Goal: Transaction & Acquisition: Purchase product/service

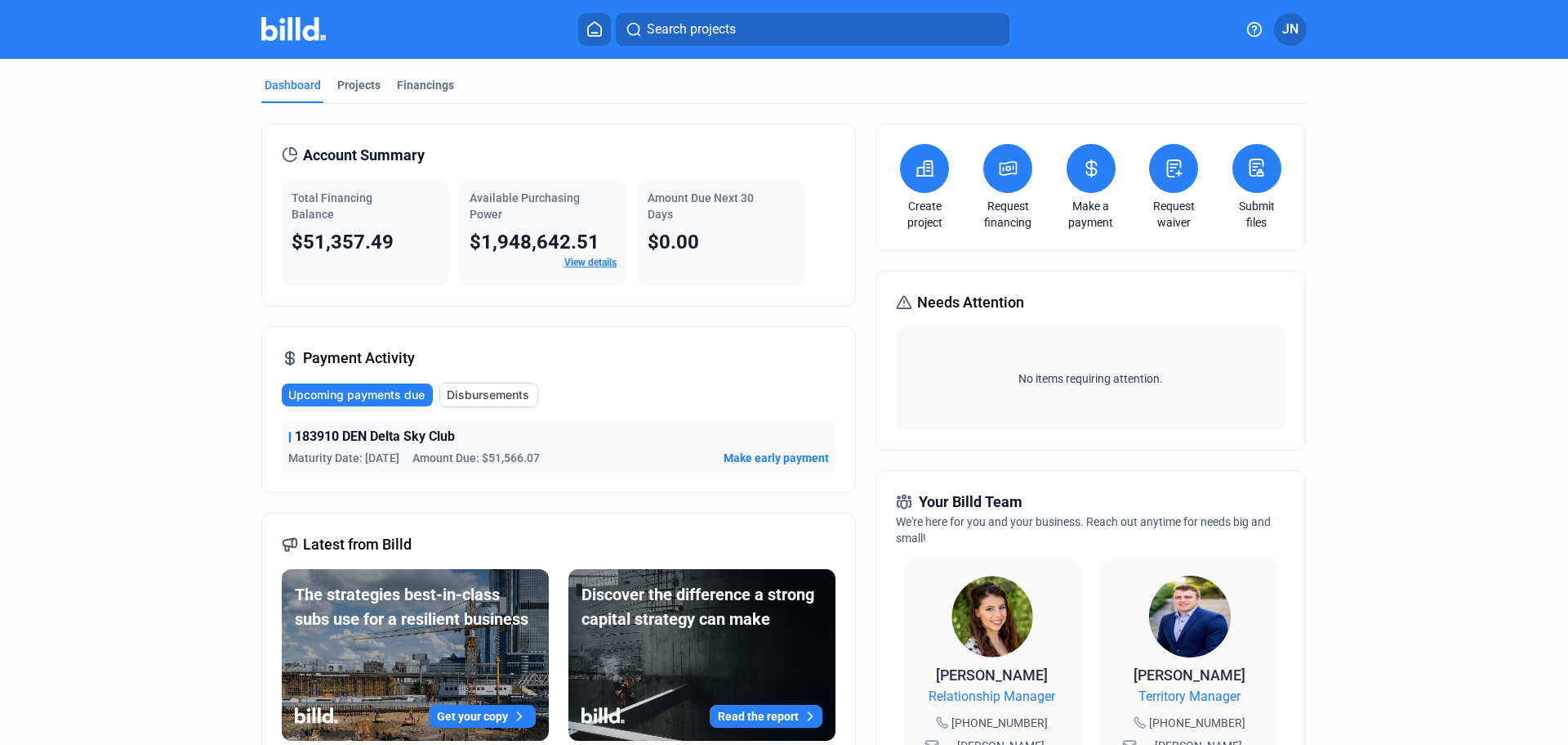
click at [998, 181] on button at bounding box center [1007, 168] width 49 height 49
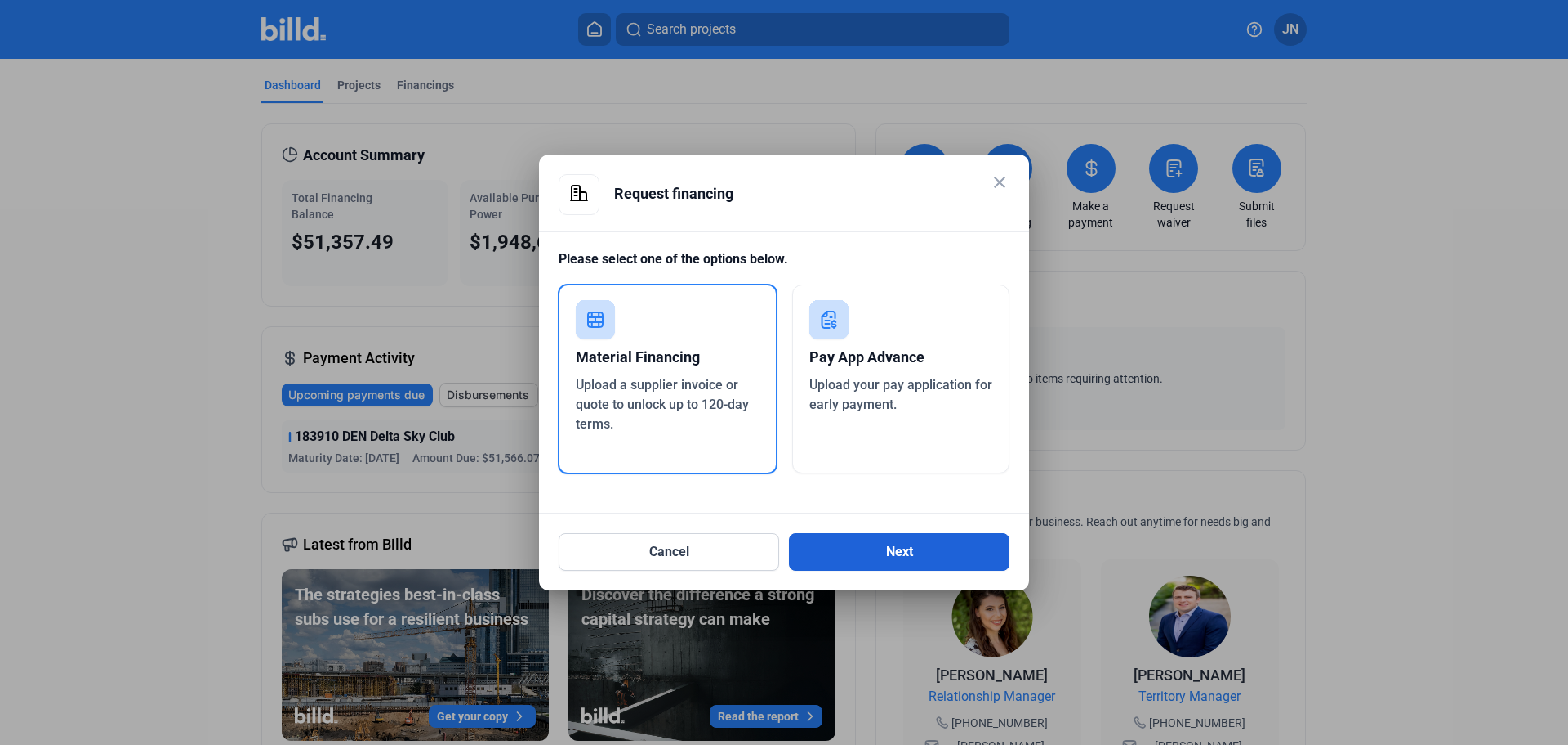
click at [902, 555] on button "Next" at bounding box center [900, 552] width 221 height 37
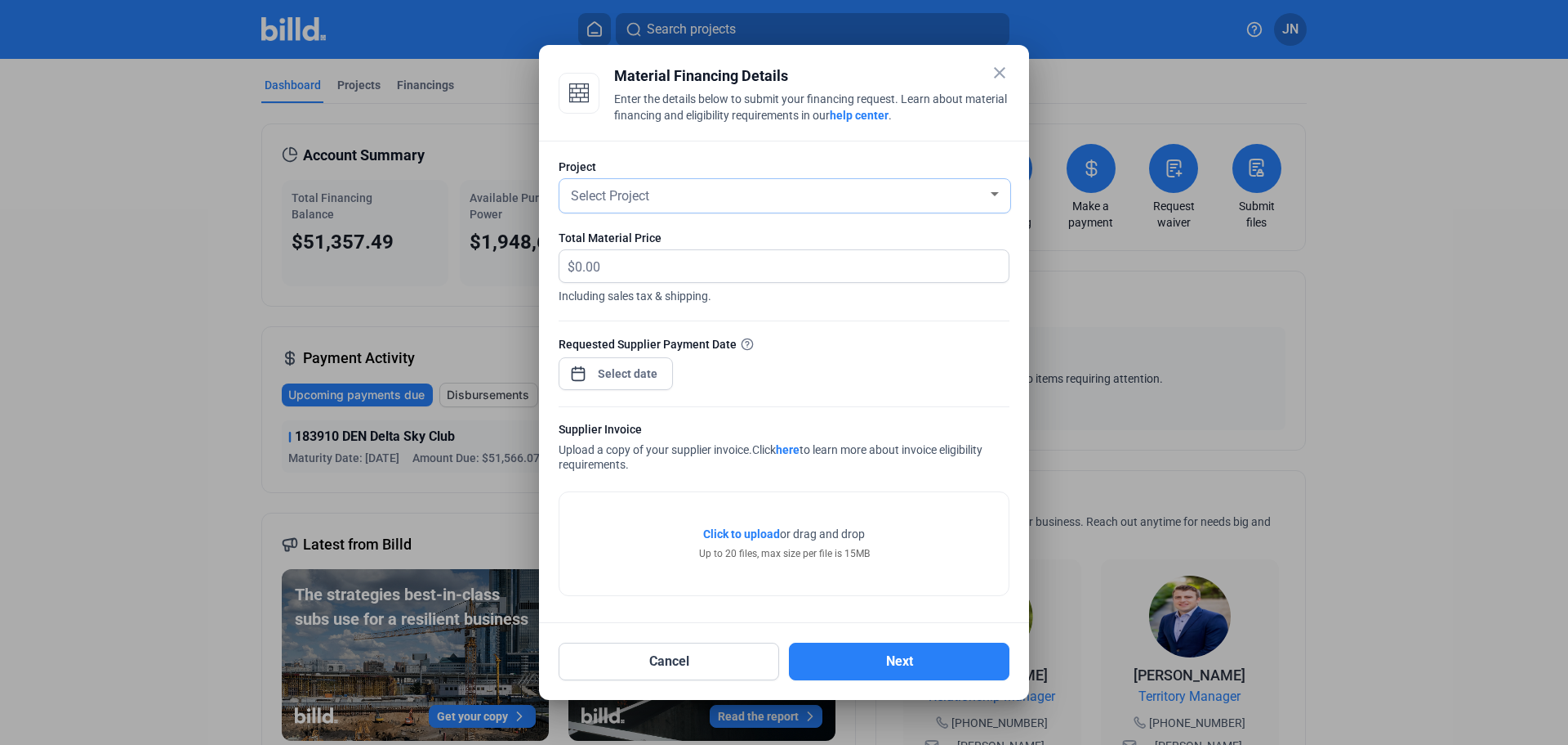
click at [636, 194] on span "Select Project" at bounding box center [610, 195] width 78 height 16
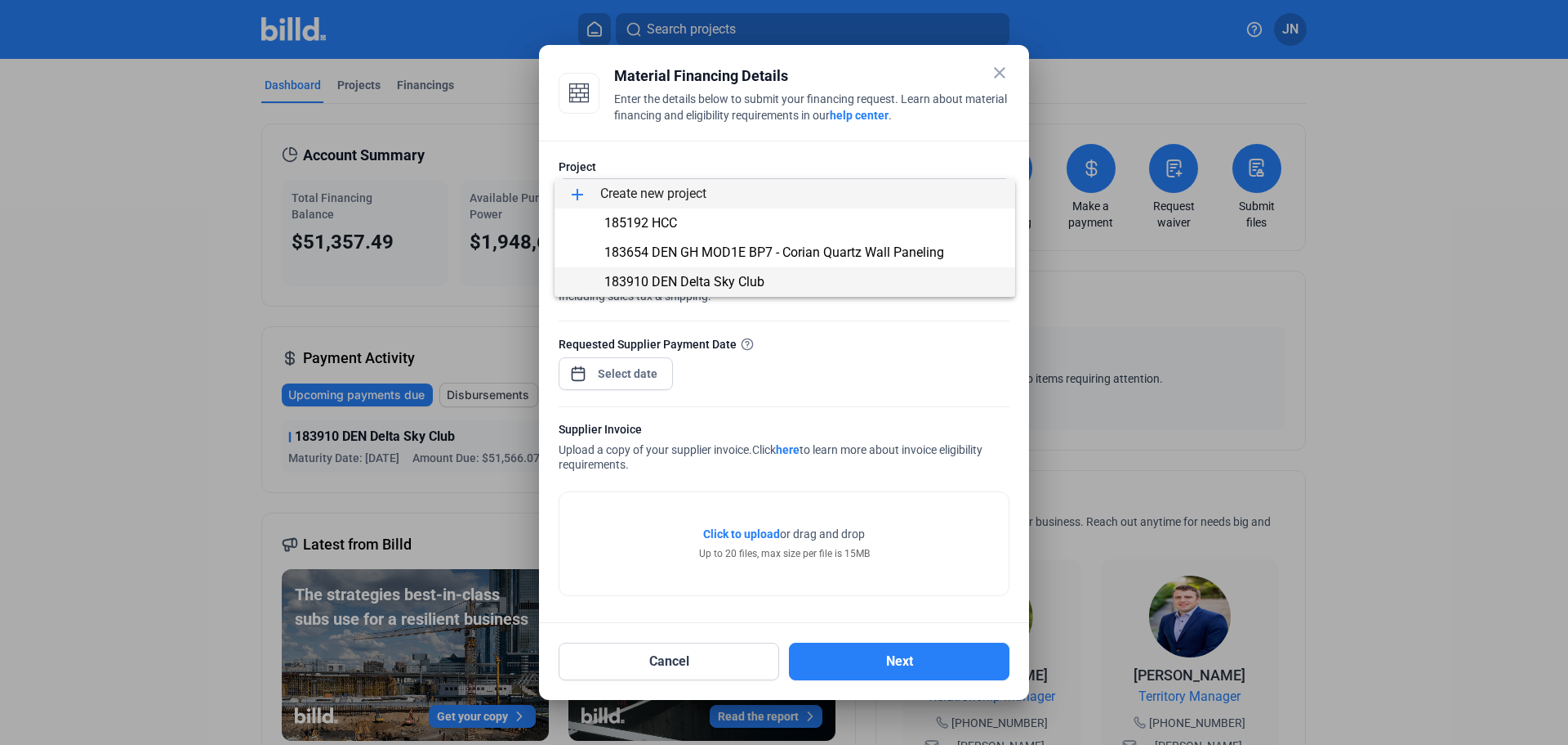
click at [685, 281] on span "183910 DEN Delta Sky Club" at bounding box center [684, 281] width 160 height 16
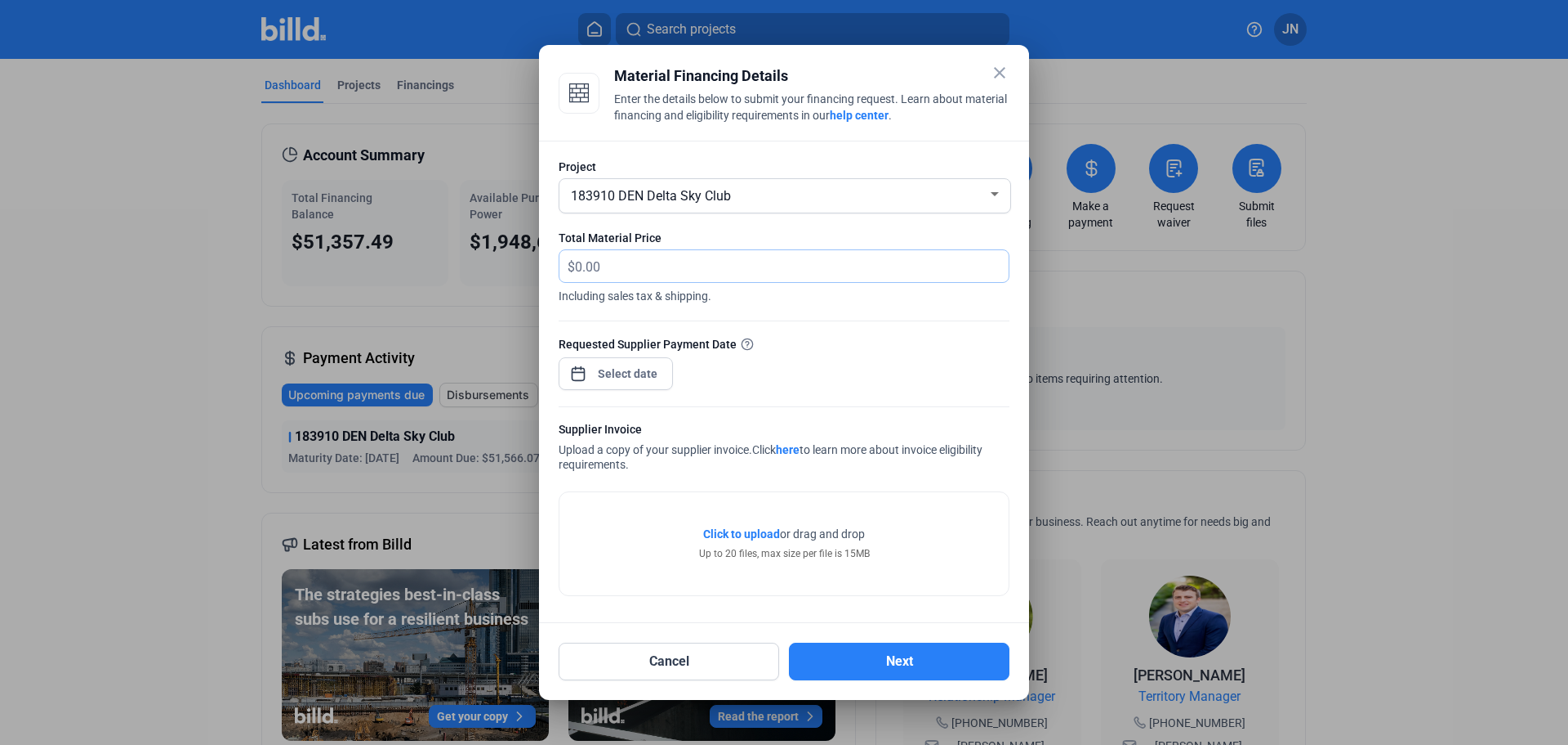
drag, startPoint x: 617, startPoint y: 267, endPoint x: 529, endPoint y: 256, distance: 88.7
click at [529, 256] on div "close Material Financing Details Enter the details below to submit your financi…" at bounding box center [784, 372] width 1568 height 745
type input "16,193.10"
click at [616, 370] on div "close Material Financing Details Enter the details below to submit your financi…" at bounding box center [784, 372] width 1568 height 745
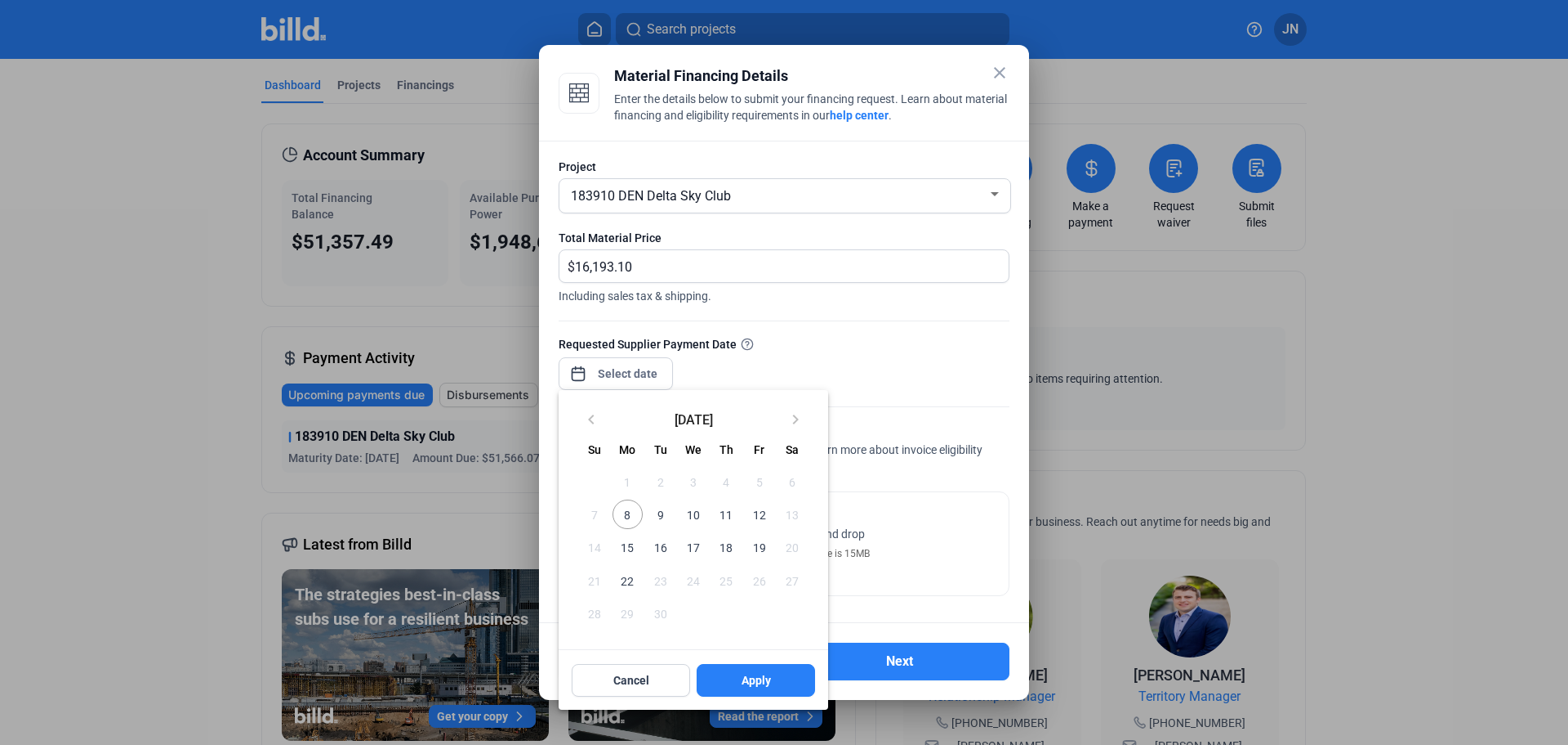
click at [655, 610] on span "30" at bounding box center [661, 613] width 30 height 30
click at [885, 352] on div at bounding box center [784, 372] width 1568 height 745
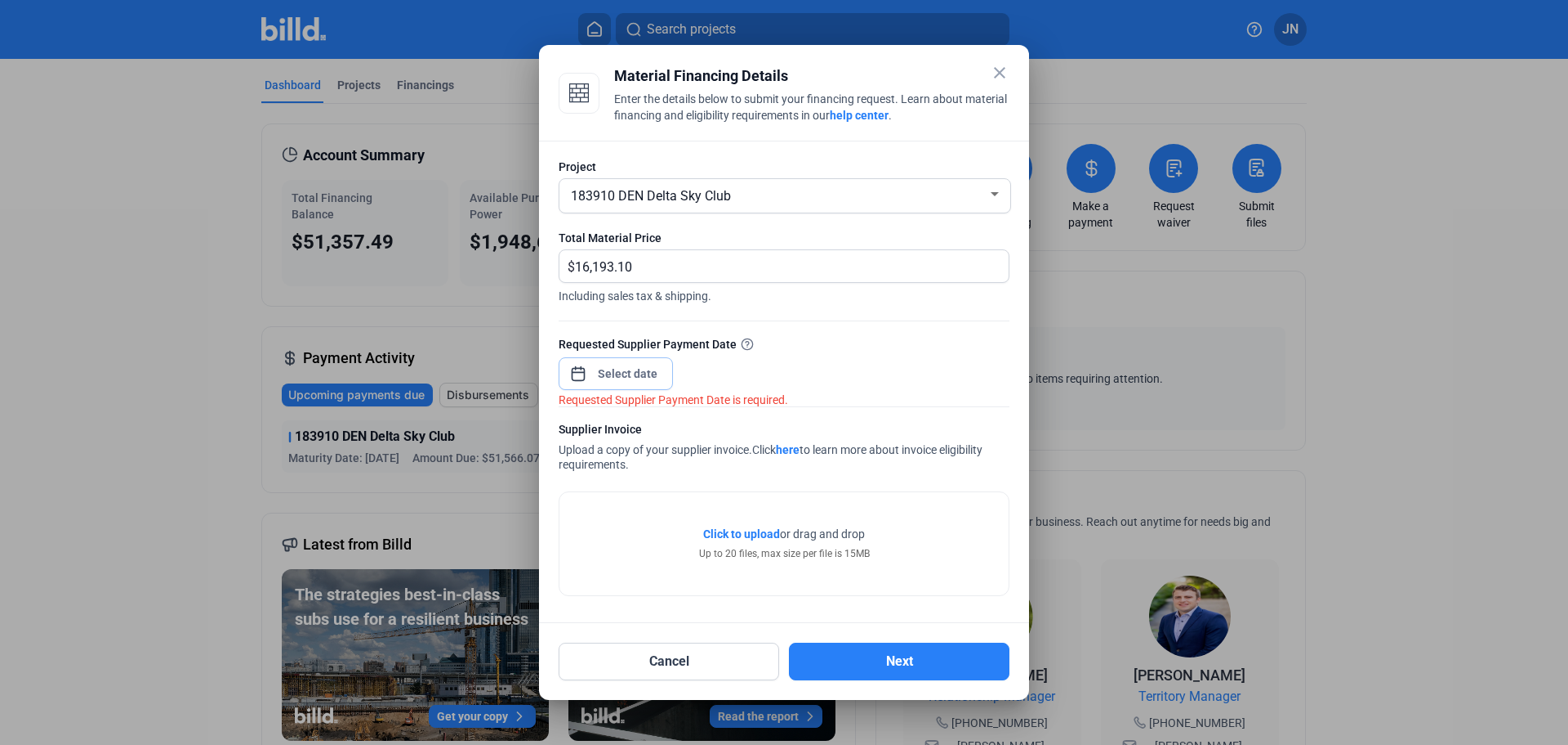
click at [636, 375] on input at bounding box center [628, 373] width 71 height 20
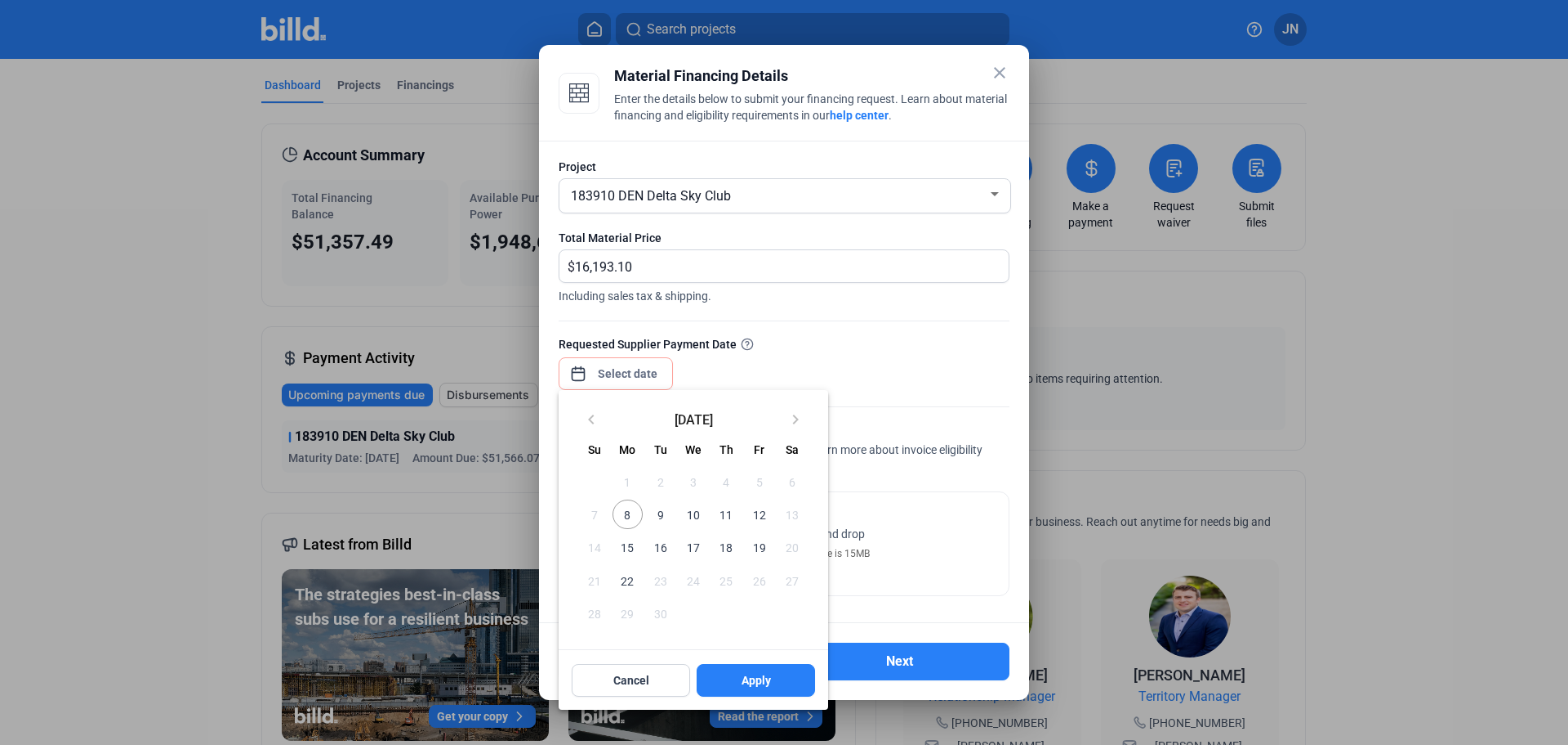
click at [1004, 69] on div at bounding box center [784, 372] width 1568 height 745
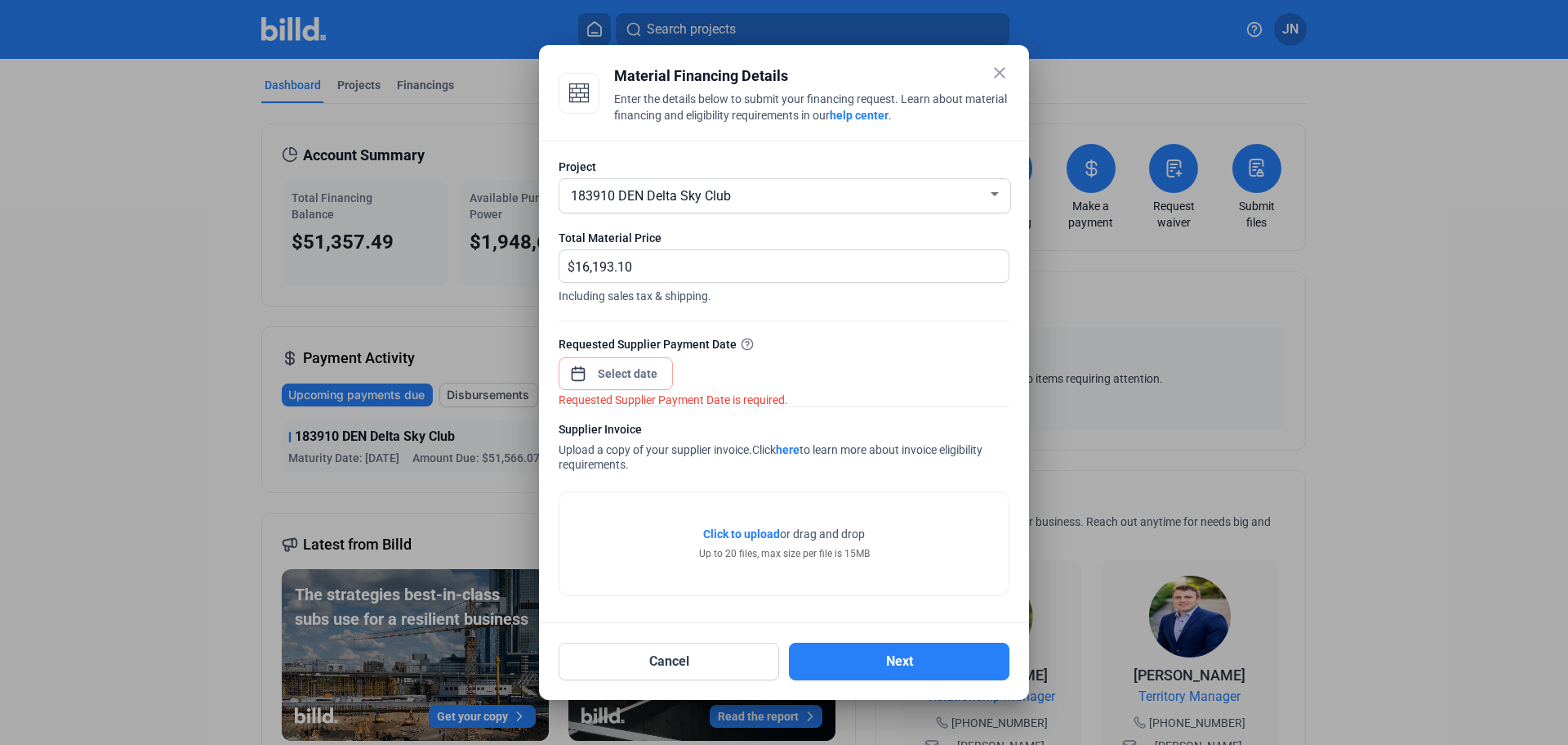
click at [999, 69] on mat-icon "close" at bounding box center [999, 72] width 19 height 20
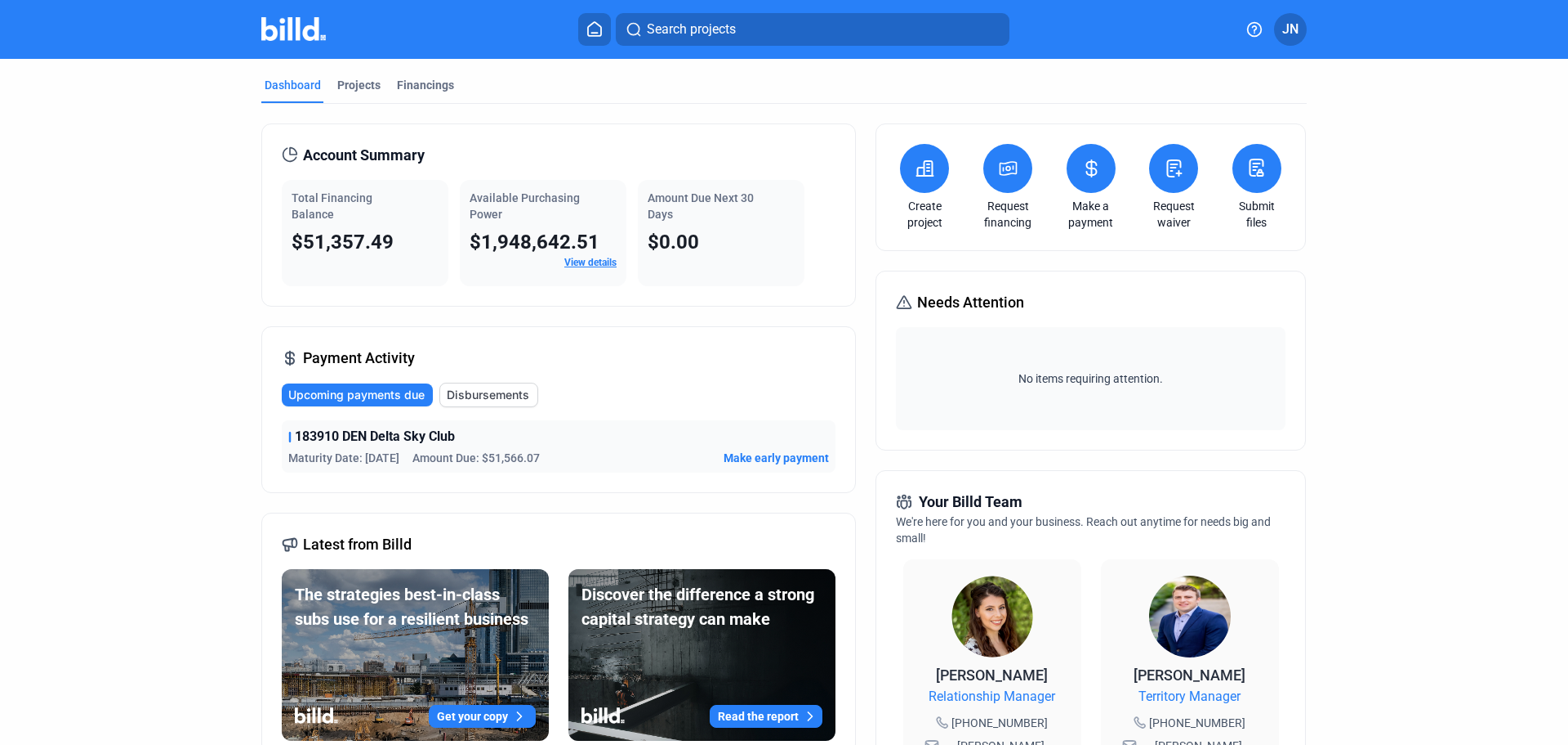
click at [1002, 166] on icon at bounding box center [1008, 168] width 20 height 20
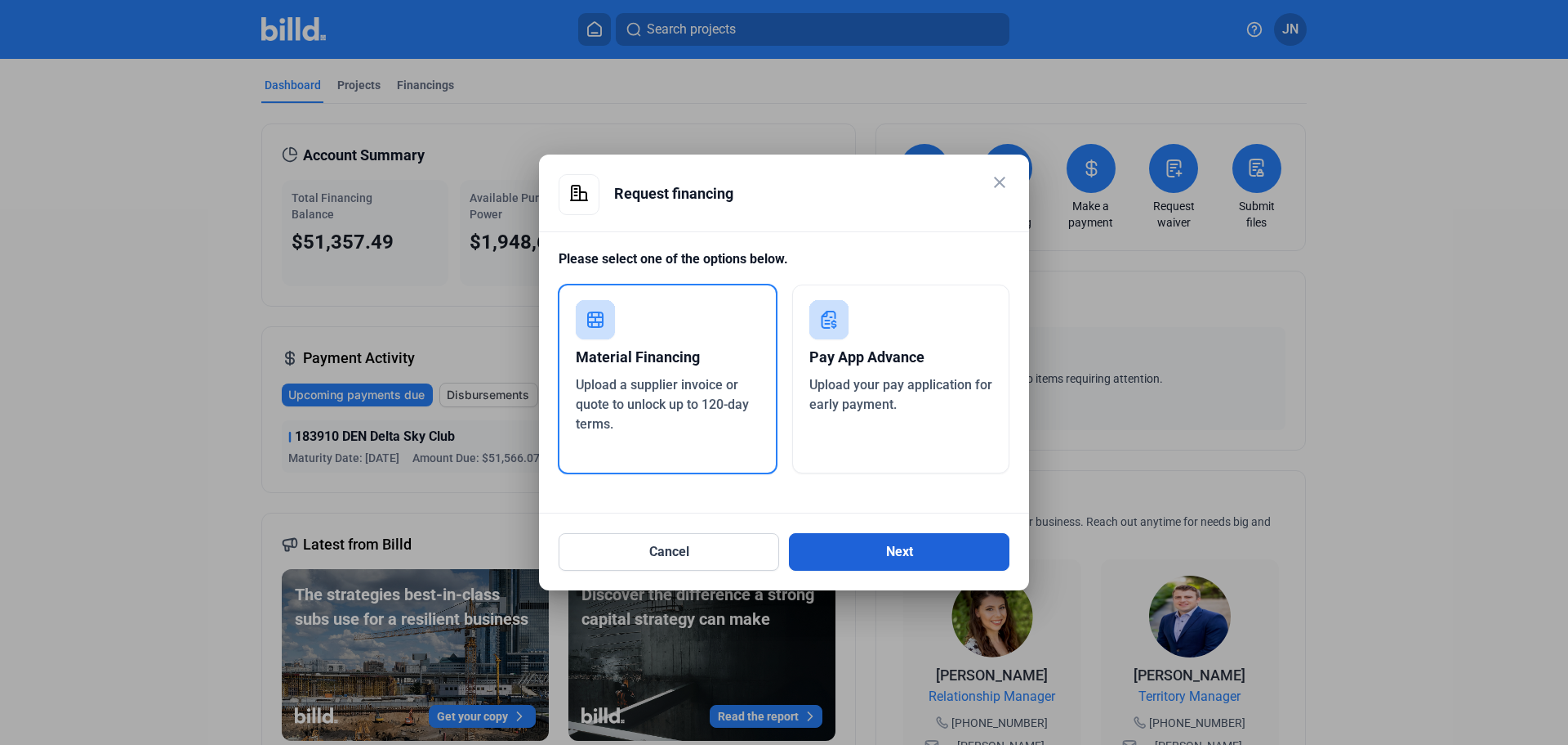
click at [833, 541] on button "Next" at bounding box center [900, 552] width 221 height 37
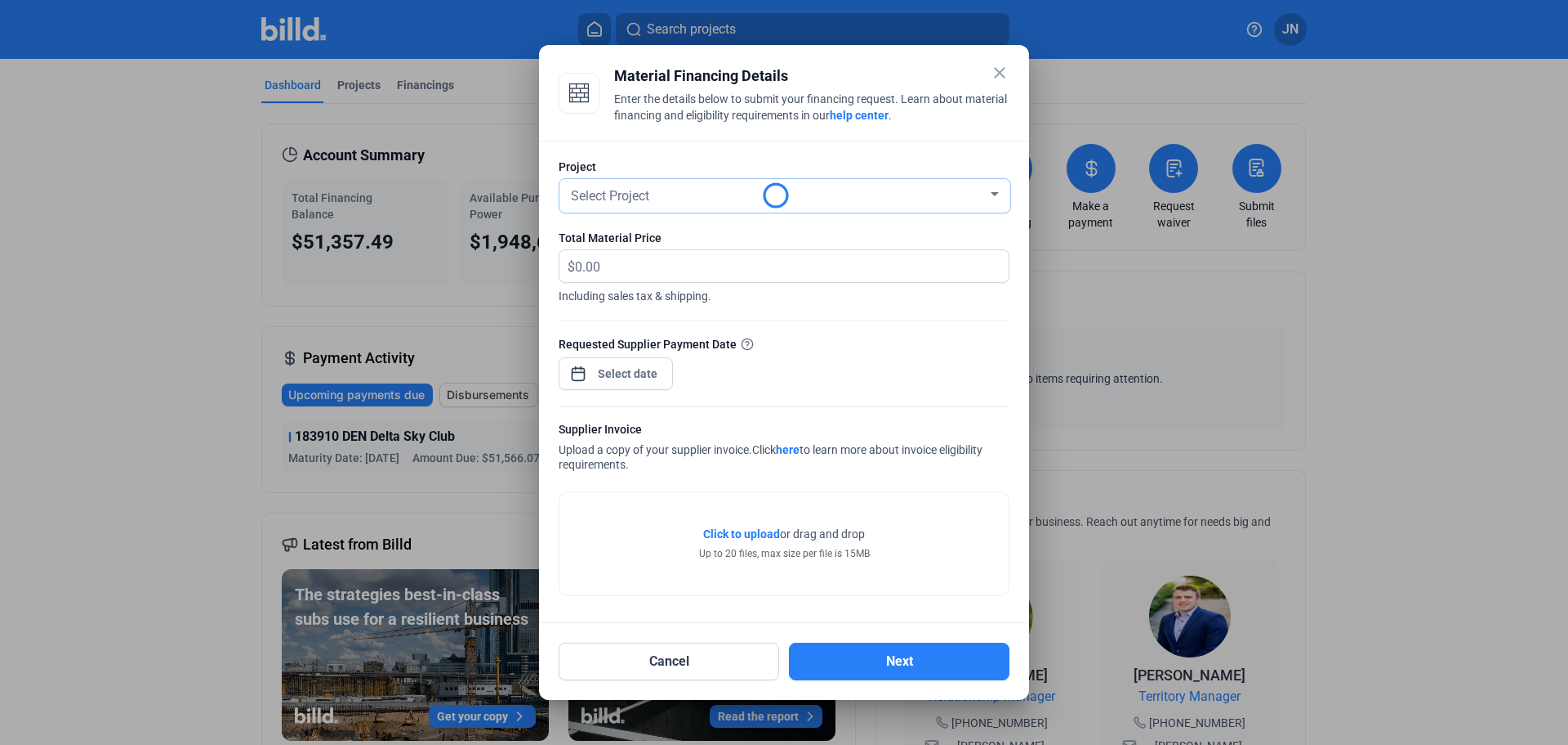
click at [656, 203] on div "Select Project" at bounding box center [777, 194] width 420 height 23
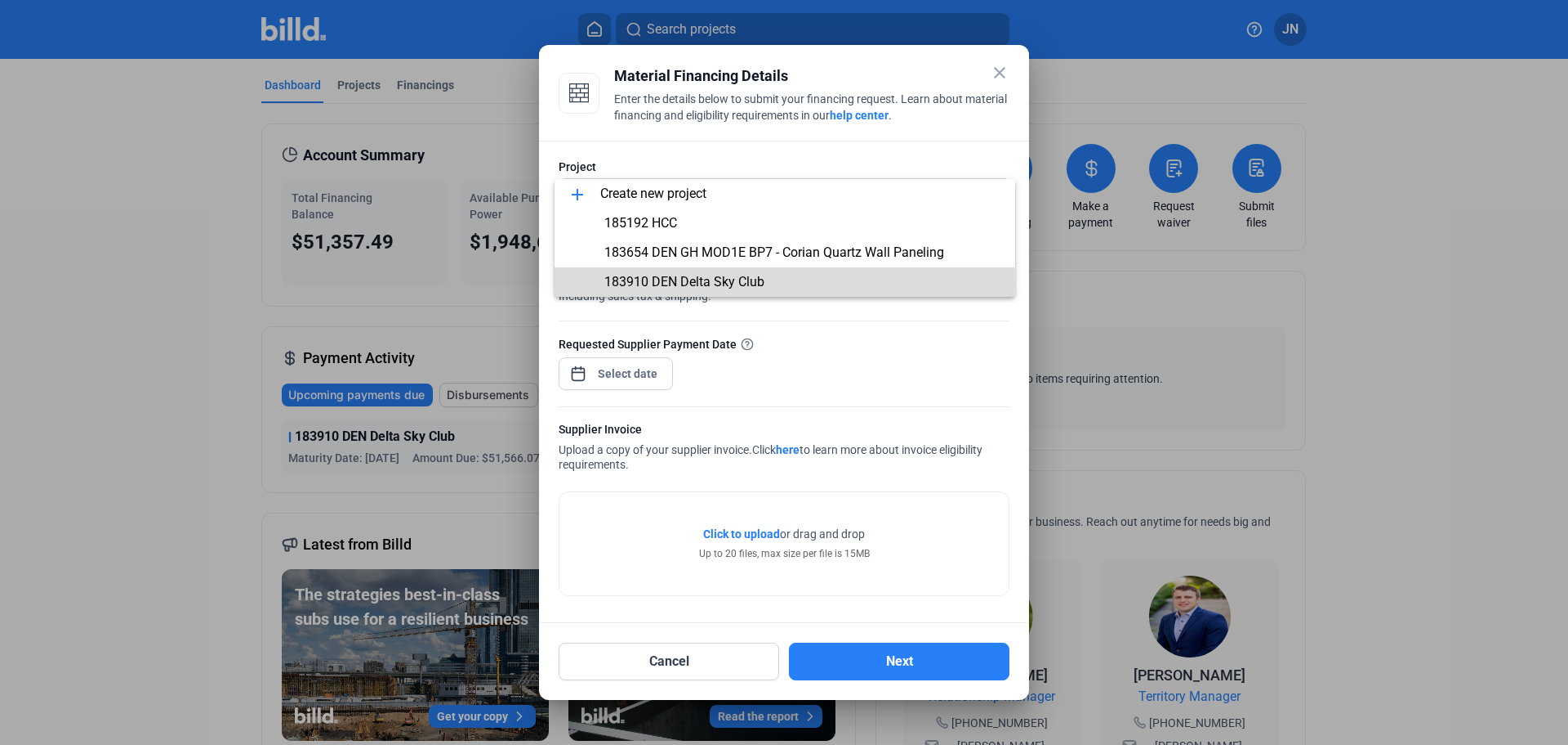
click at [674, 282] on span "183910 DEN Delta Sky Club" at bounding box center [684, 281] width 160 height 16
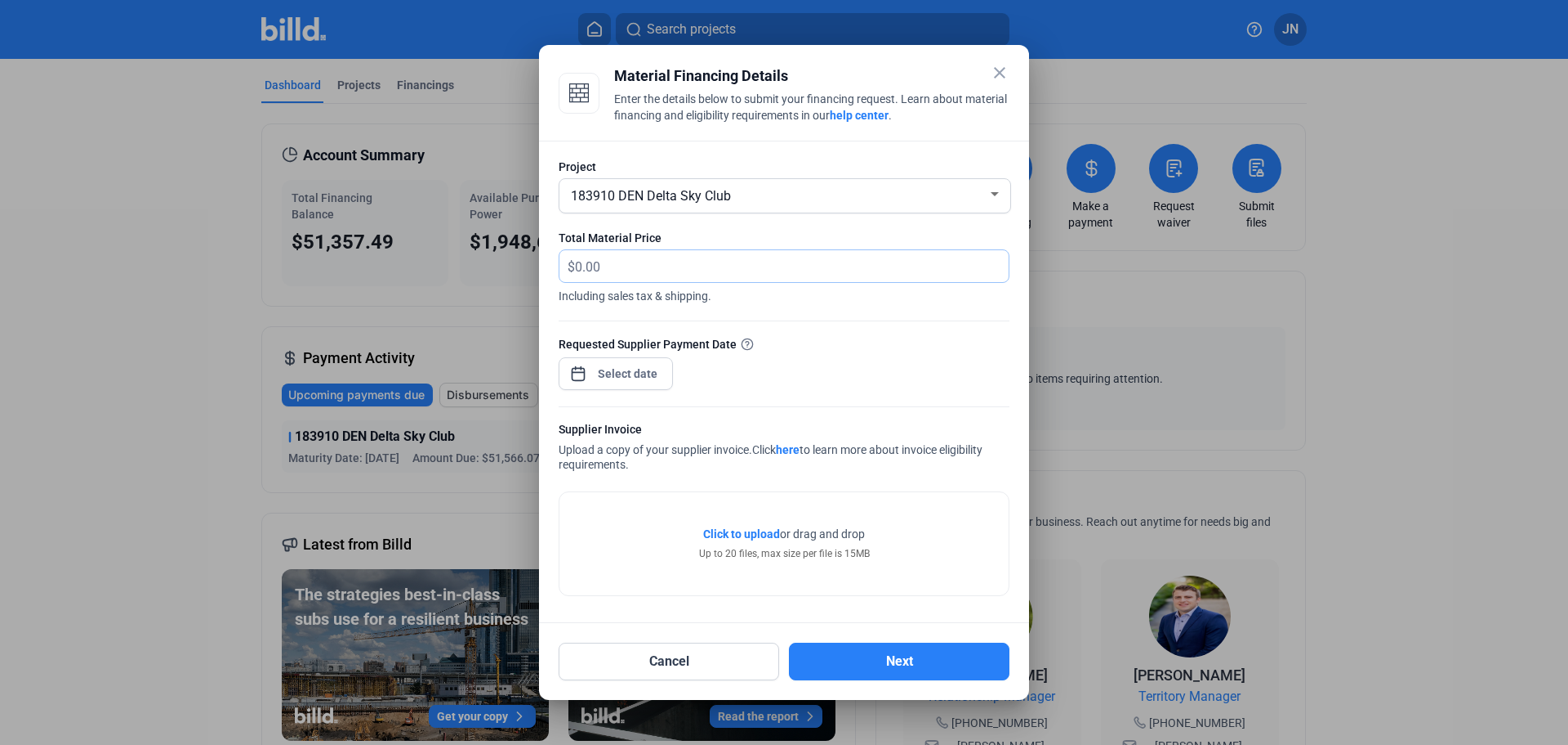
click at [630, 267] on input "text" at bounding box center [782, 266] width 415 height 32
type input "16,193.10"
click at [584, 365] on span "Open calendar" at bounding box center [578, 365] width 39 height 39
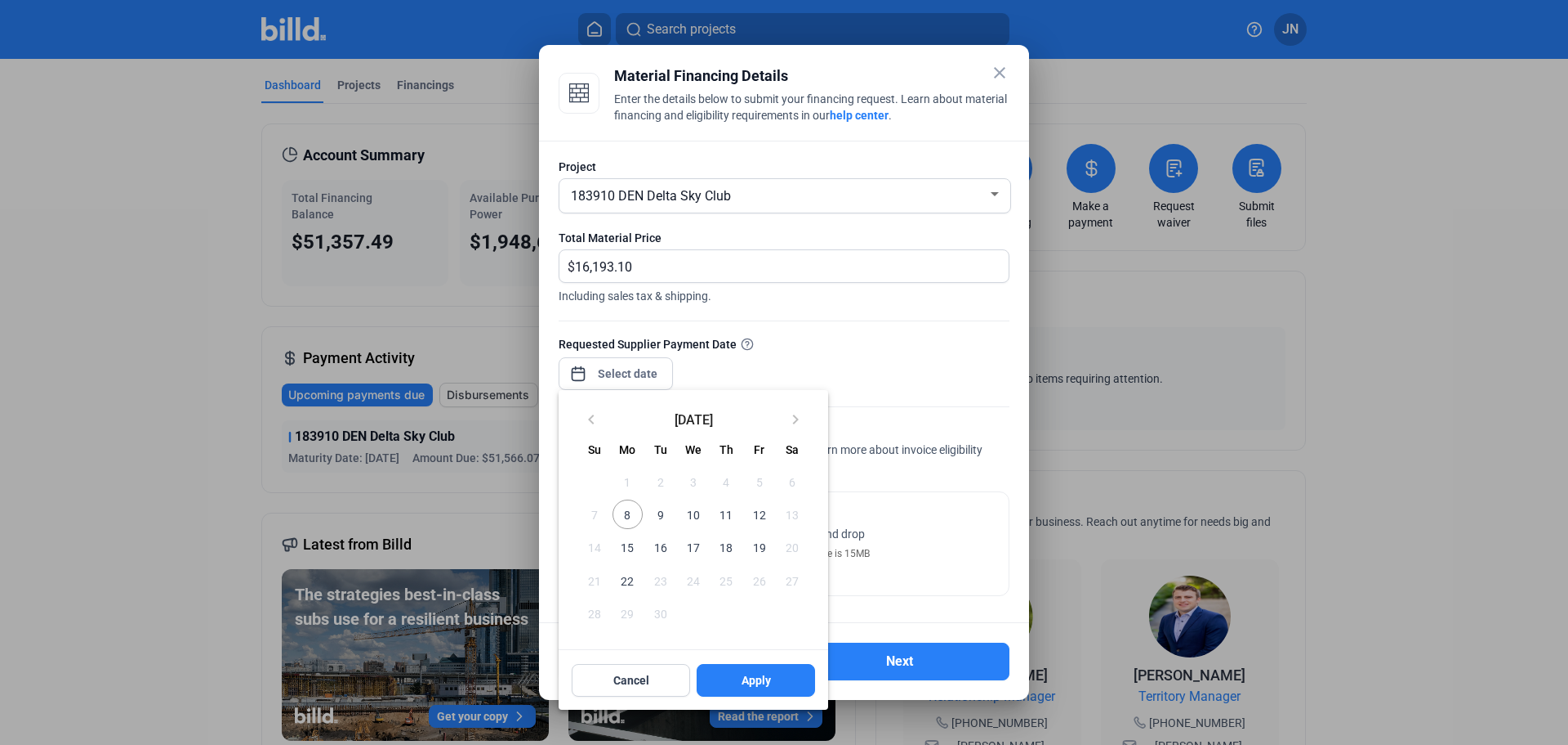
click at [873, 358] on div at bounding box center [784, 372] width 1568 height 745
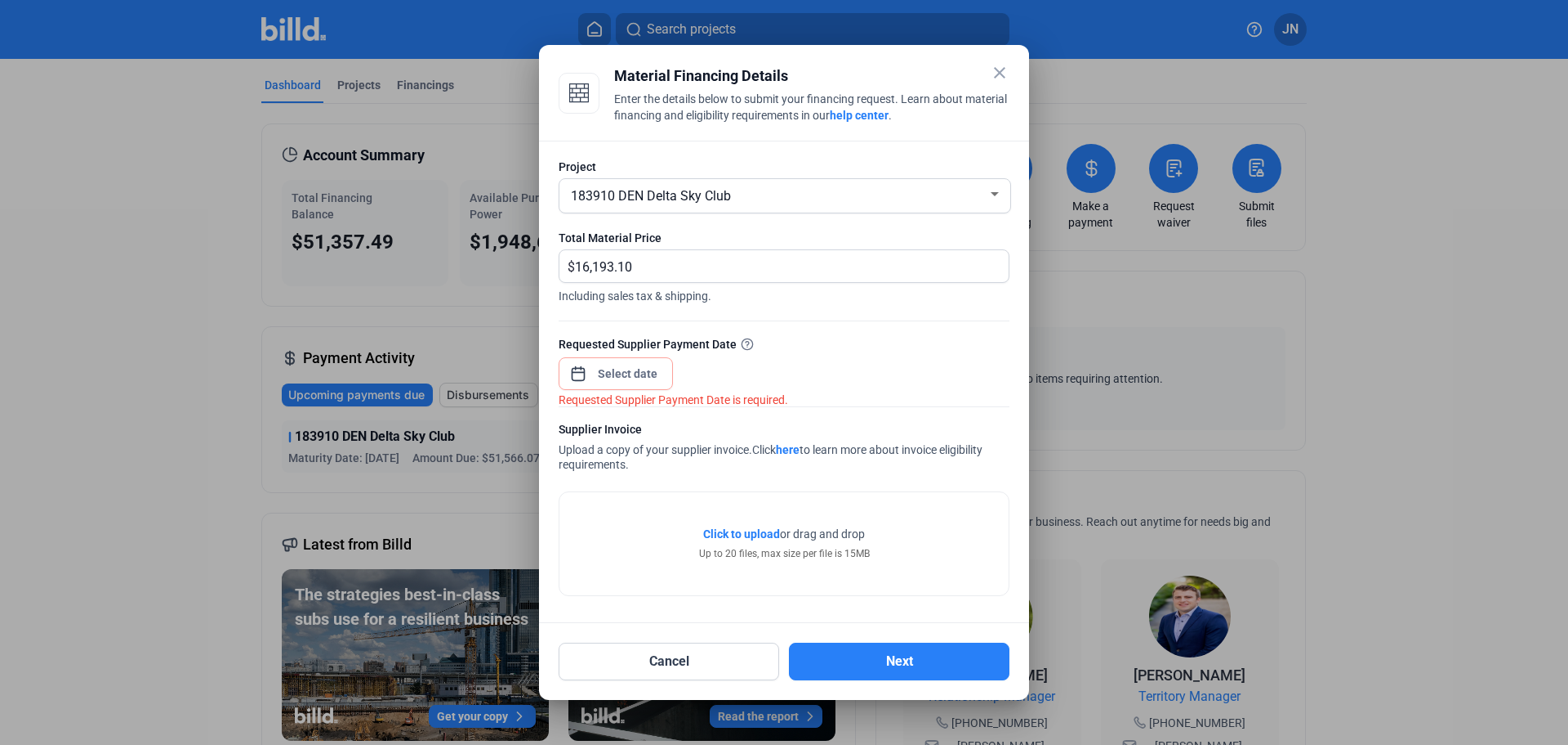
click at [996, 78] on mat-icon "close" at bounding box center [999, 72] width 19 height 20
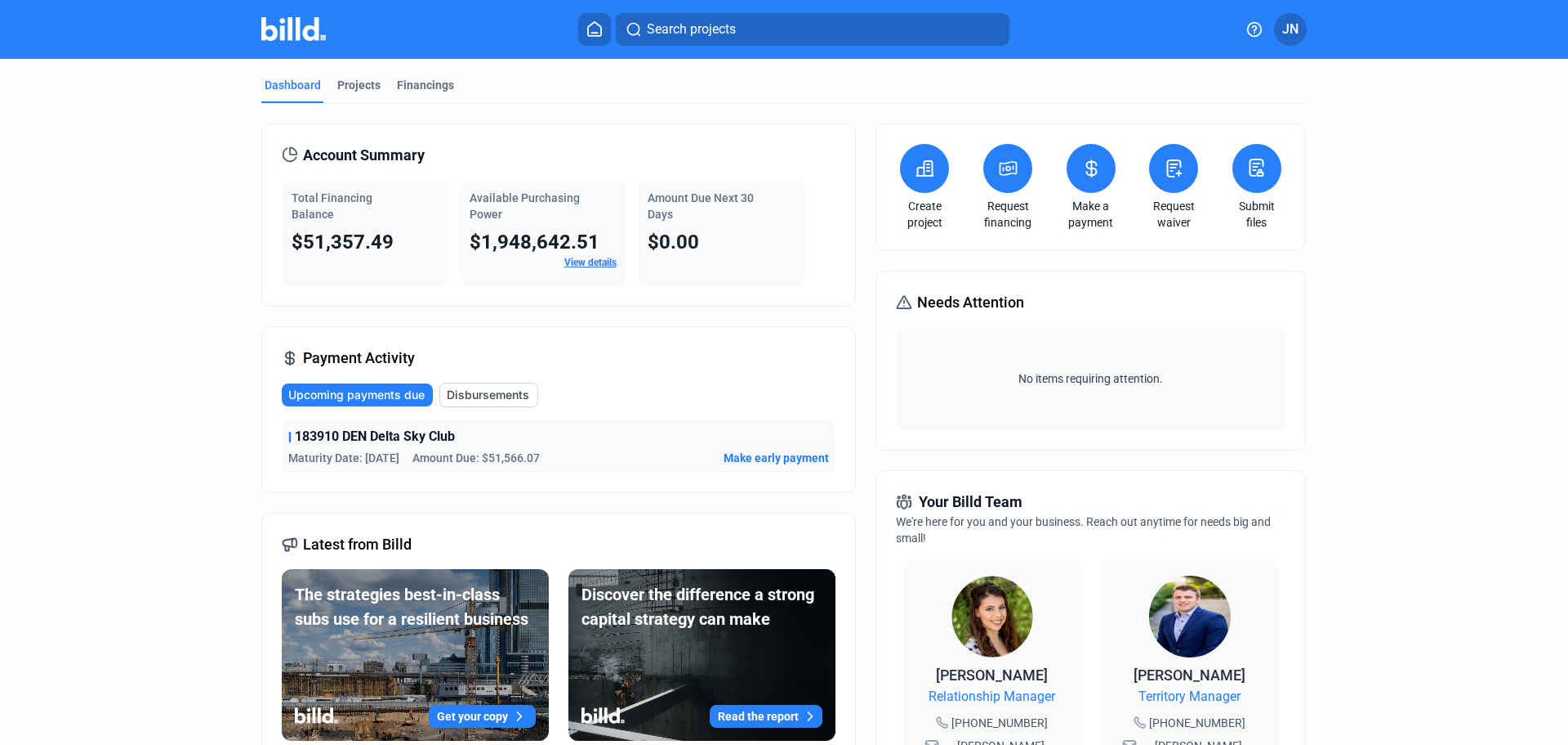
click at [125, 336] on dashboard "Dashboard Projects Financings Account Summary Total Financing Balance $51,357.4…" at bounding box center [784, 615] width 1411 height 1114
click at [360, 92] on div "Projects" at bounding box center [358, 85] width 44 height 17
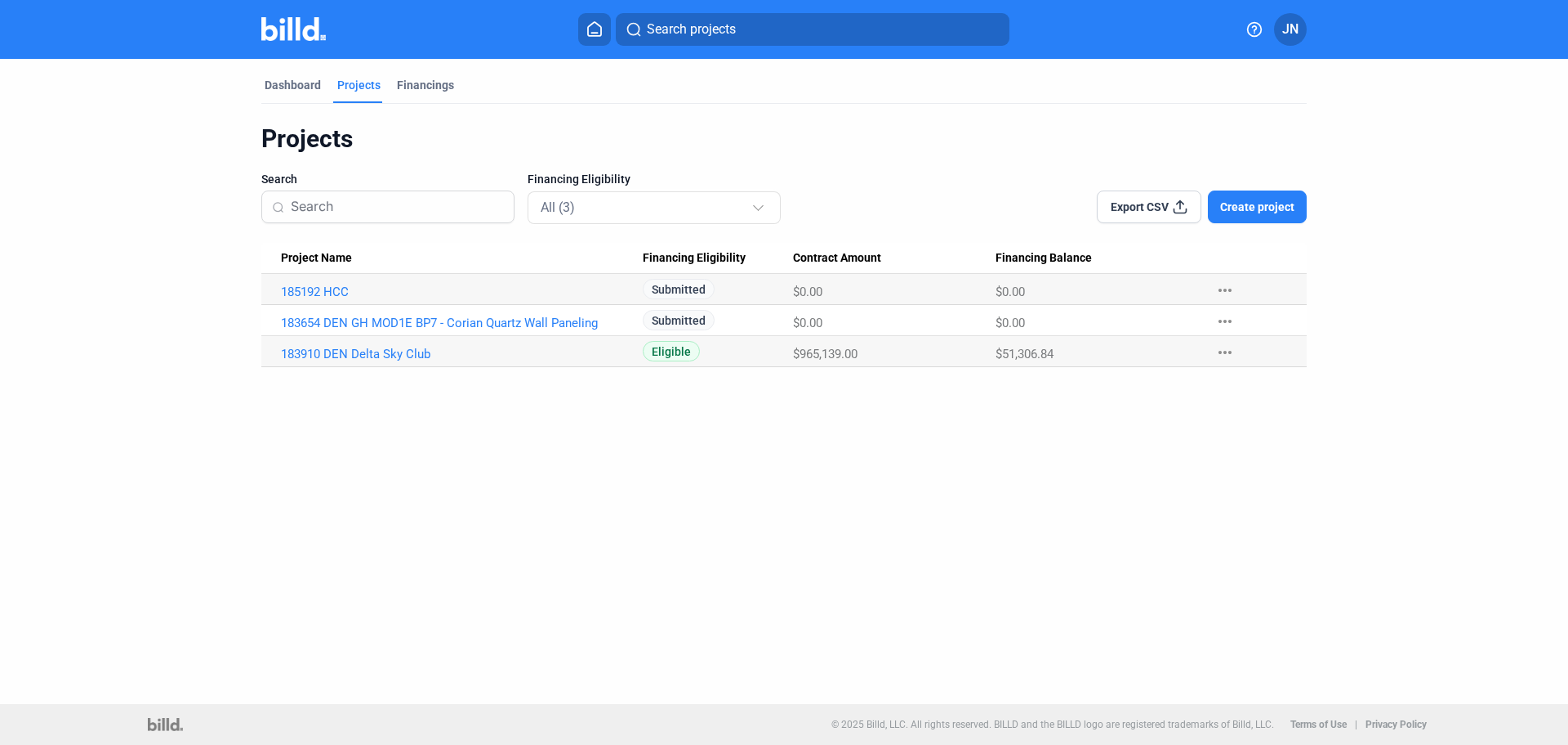
click at [1241, 215] on span "Create project" at bounding box center [1257, 207] width 74 height 17
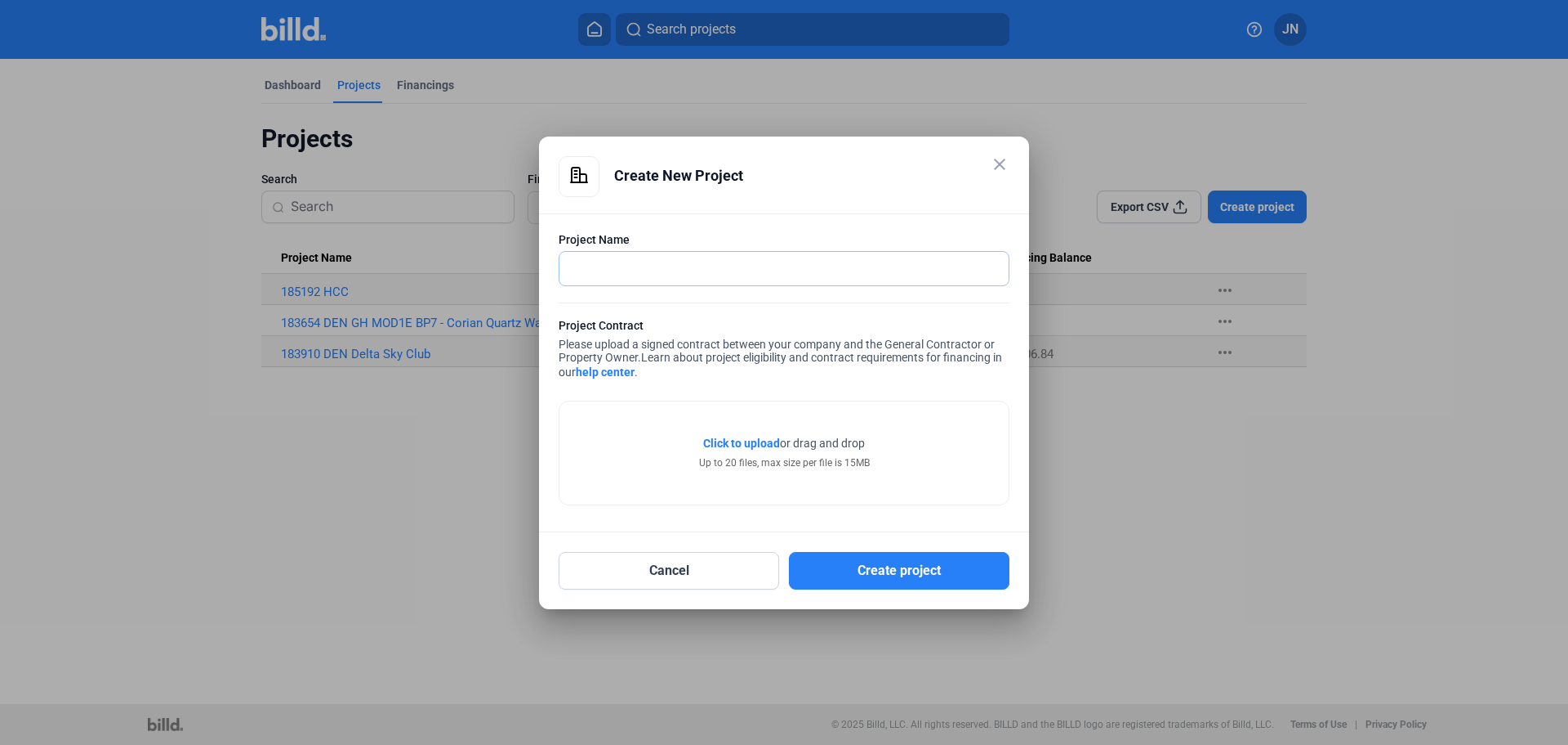
click at [630, 268] on input "text" at bounding box center [775, 268] width 432 height 33
type input "184918 2024 DEN Concourse RR Renewal - B60"
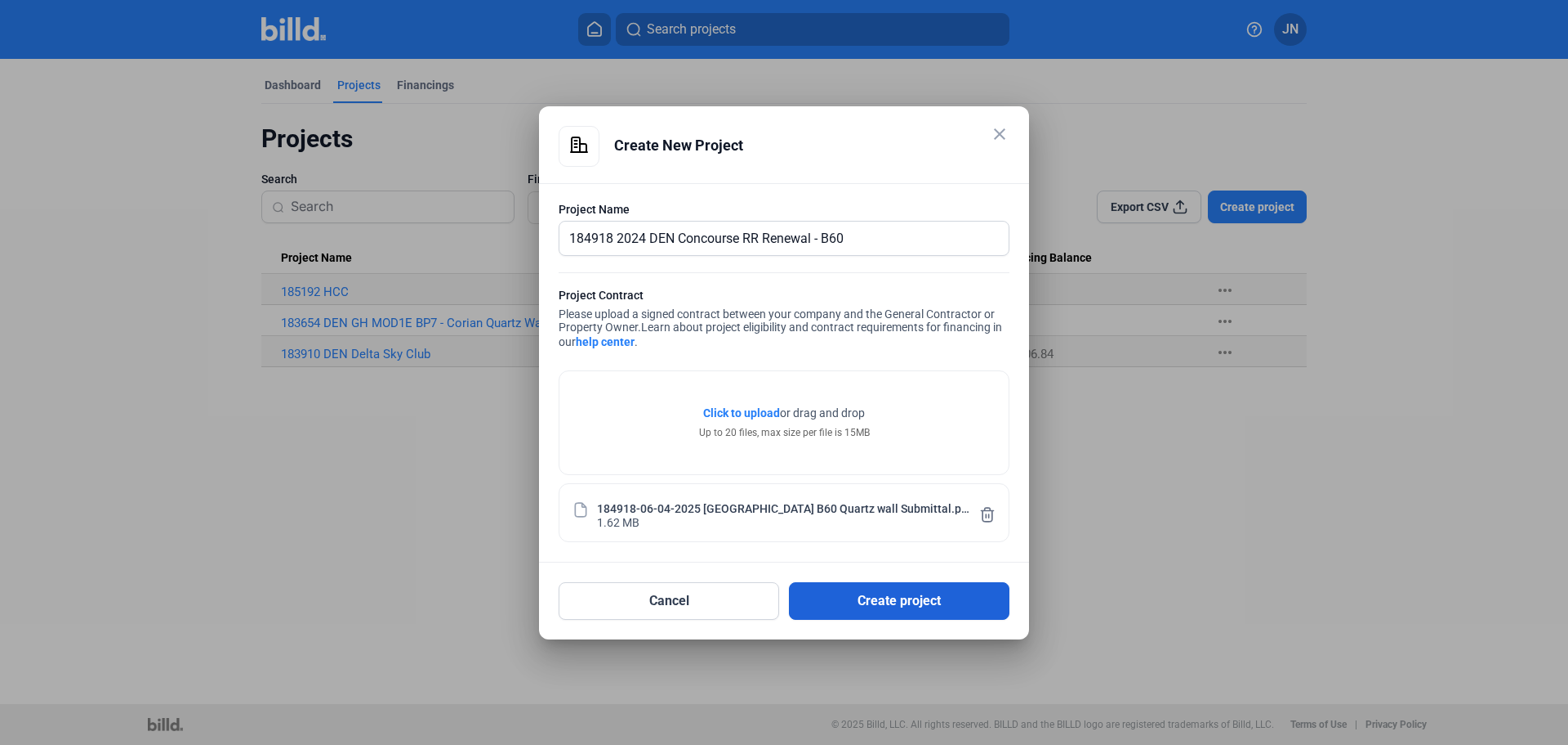
click at [924, 608] on button "Create project" at bounding box center [900, 600] width 221 height 37
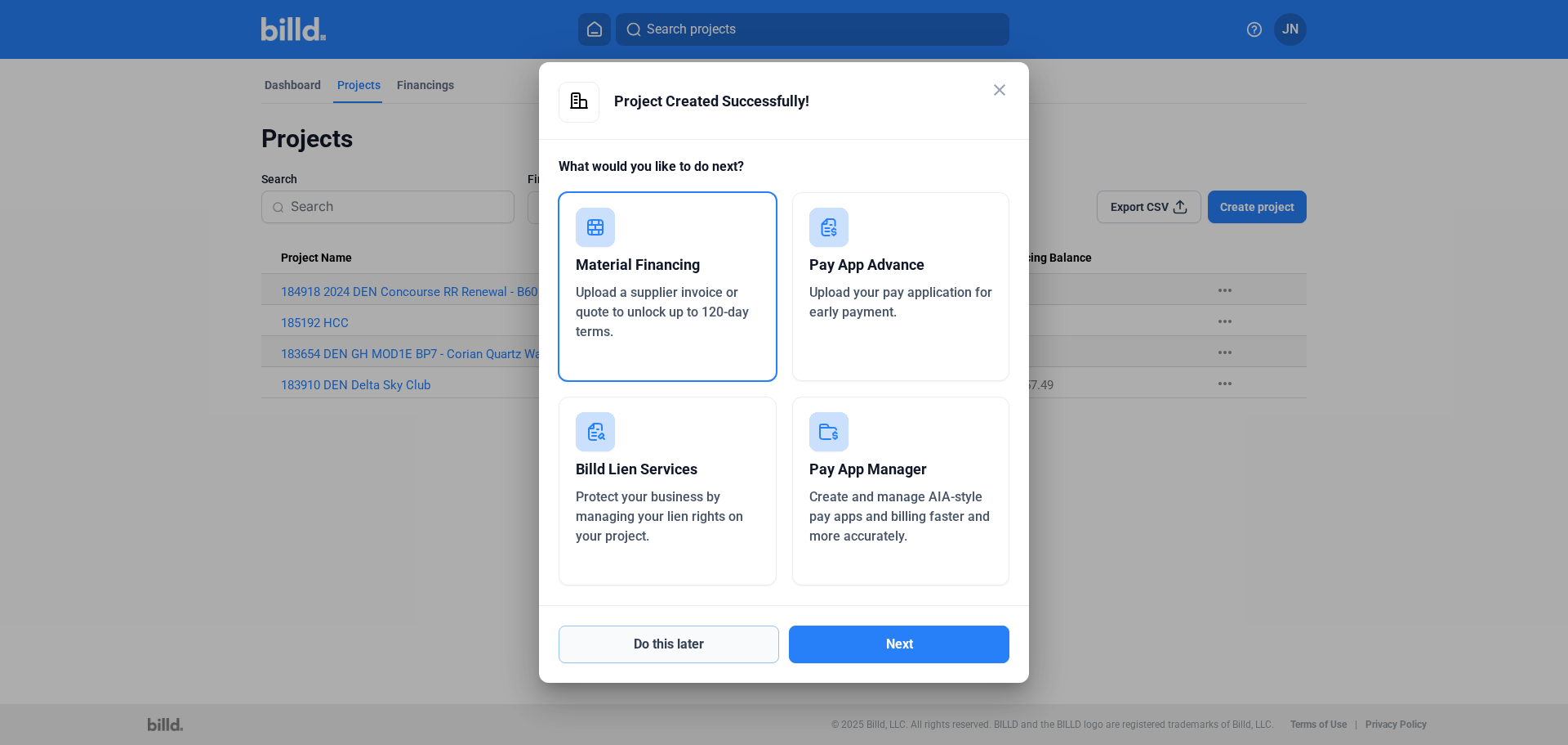
click at [710, 640] on button "Do this later" at bounding box center [669, 644] width 221 height 37
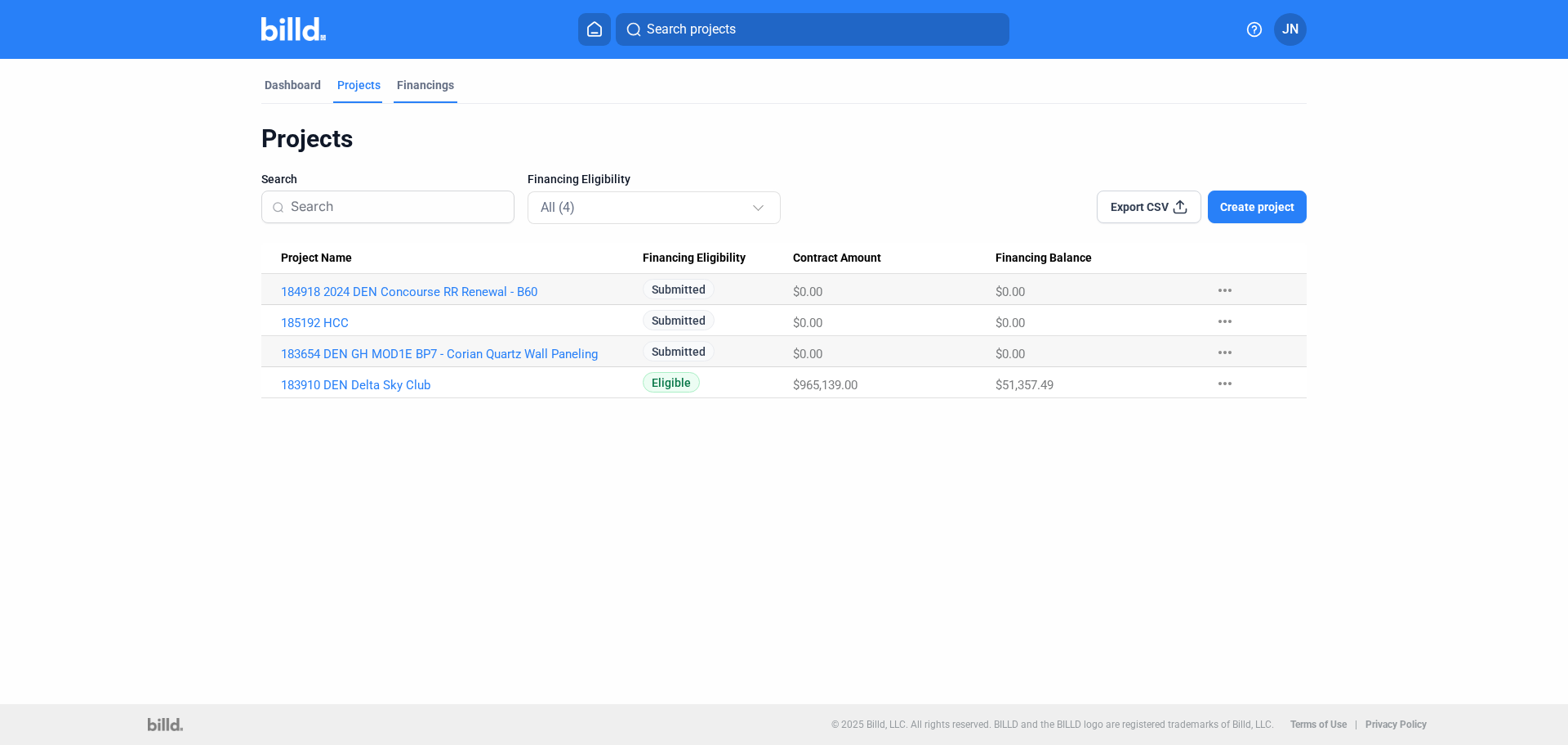
click at [427, 87] on div "Financings" at bounding box center [426, 85] width 58 height 17
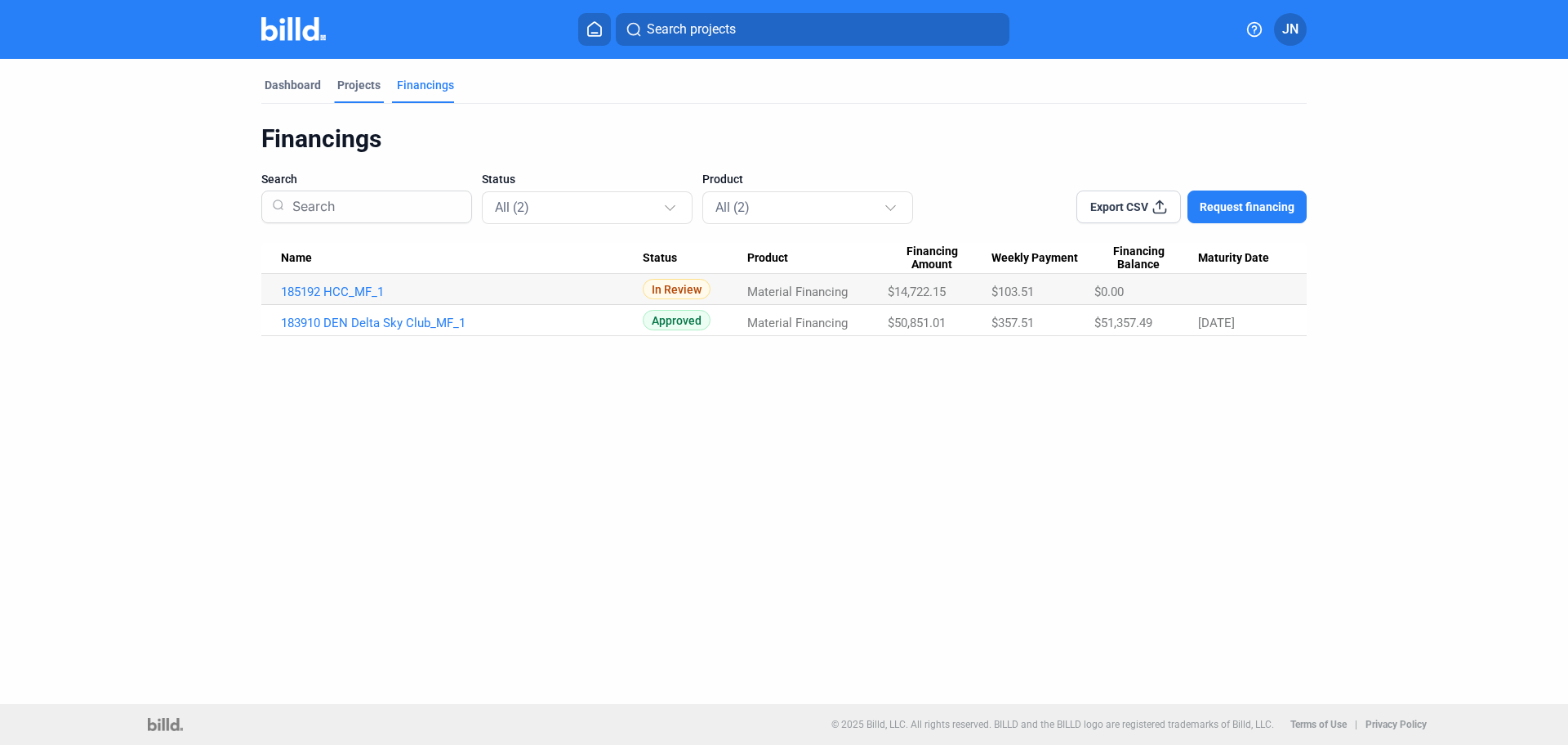
click at [356, 81] on div "Projects" at bounding box center [358, 85] width 44 height 17
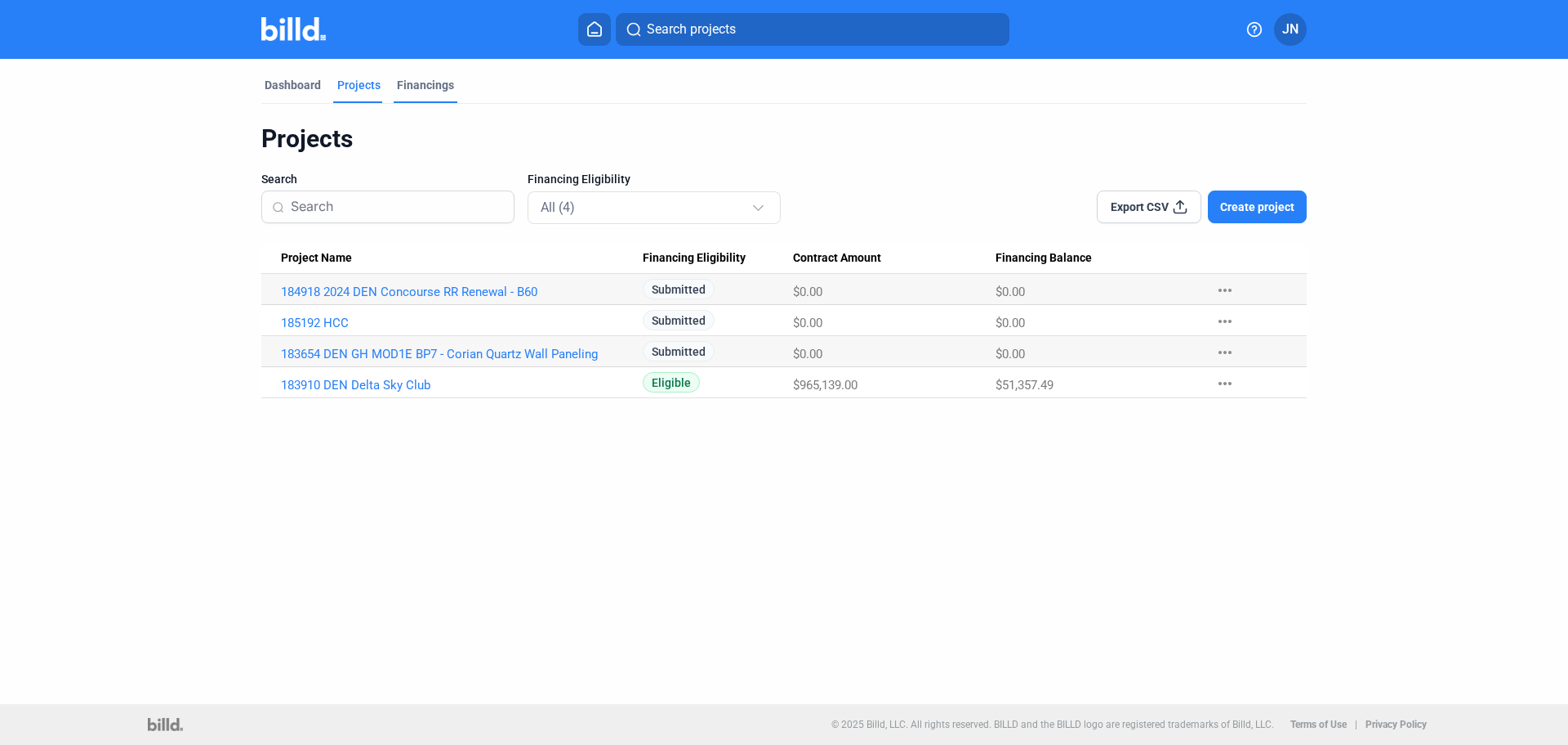
click at [406, 80] on div "Financings" at bounding box center [426, 85] width 58 height 17
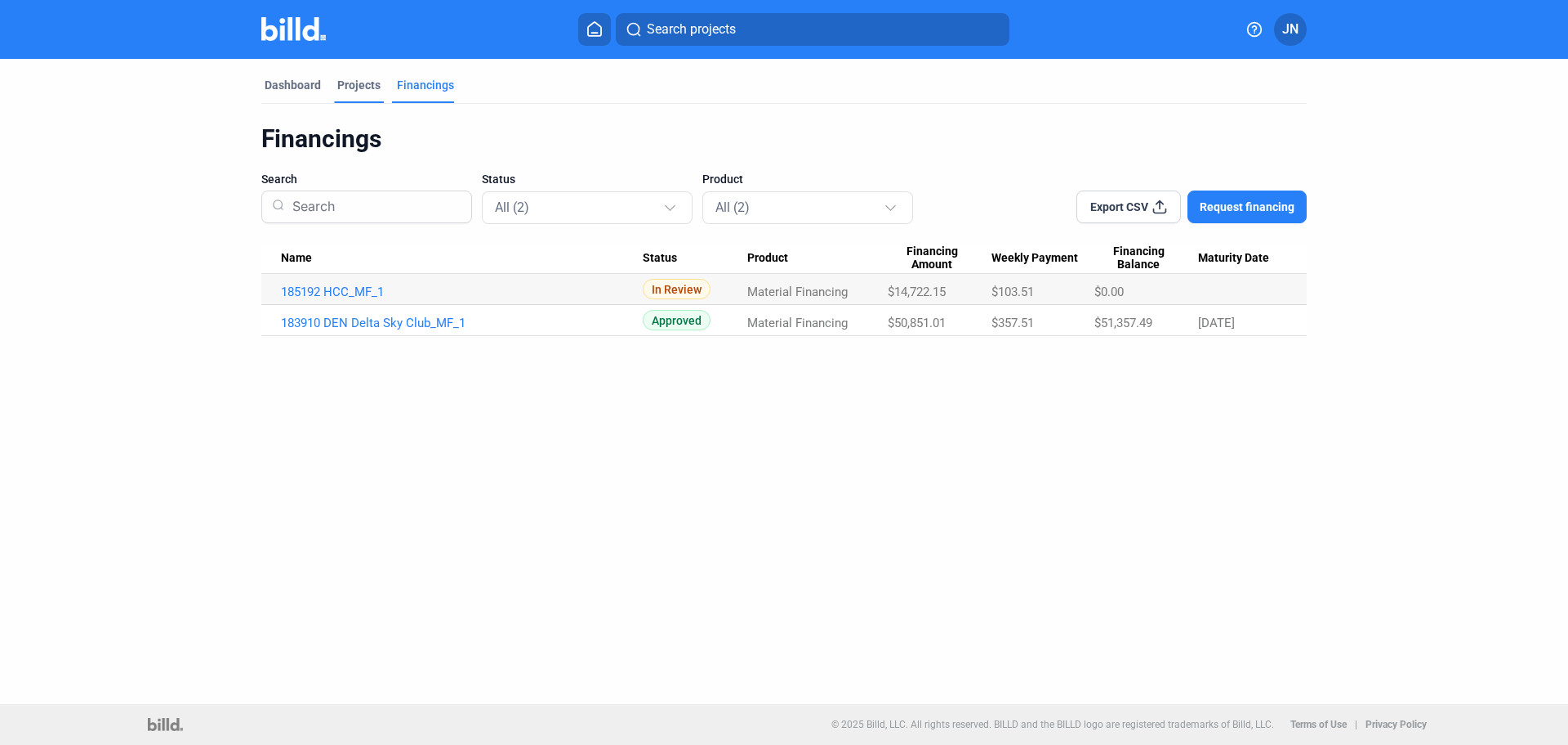
click at [345, 84] on div "Projects" at bounding box center [358, 85] width 44 height 17
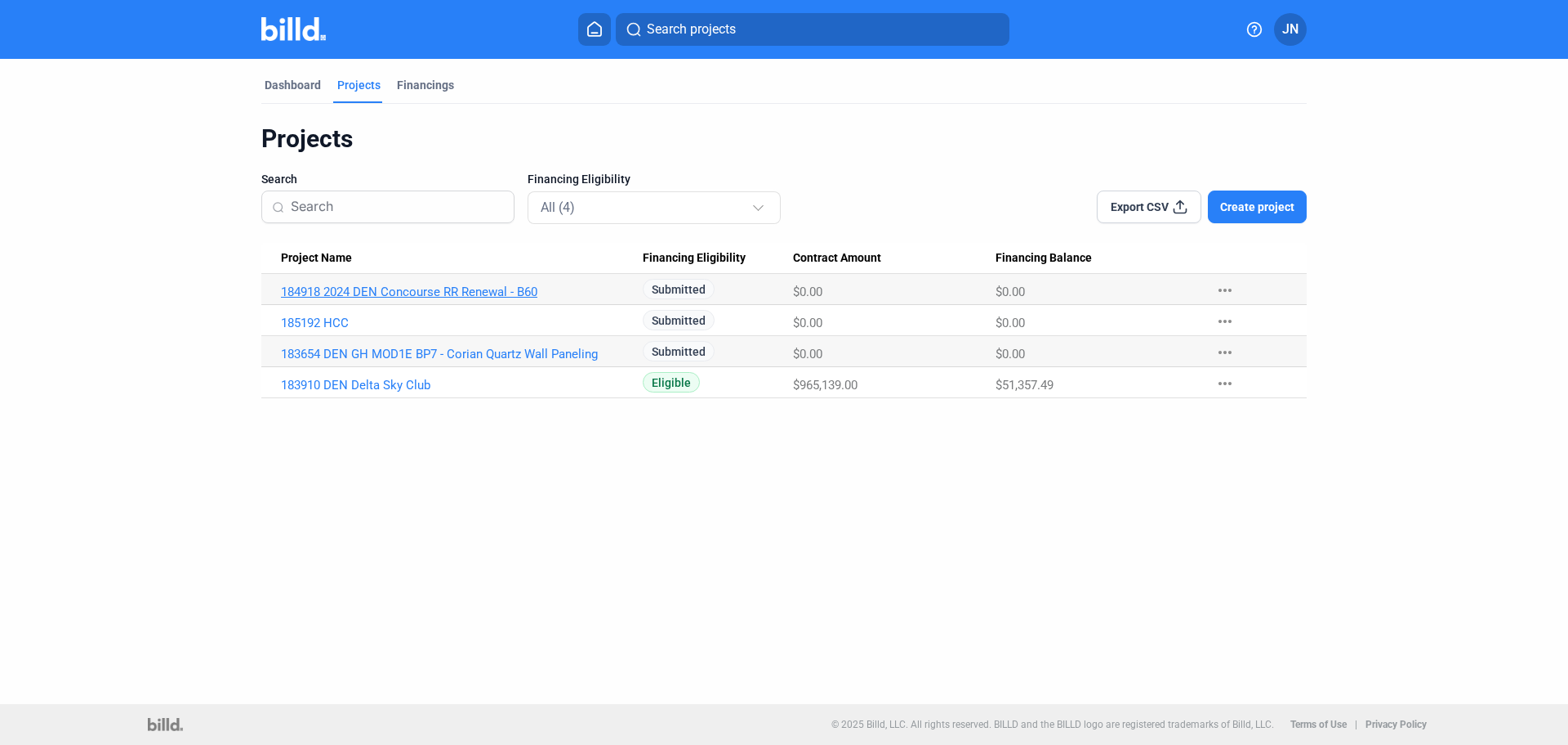
click at [395, 295] on link "184918 2024 DEN Concourse RR Renewal - B60" at bounding box center [462, 292] width 362 height 15
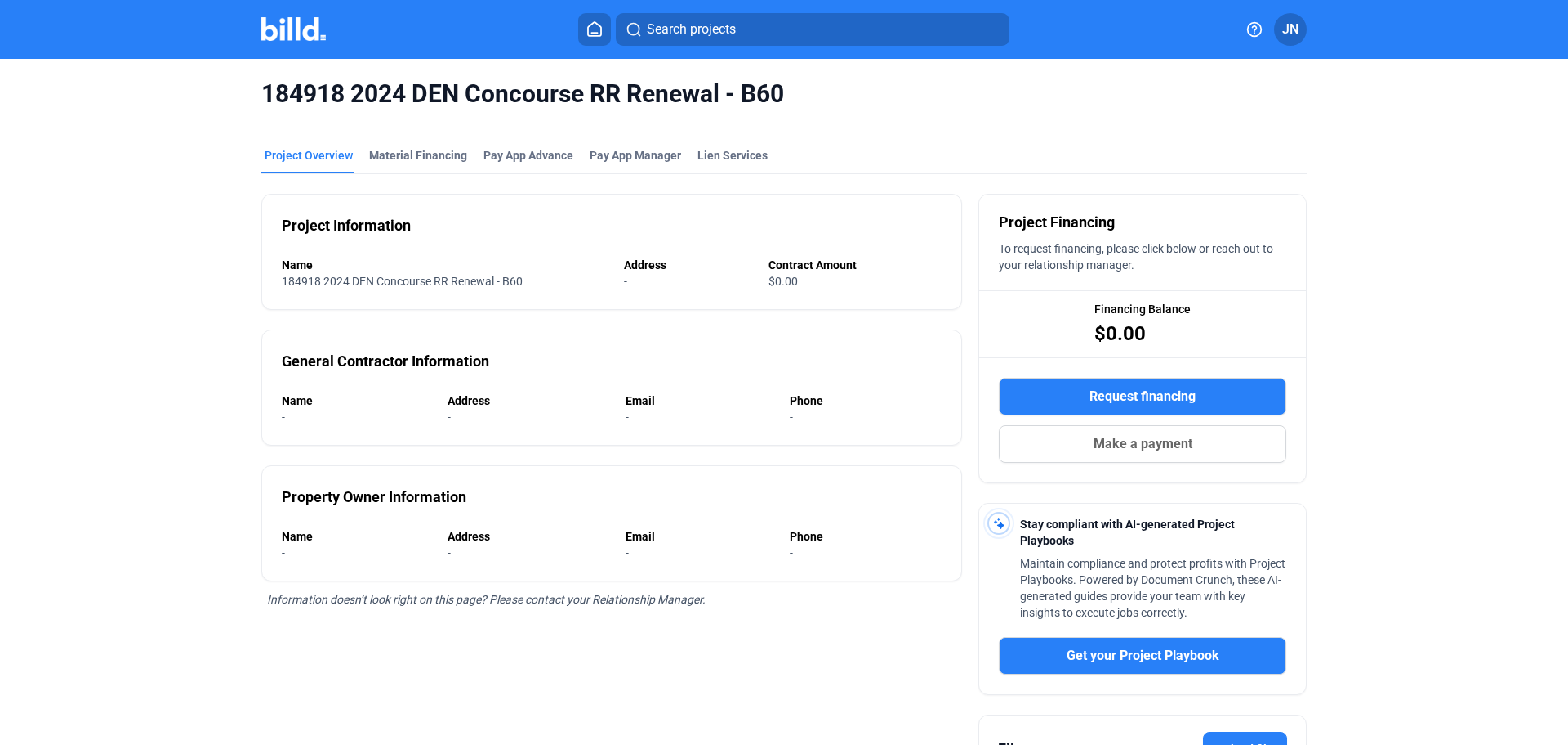
click at [1128, 393] on span "Request financing" at bounding box center [1143, 396] width 106 height 20
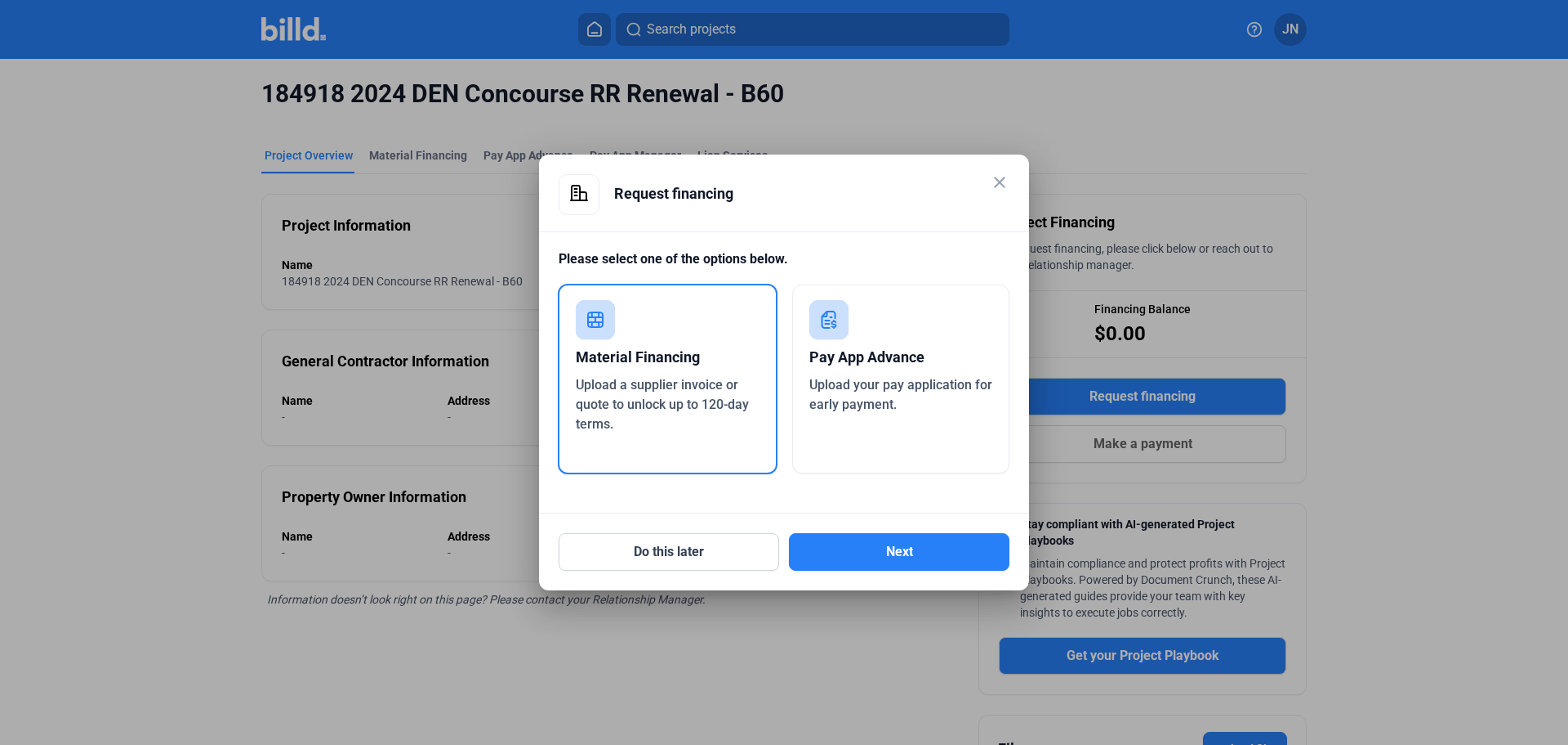
click at [694, 348] on div "Material Financing" at bounding box center [667, 357] width 184 height 36
click at [866, 550] on button "Next" at bounding box center [900, 552] width 221 height 37
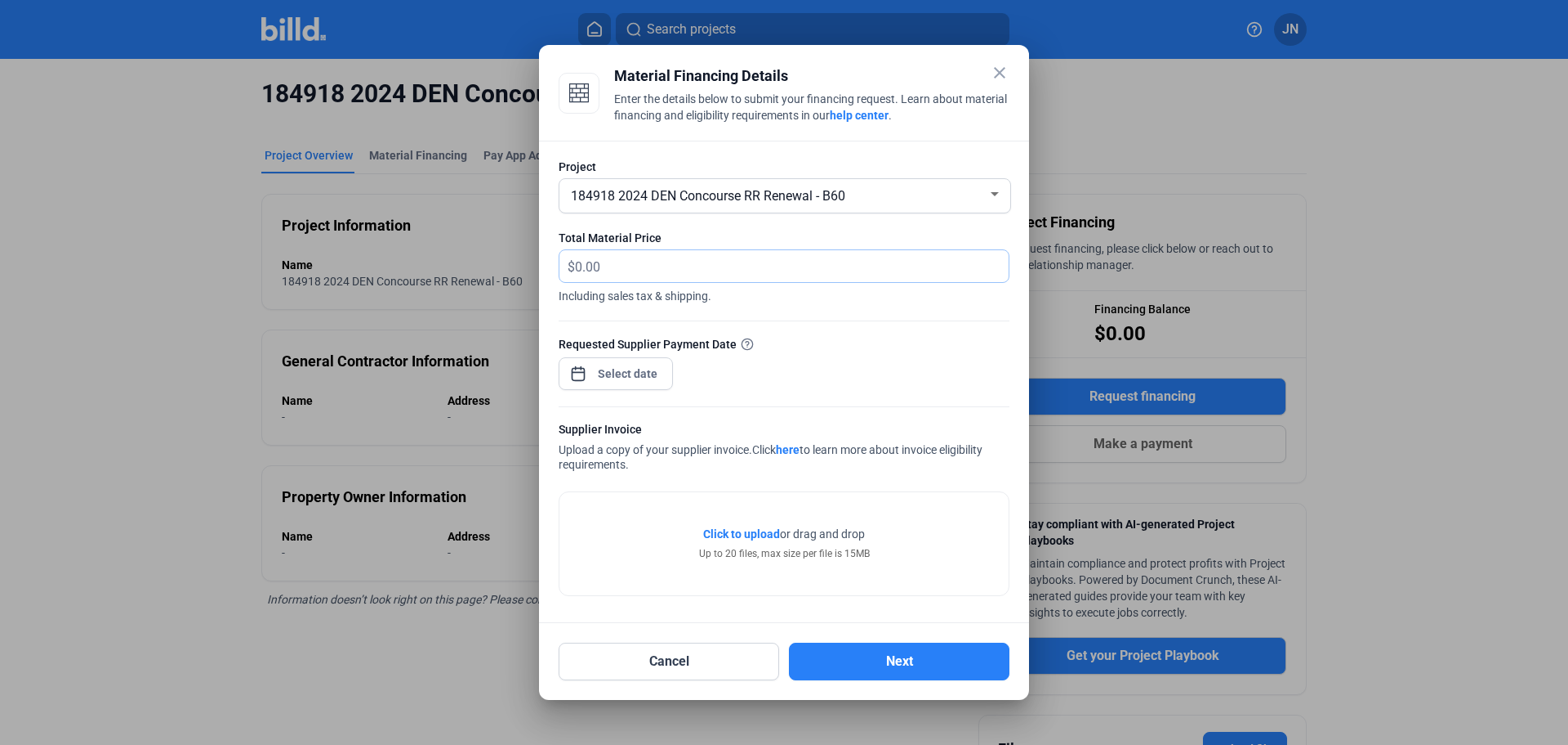
click at [649, 257] on input "text" at bounding box center [782, 266] width 415 height 32
type input "17,875.43"
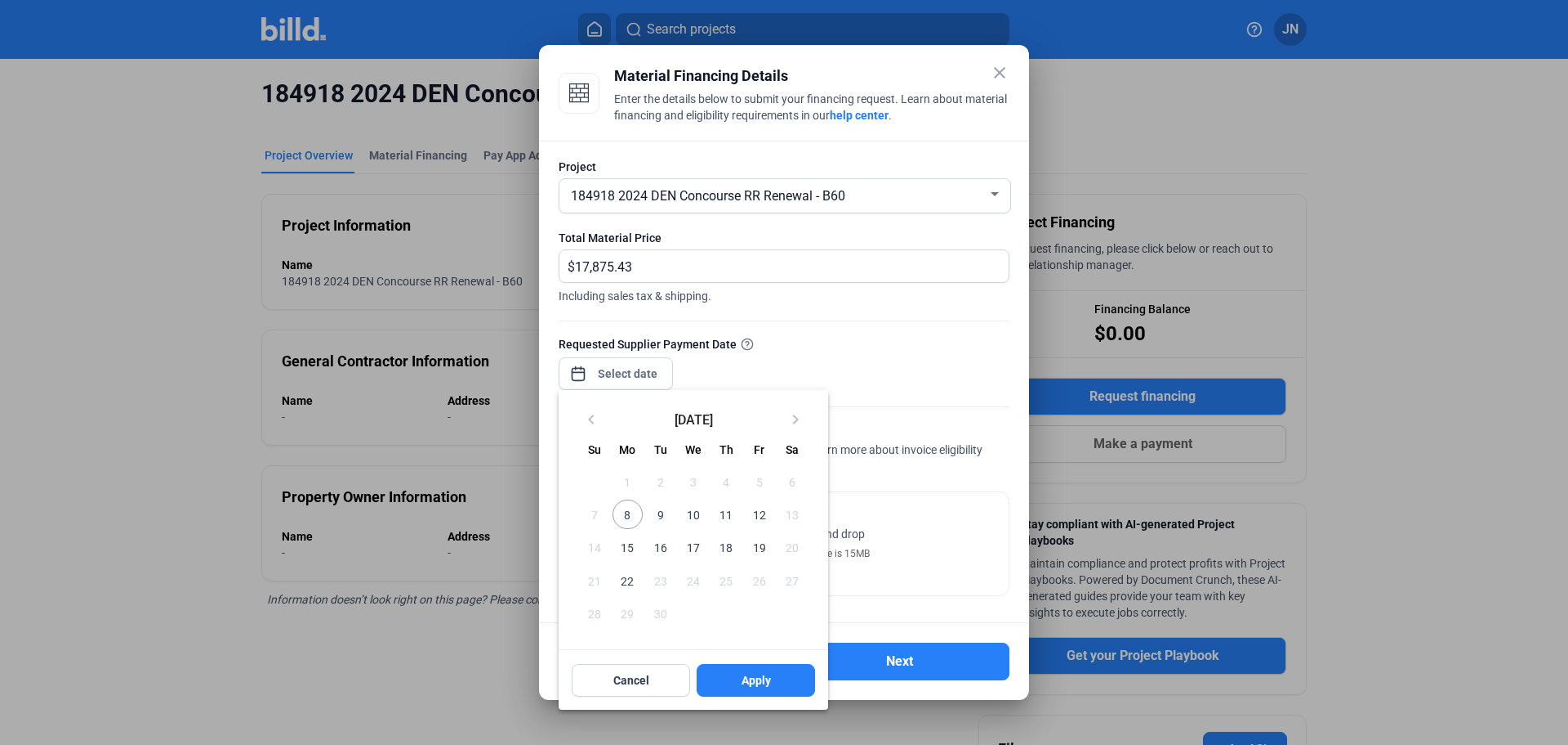
click at [633, 370] on div "close Material Financing Details Enter the details below to submit your financi…" at bounding box center [784, 372] width 1568 height 745
click at [757, 545] on span "19" at bounding box center [759, 547] width 30 height 30
click at [739, 679] on button "Apply" at bounding box center [756, 679] width 119 height 33
type input "[DATE]"
click at [912, 544] on div at bounding box center [784, 372] width 1568 height 745
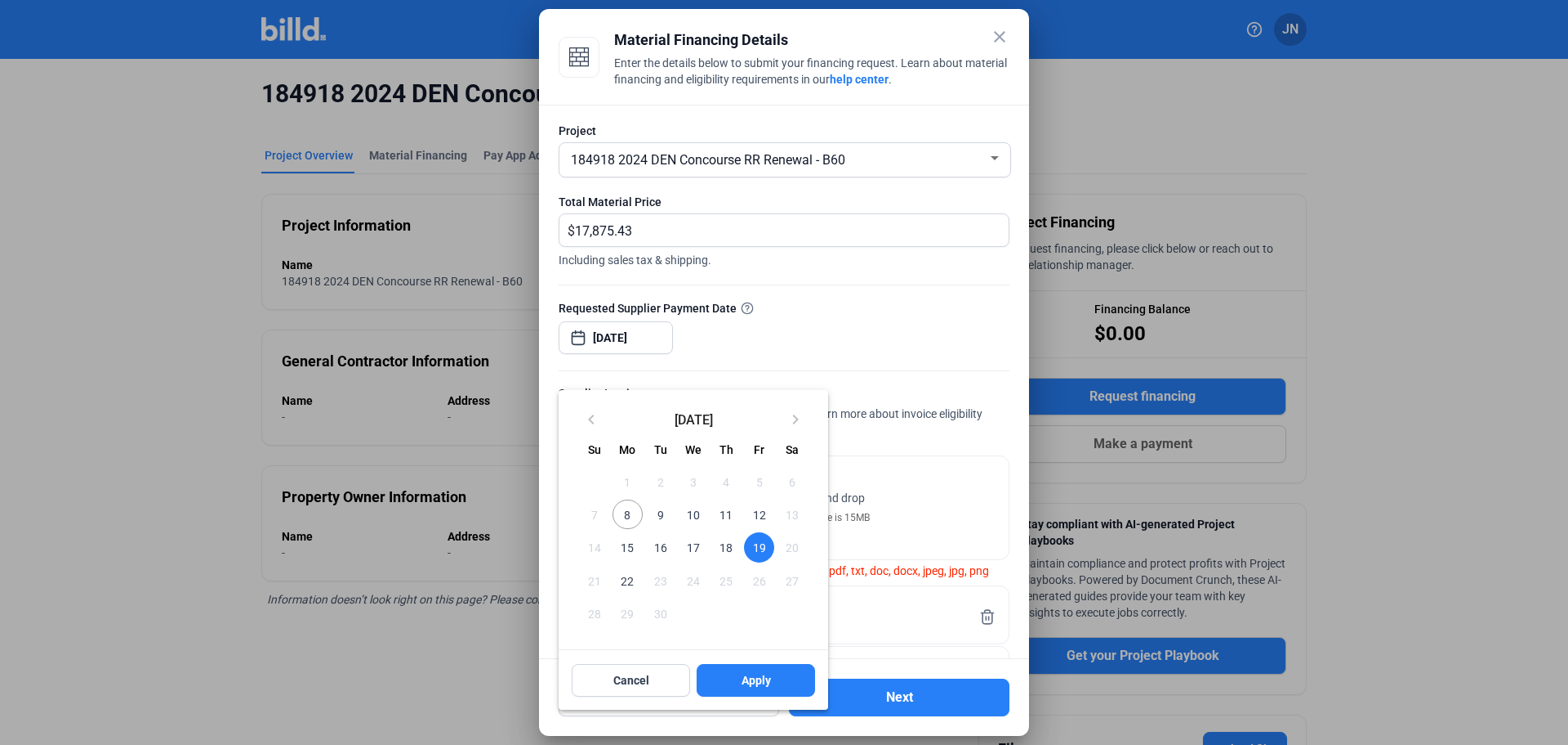
click at [930, 506] on div at bounding box center [784, 372] width 1568 height 745
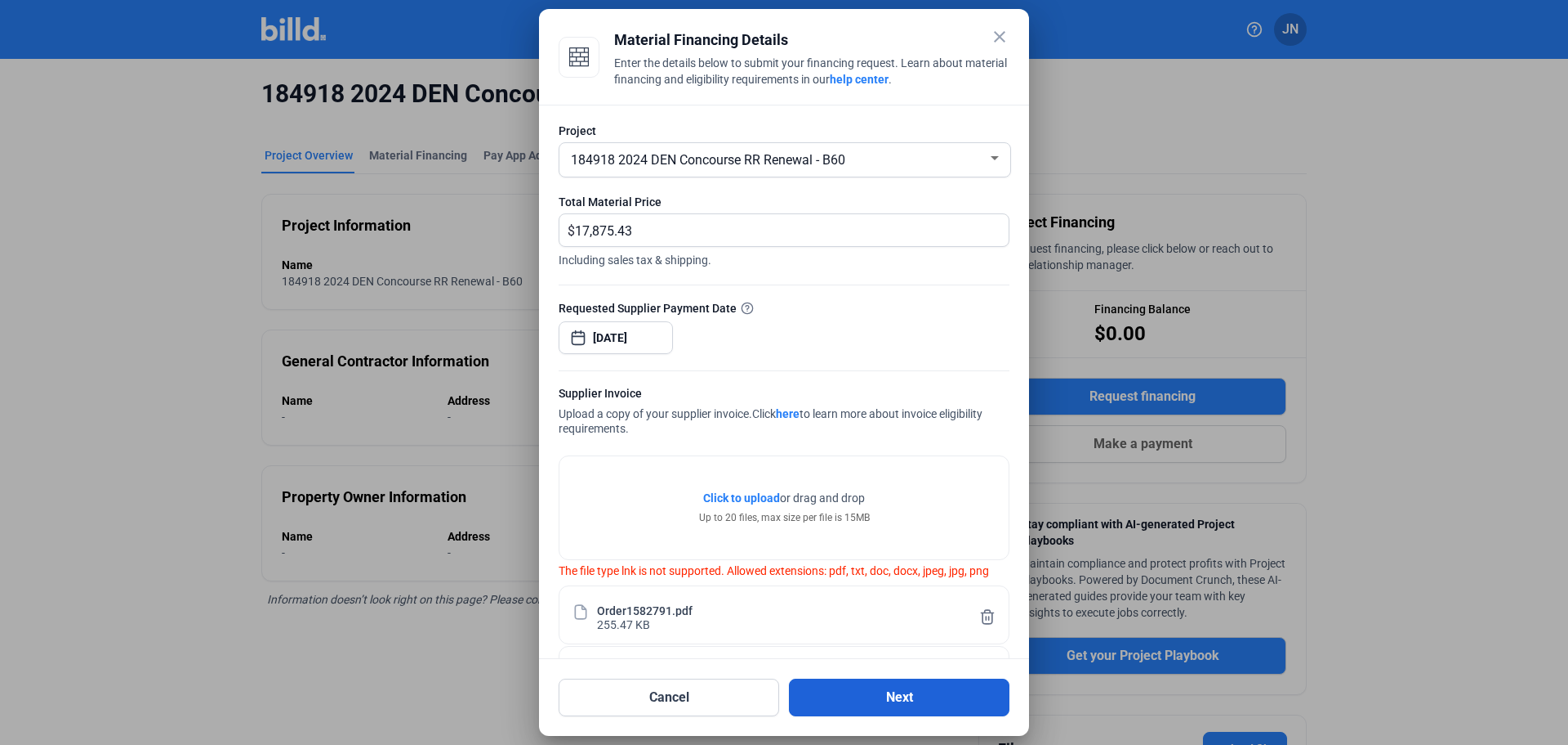
click at [880, 693] on button "Next" at bounding box center [900, 697] width 221 height 37
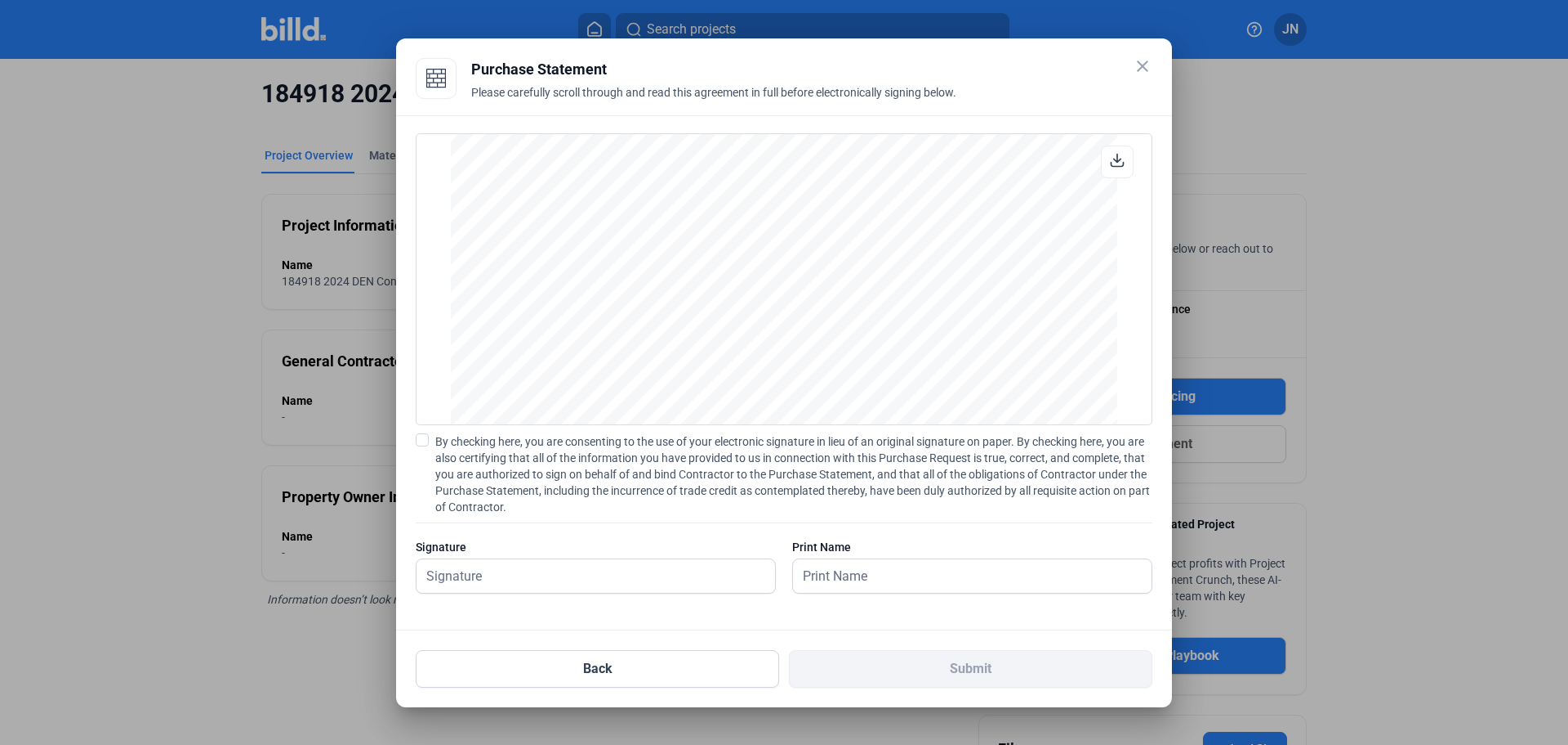
scroll to position [5476, 0]
click at [604, 673] on button "Back" at bounding box center [598, 668] width 364 height 37
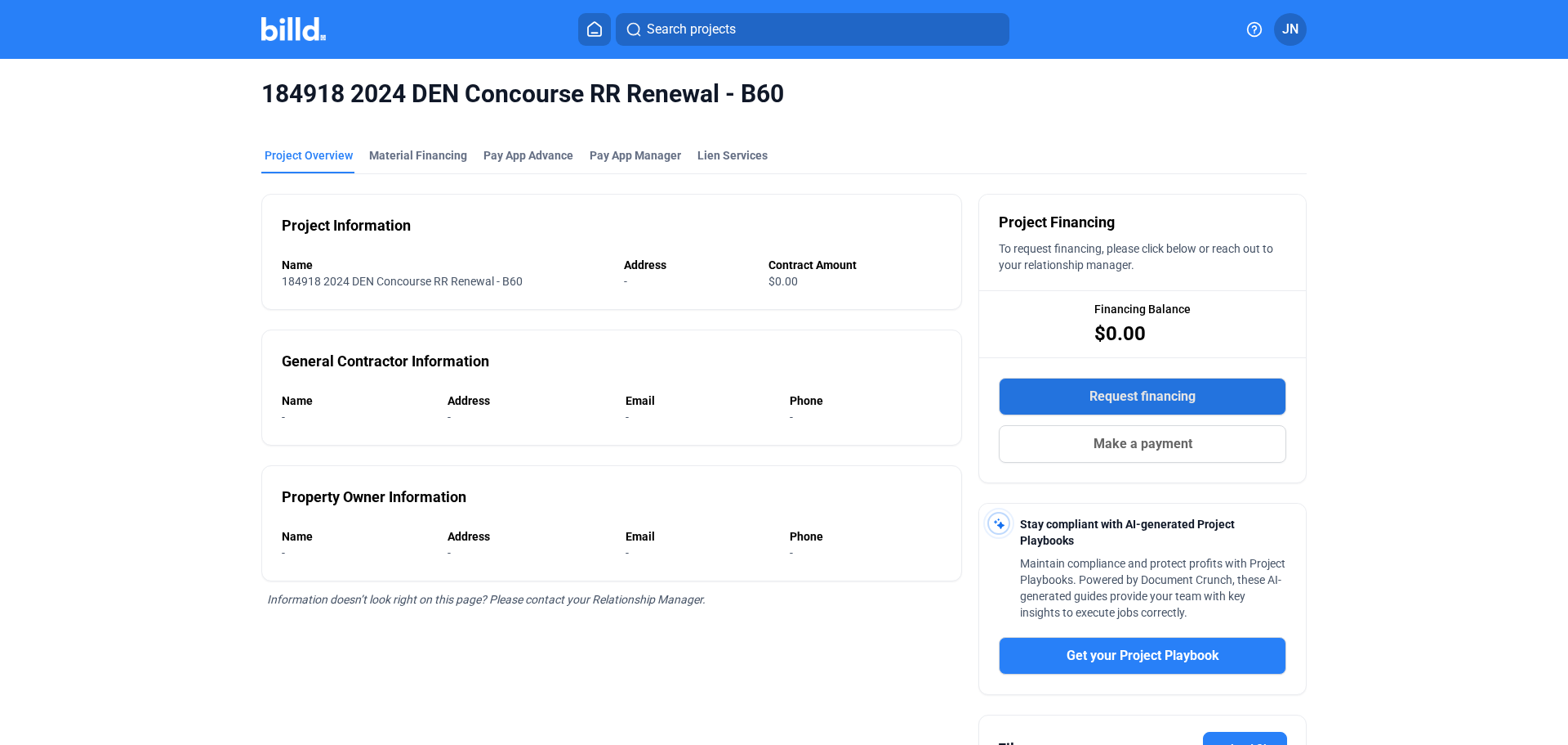
click at [1143, 396] on span "Request financing" at bounding box center [1143, 396] width 106 height 20
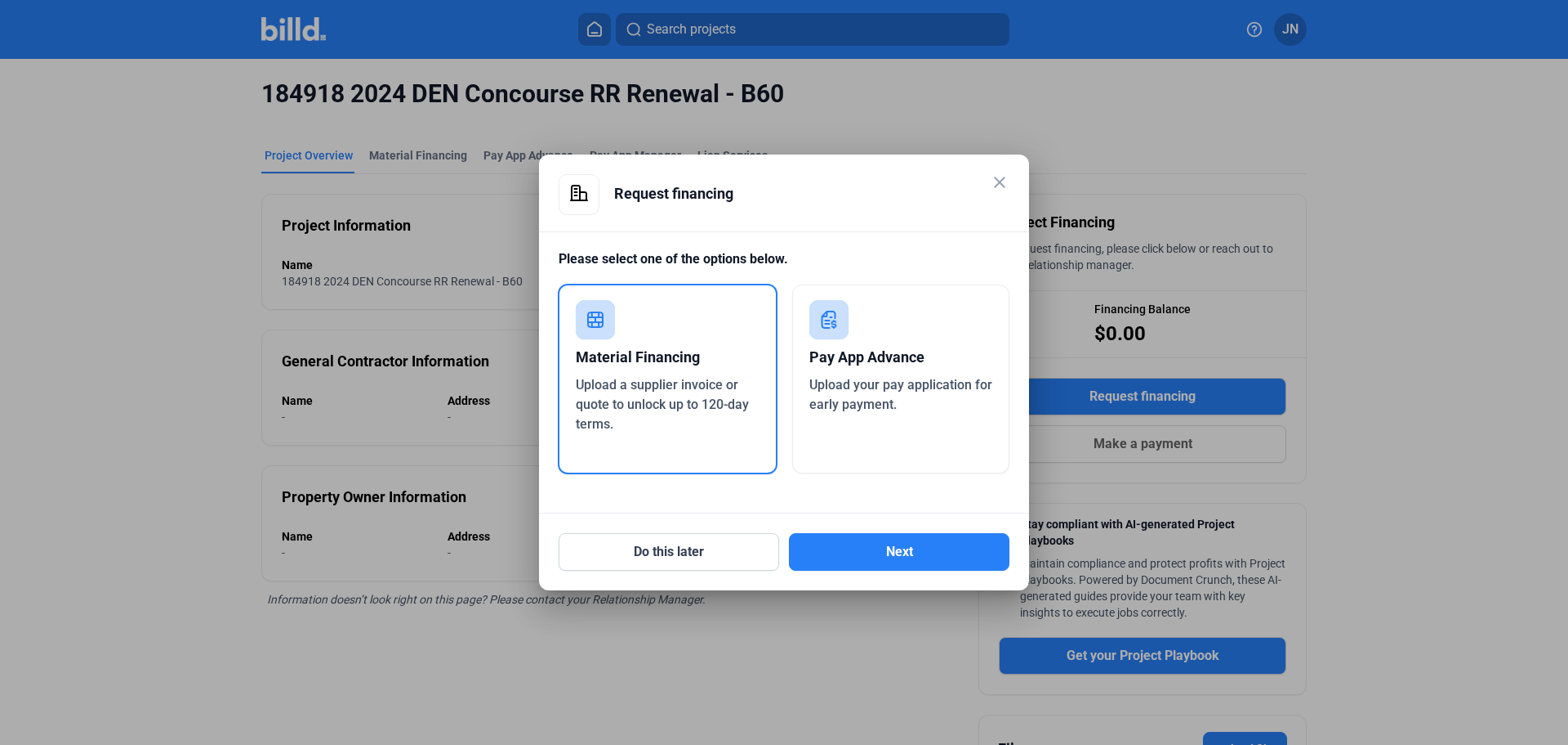
click at [696, 385] on span "Upload a supplier invoice or quote to unlock up to 120-day terms." at bounding box center [662, 404] width 174 height 55
click at [900, 555] on button "Next" at bounding box center [900, 552] width 221 height 37
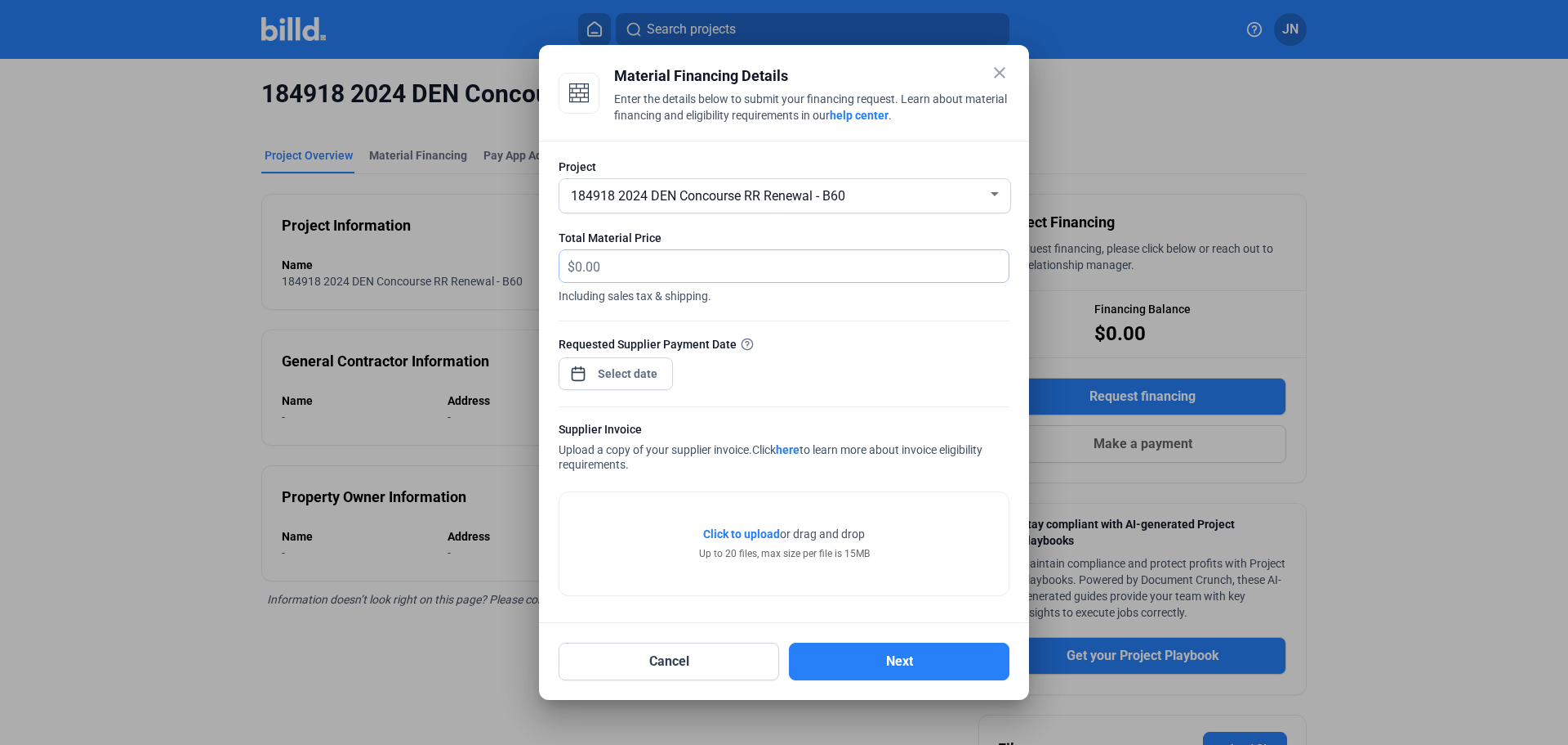
click at [648, 267] on input "text" at bounding box center [791, 266] width 434 height 32
type input "17,875.43"
click at [619, 376] on div "close Material Financing Details Enter the details below to submit your financi…" at bounding box center [784, 372] width 1568 height 745
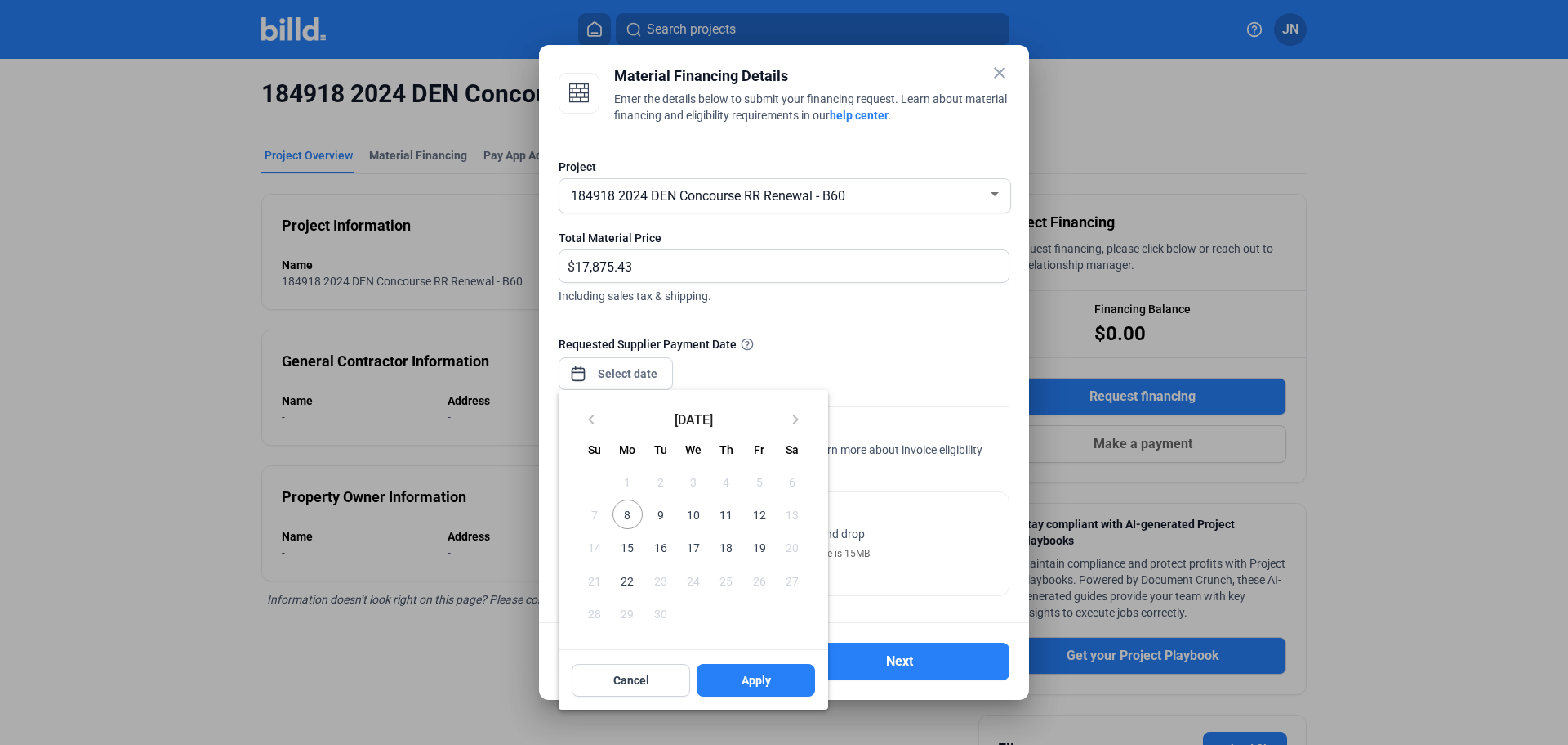
click at [758, 547] on span "19" at bounding box center [759, 547] width 30 height 30
click at [751, 686] on span "Apply" at bounding box center [757, 680] width 30 height 17
type input "[DATE]"
click at [935, 543] on div at bounding box center [784, 372] width 1568 height 745
click at [618, 683] on span "Cancel" at bounding box center [631, 680] width 36 height 17
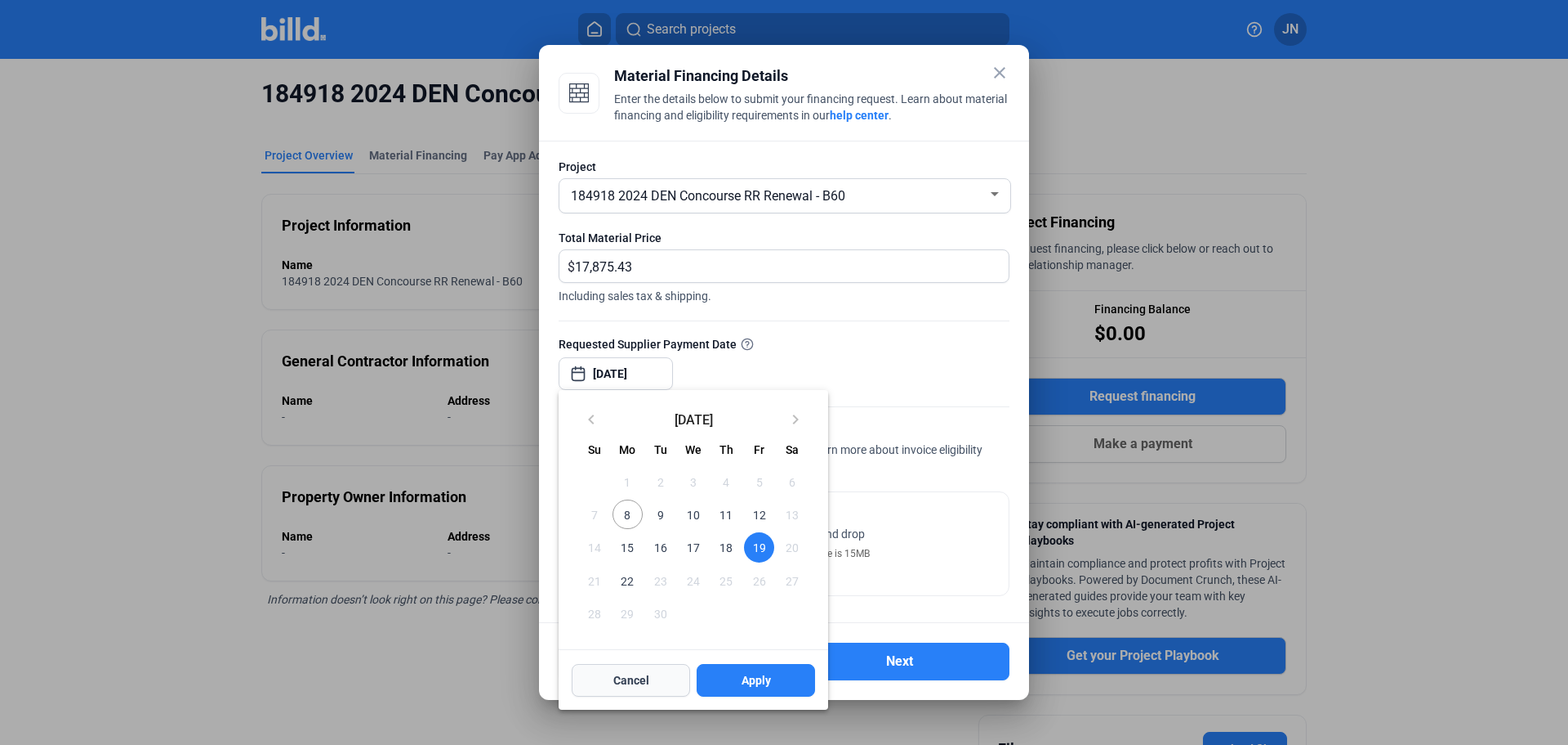
click at [617, 674] on span "Cancel" at bounding box center [631, 680] width 36 height 17
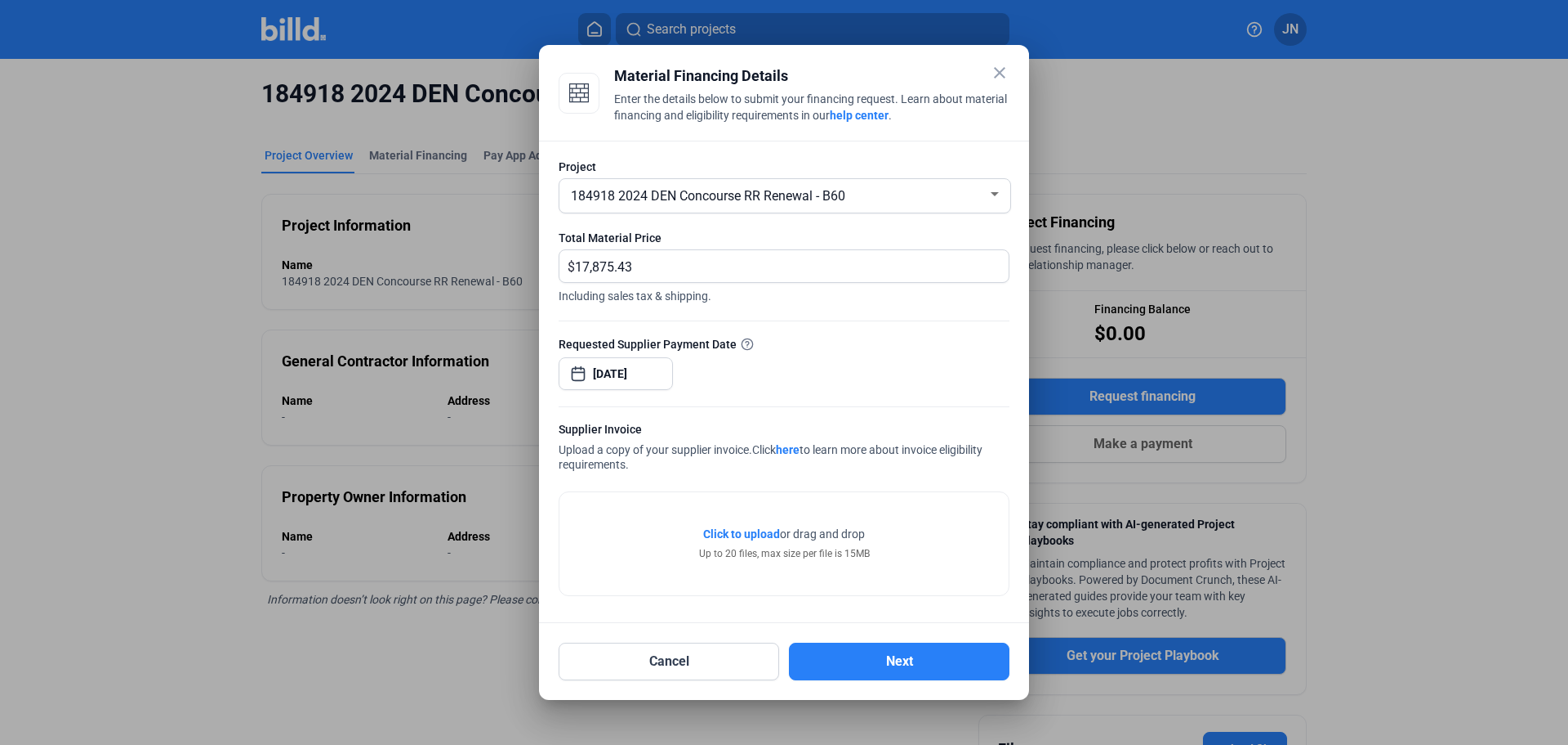
click at [726, 529] on span "Click to upload" at bounding box center [742, 533] width 77 height 13
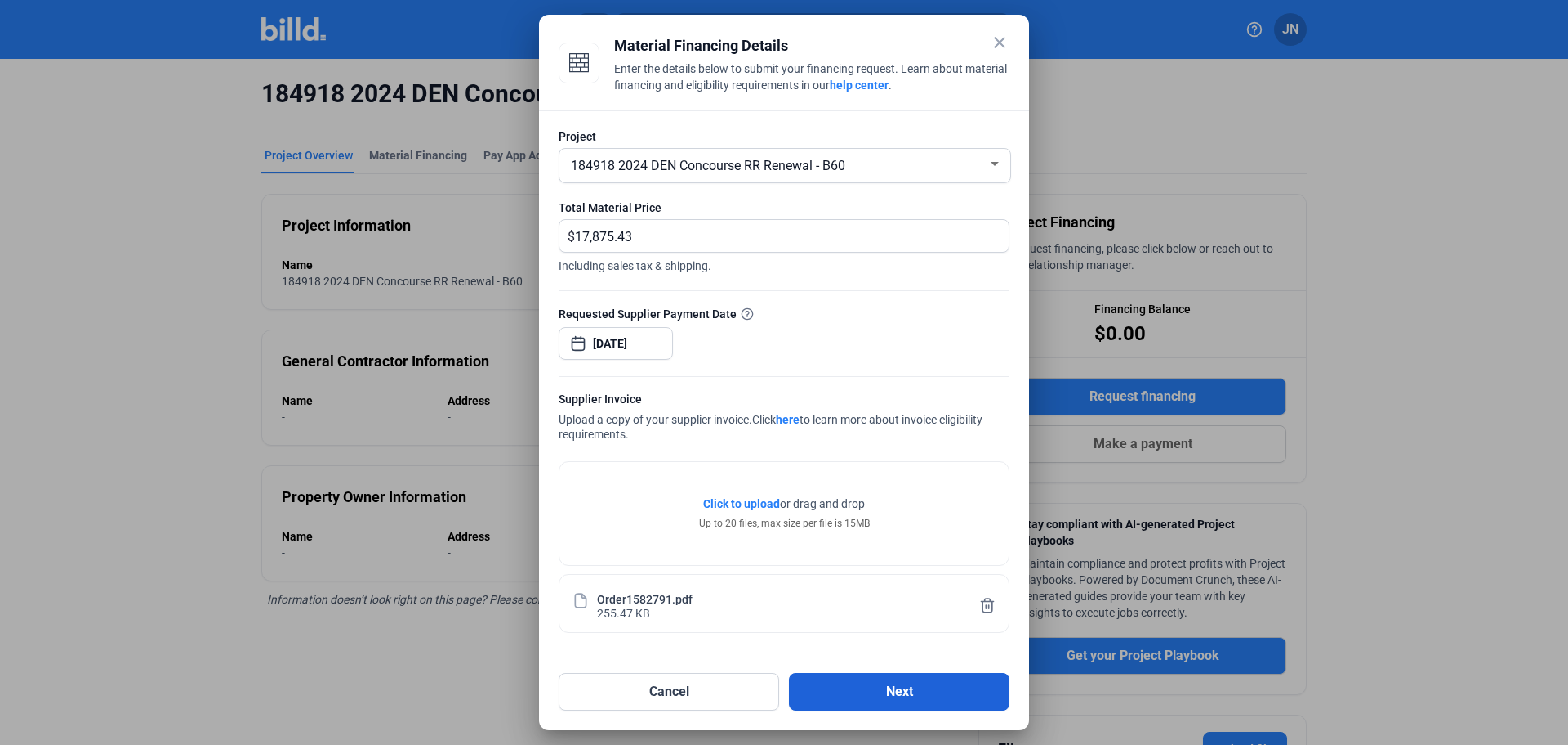
click at [879, 692] on button "Next" at bounding box center [900, 691] width 221 height 37
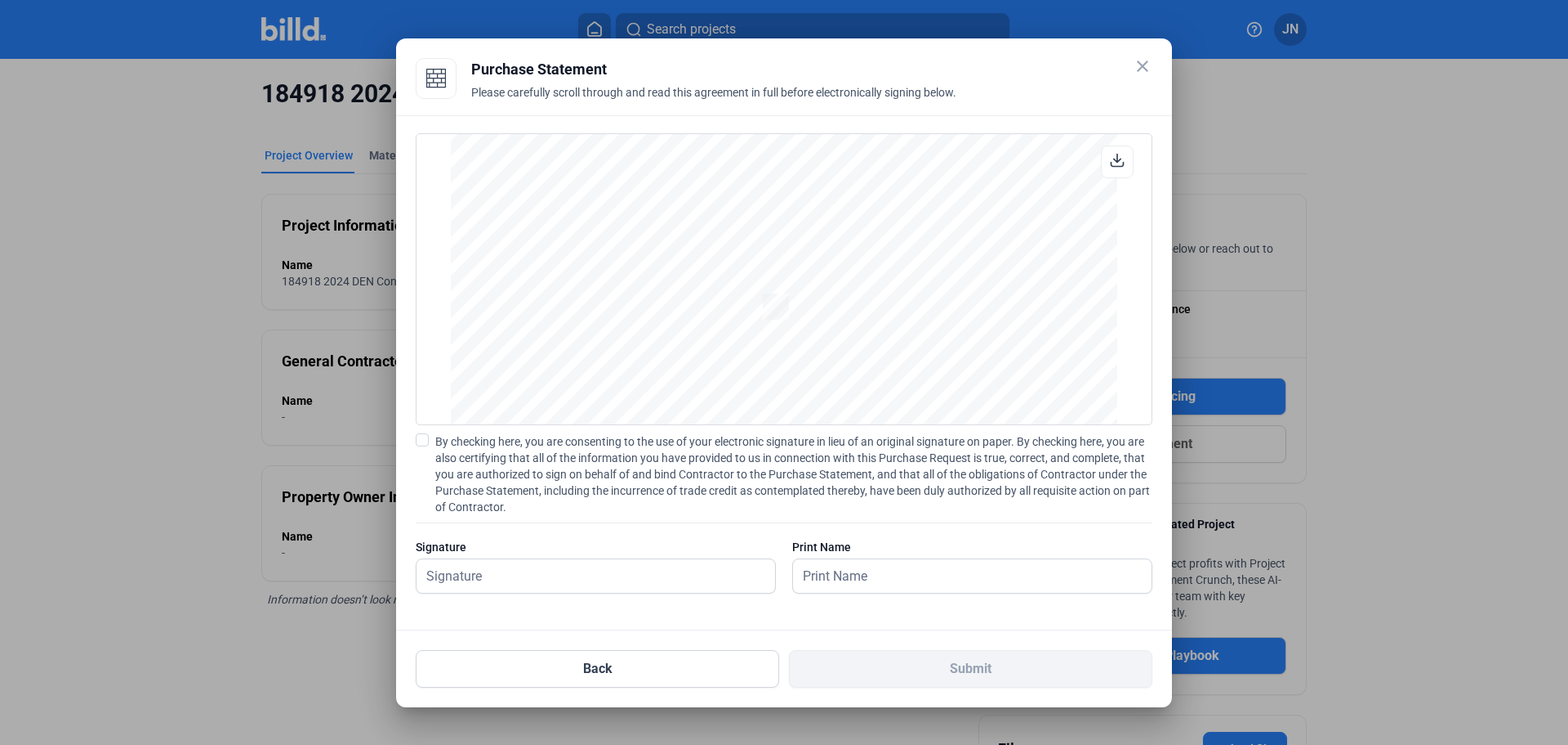
scroll to position [1724, 0]
click at [425, 438] on span at bounding box center [422, 439] width 13 height 13
click at [0, 0] on input "By checking here, you are consenting to the use of your electronic signature in…" at bounding box center [0, 0] width 0 height 0
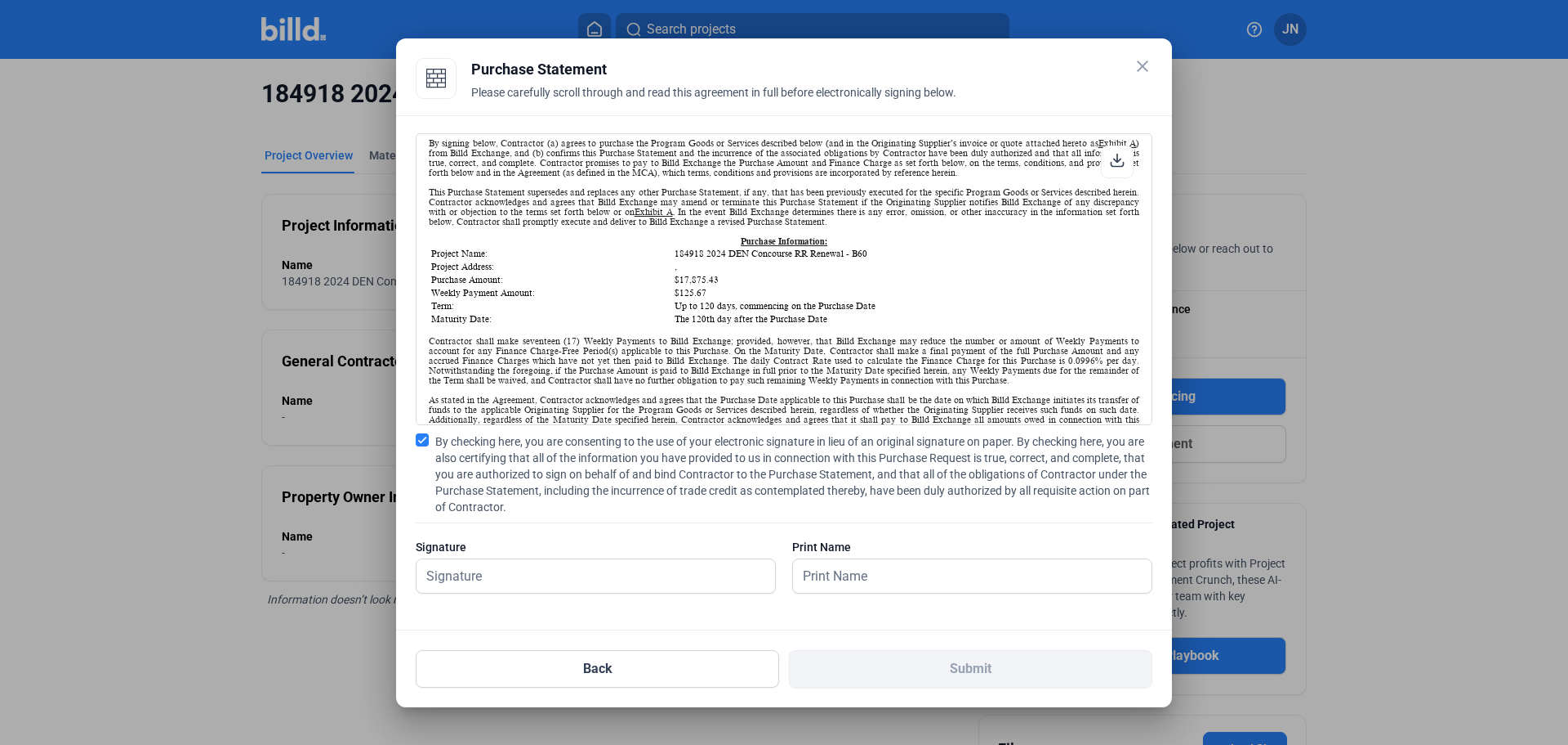
scroll to position [89, 0]
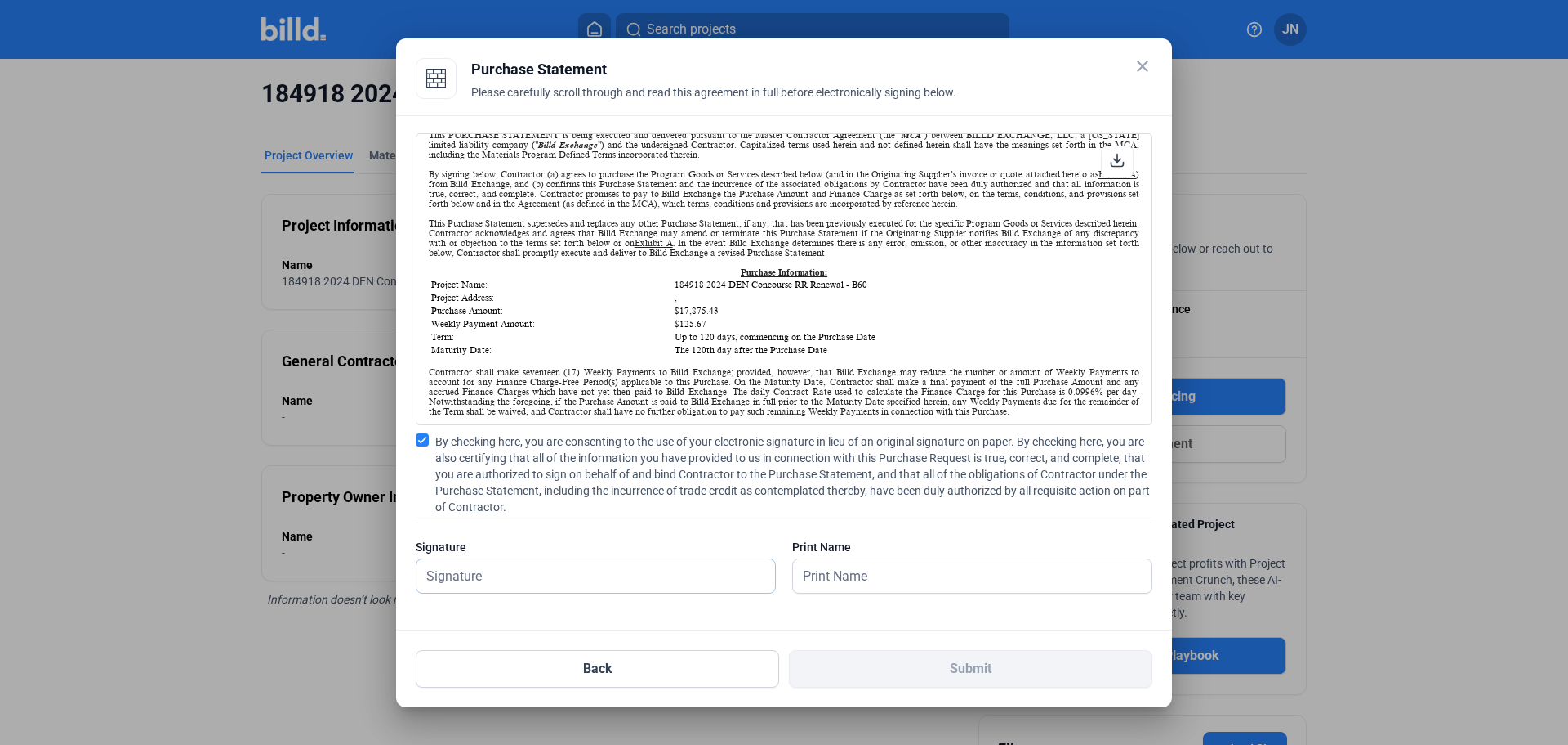
click at [544, 582] on input "text" at bounding box center [596, 576] width 358 height 33
type input "[PERSON_NAME]"
click at [833, 581] on input "text" at bounding box center [963, 576] width 341 height 33
type input "[PERSON_NAME]"
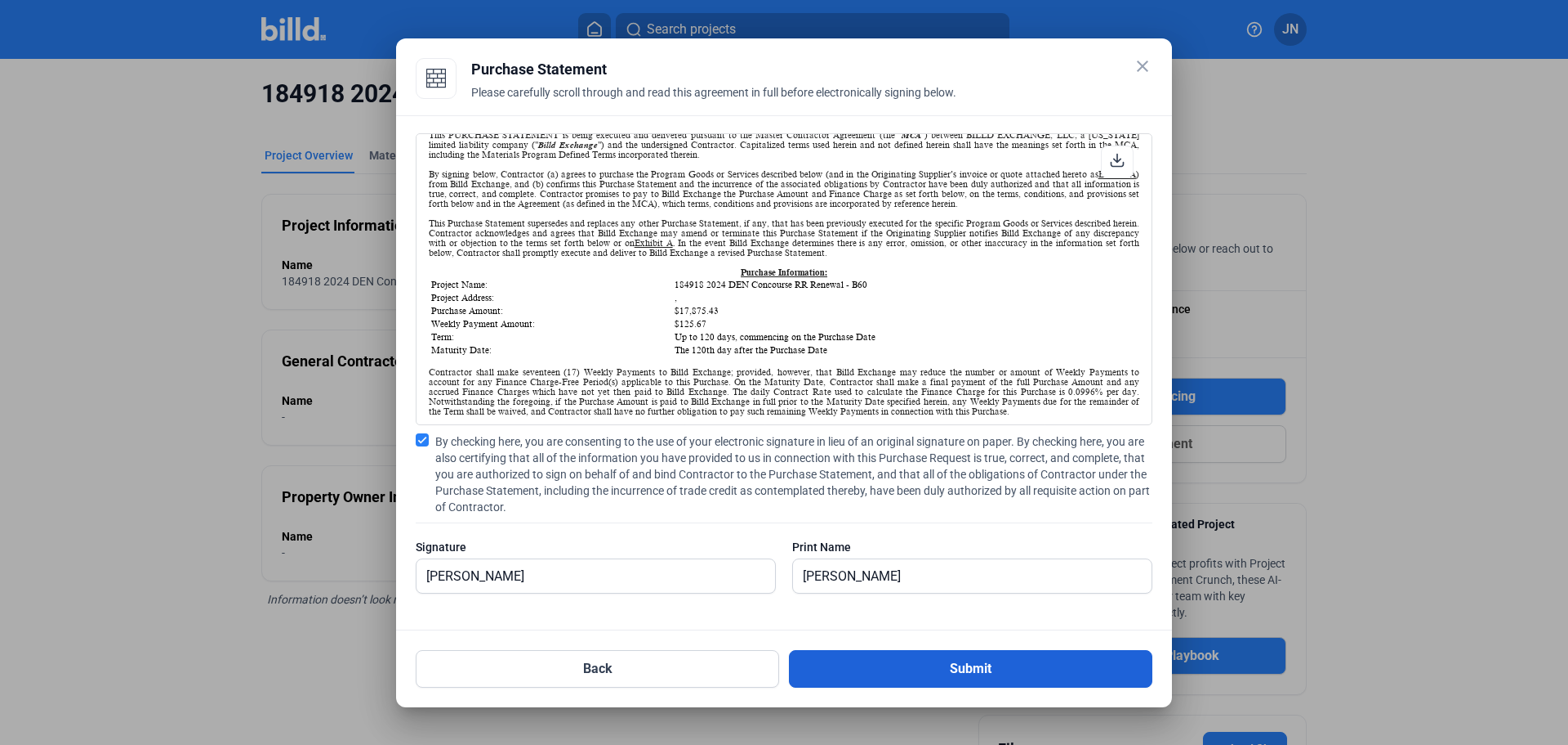
click at [963, 670] on button "Submit" at bounding box center [971, 668] width 364 height 37
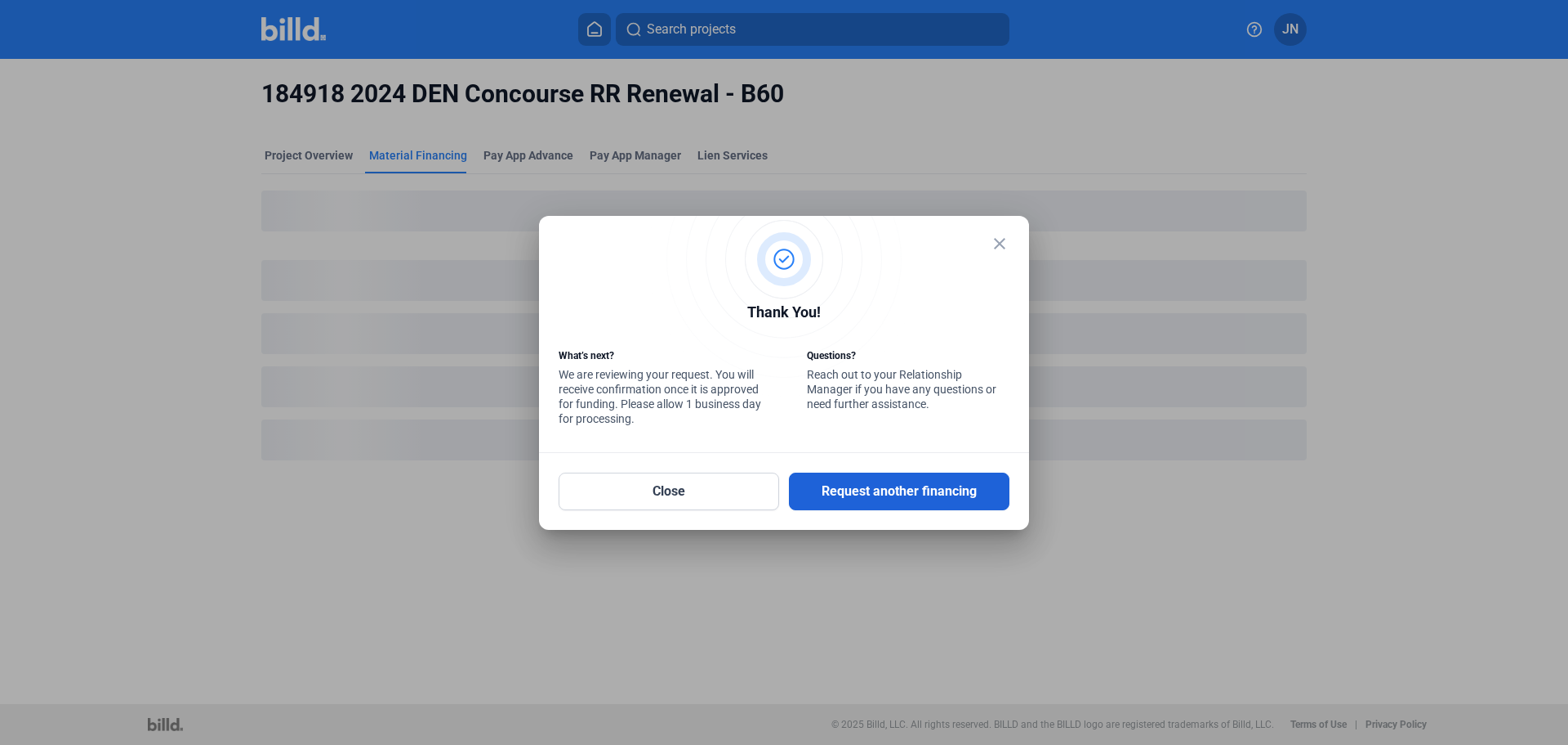
click at [844, 485] on button "Request another financing" at bounding box center [900, 491] width 221 height 37
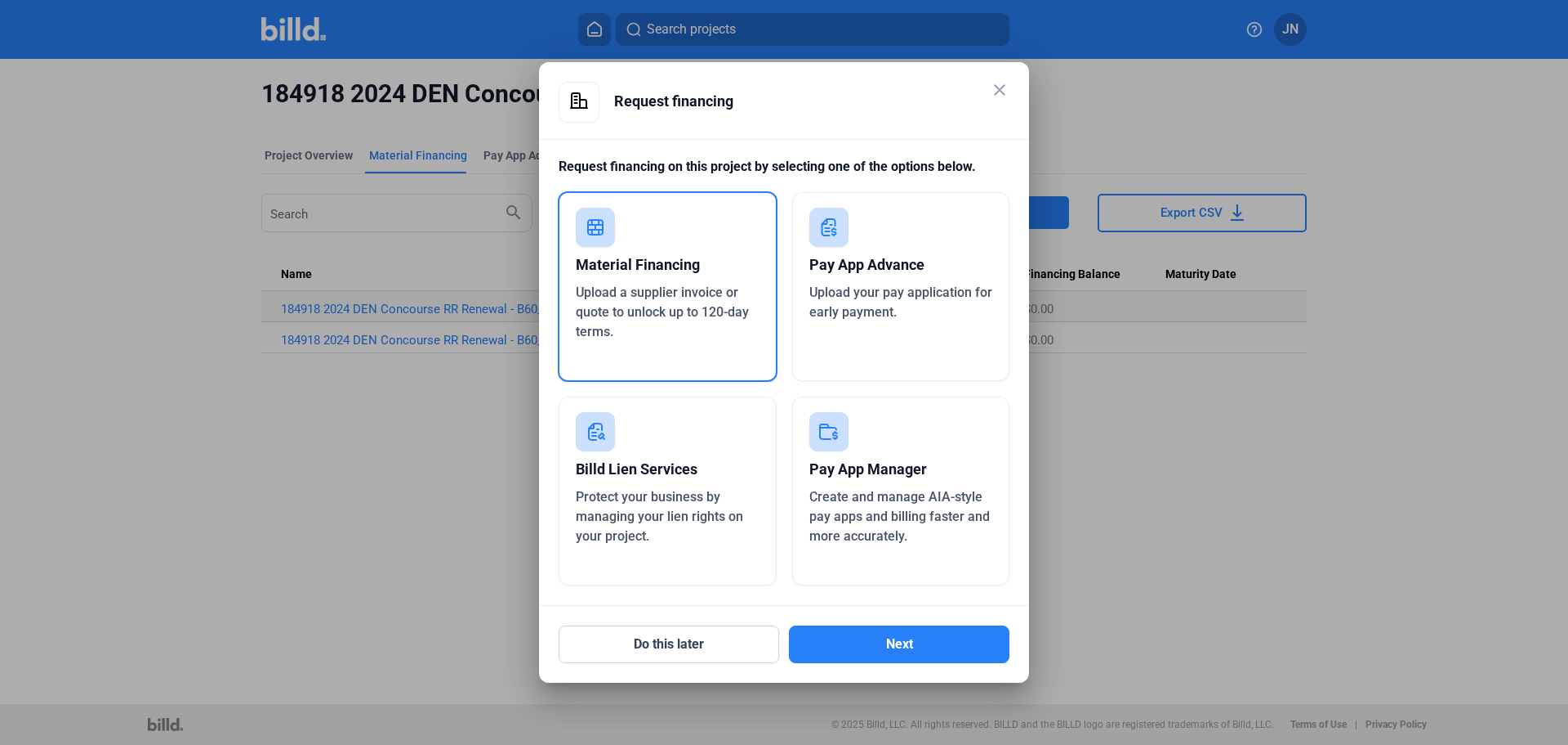
click at [625, 320] on div "Upload a supplier invoice or quote to unlock up to 120-day terms." at bounding box center [667, 311] width 184 height 59
click at [877, 637] on button "Next" at bounding box center [900, 644] width 221 height 37
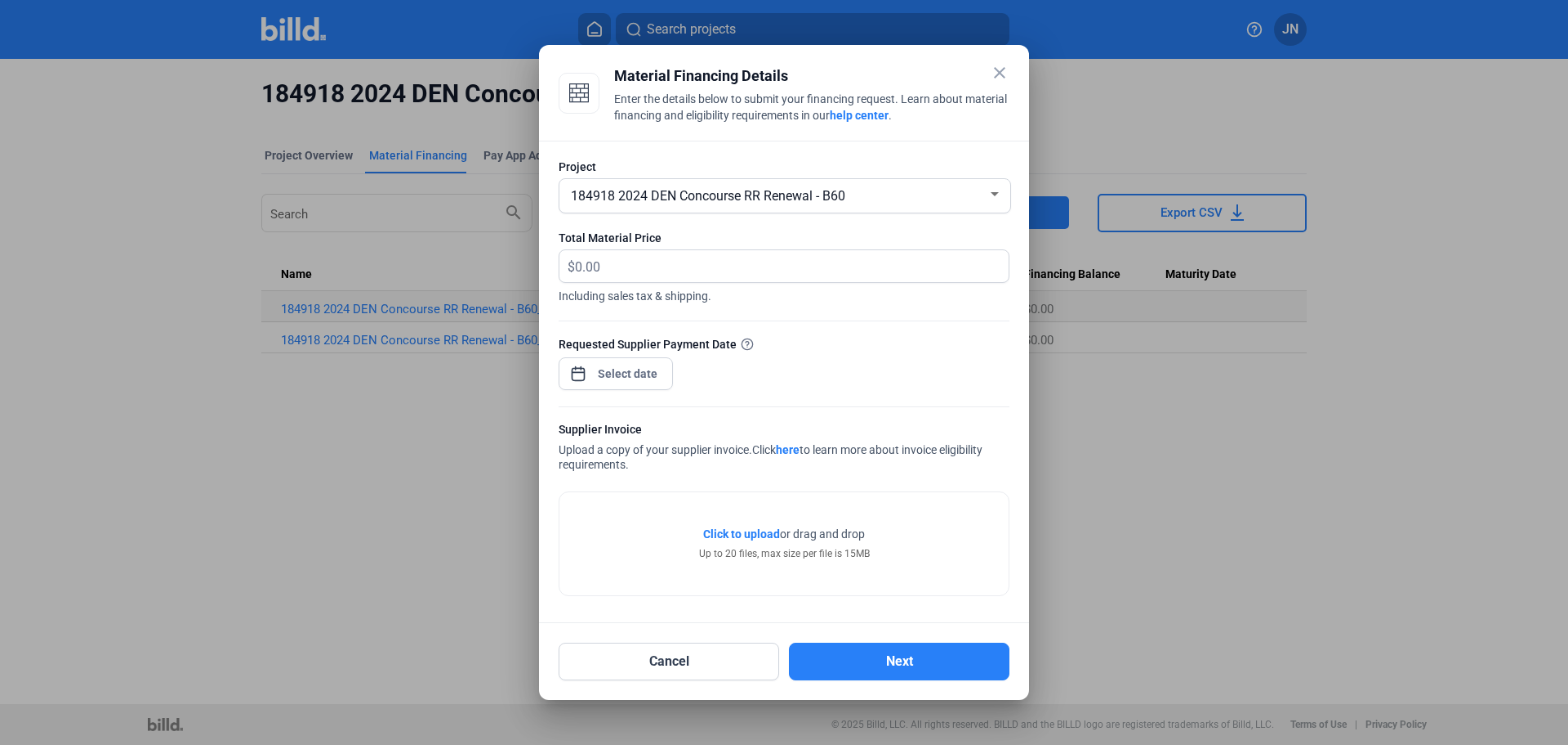
click at [675, 197] on span "184918 2024 DEN Concourse RR Renewal - B60" at bounding box center [708, 195] width 275 height 16
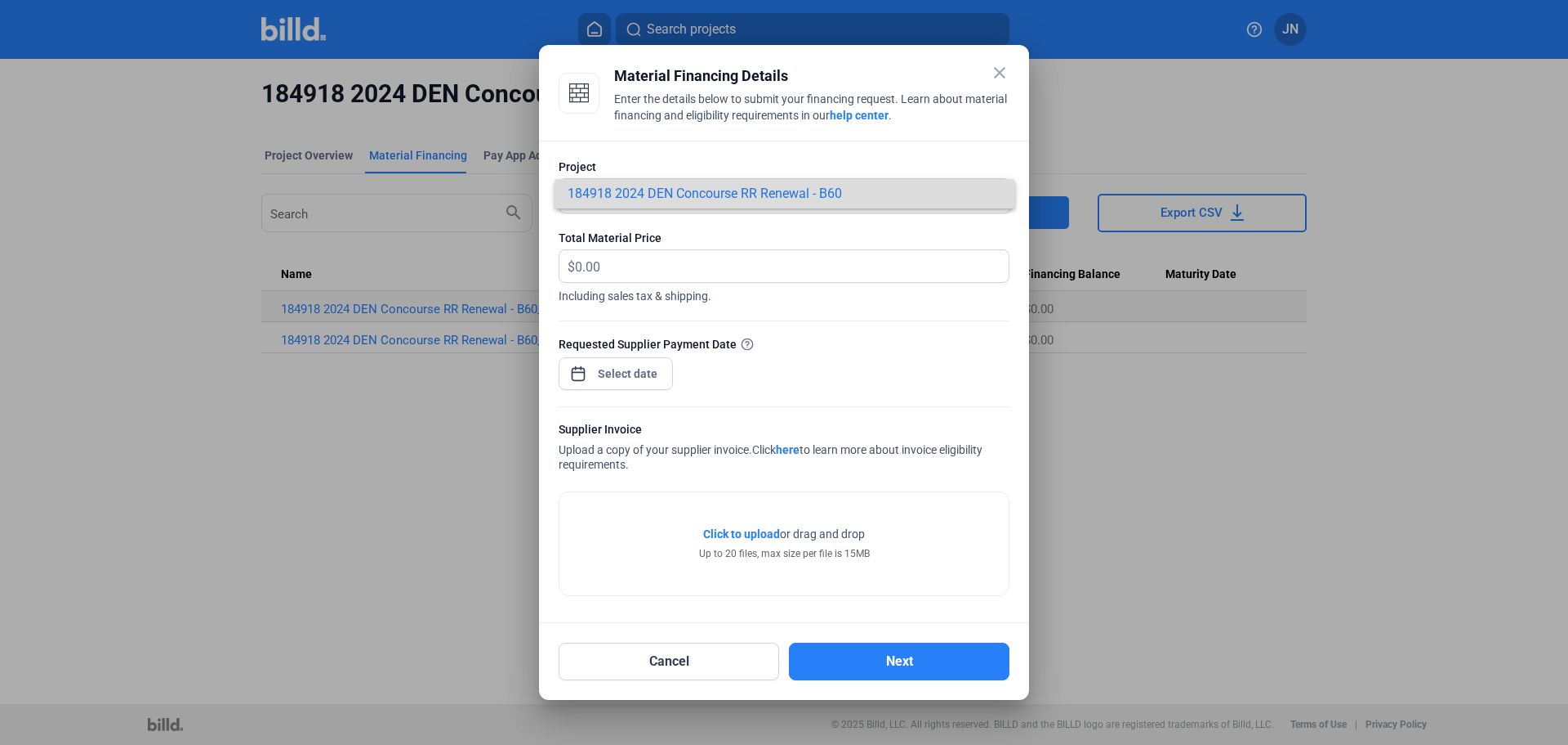
click at [675, 197] on span "184918 2024 DEN Concourse RR Renewal - B60" at bounding box center [705, 193] width 275 height 16
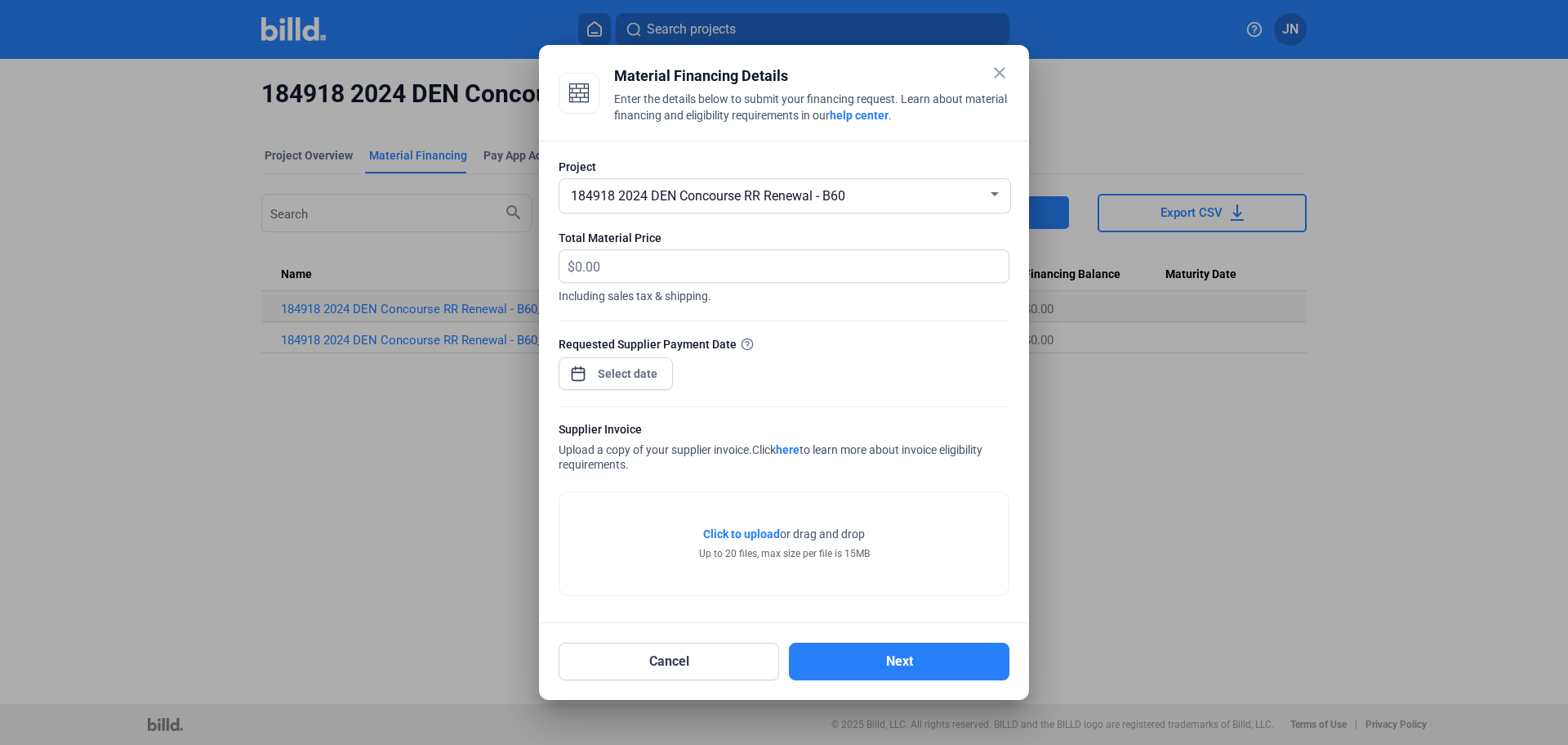
click at [996, 192] on div at bounding box center [994, 194] width 8 height 4
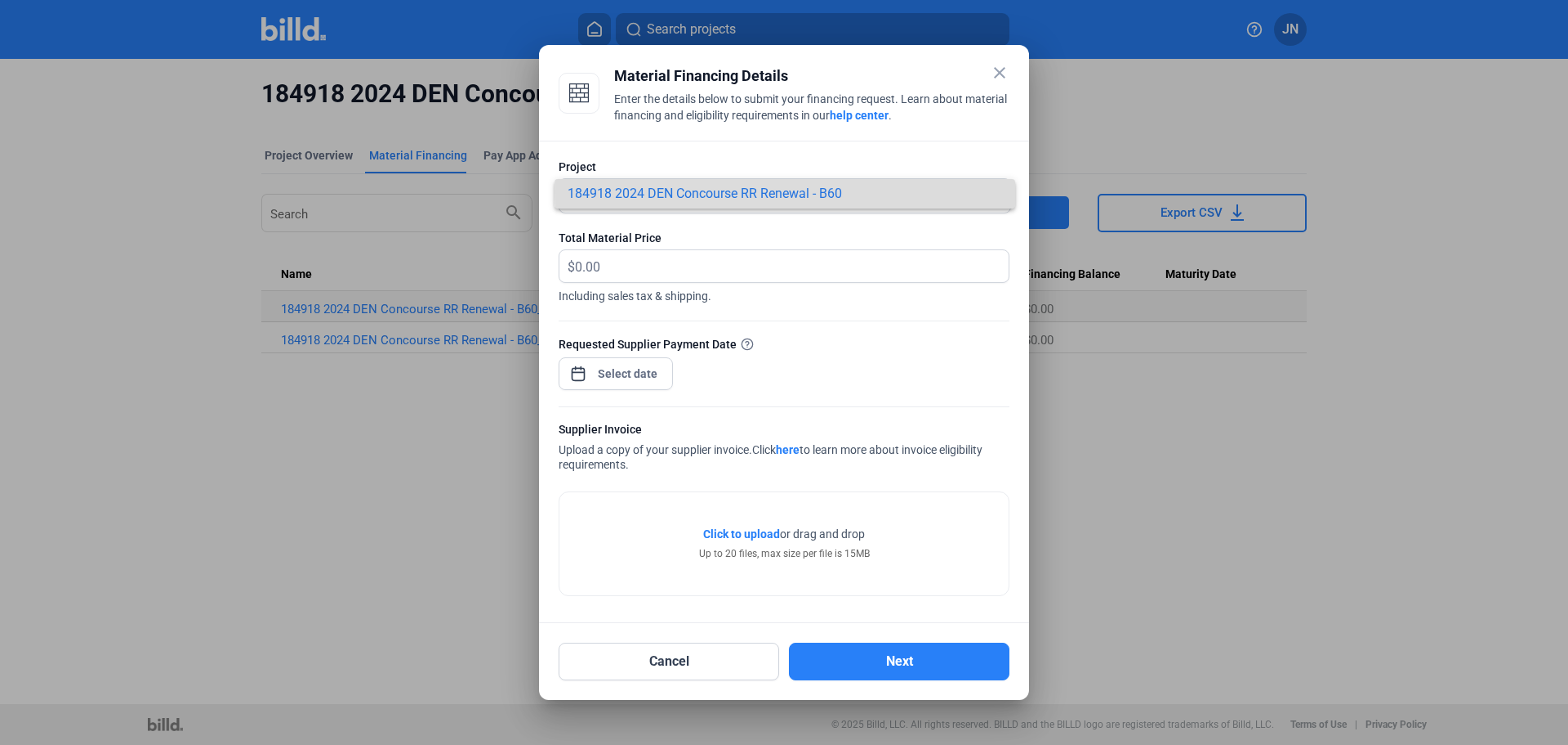
click at [996, 192] on span "184918 2024 DEN Concourse RR Renewal - B60" at bounding box center [784, 194] width 434 height 30
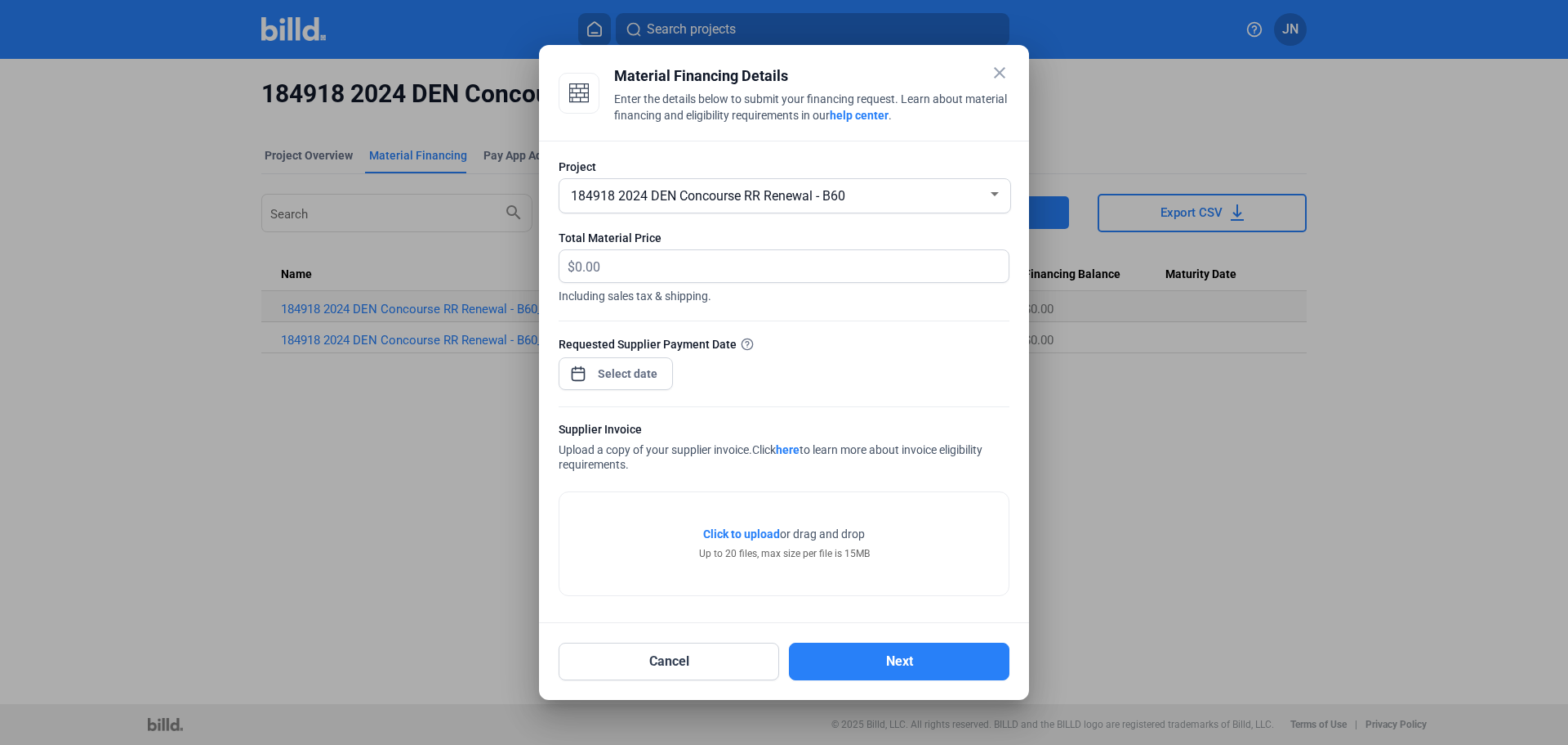
click at [992, 72] on mat-icon "close" at bounding box center [999, 72] width 19 height 20
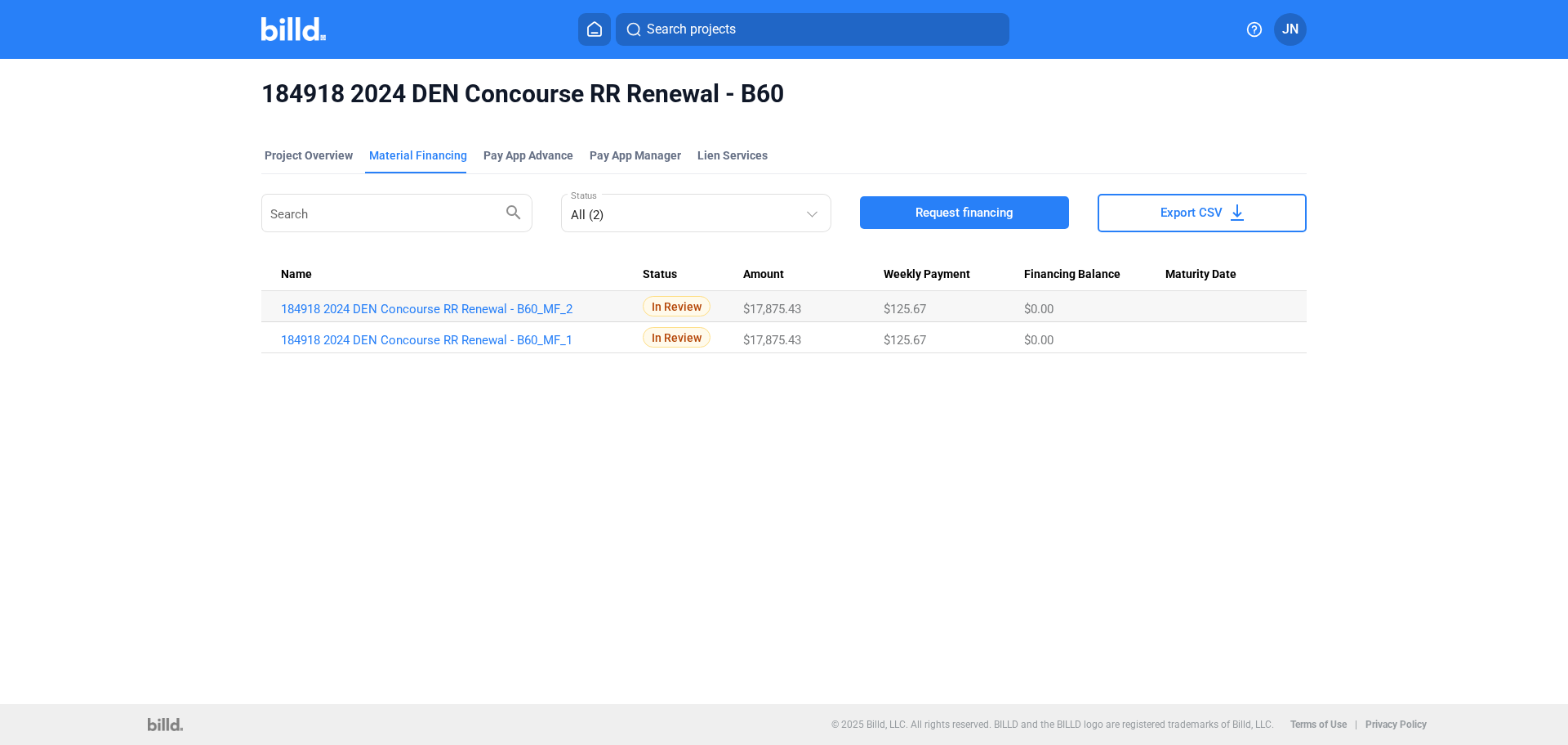
click at [295, 26] on img at bounding box center [294, 29] width 65 height 24
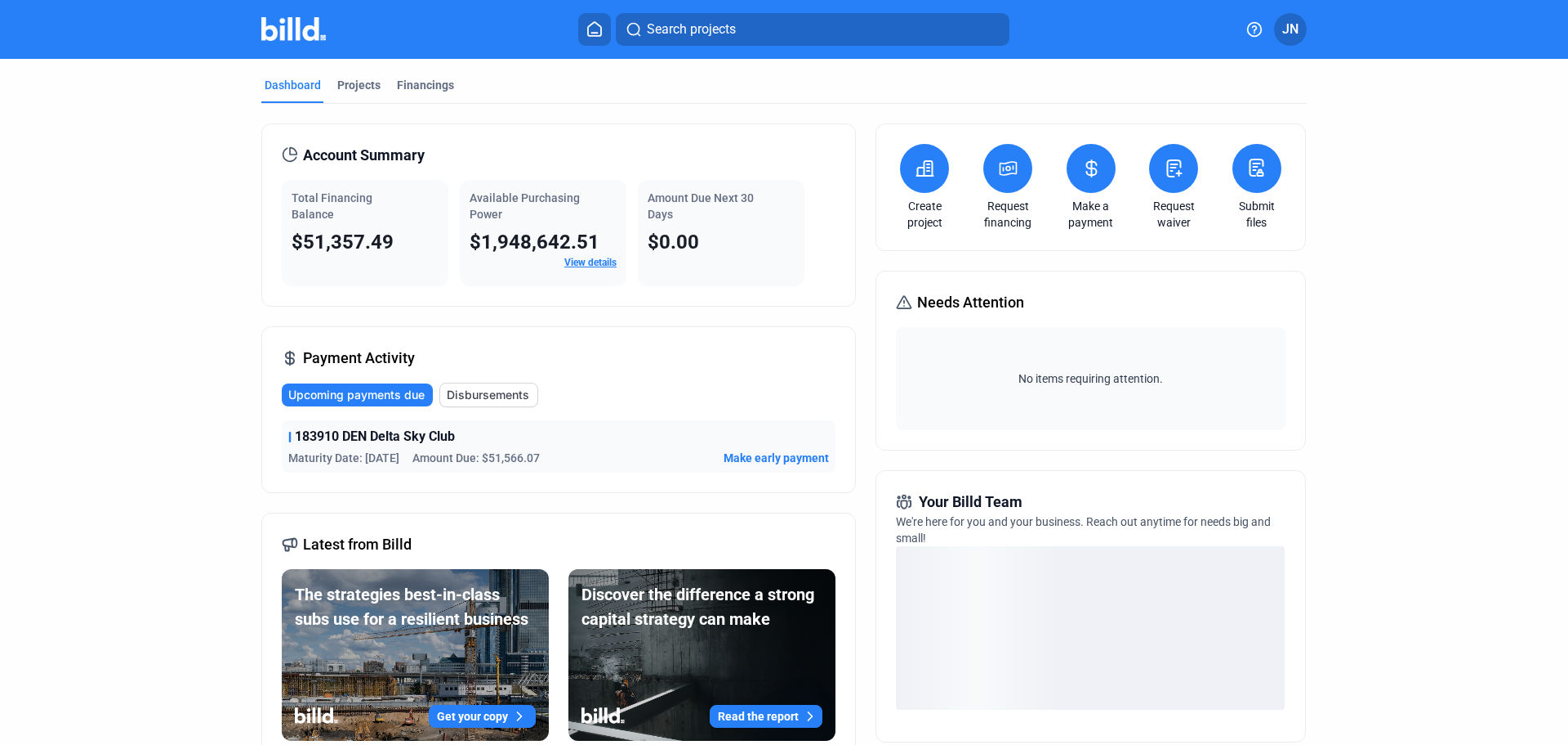
click at [1001, 169] on icon at bounding box center [1009, 168] width 17 height 13
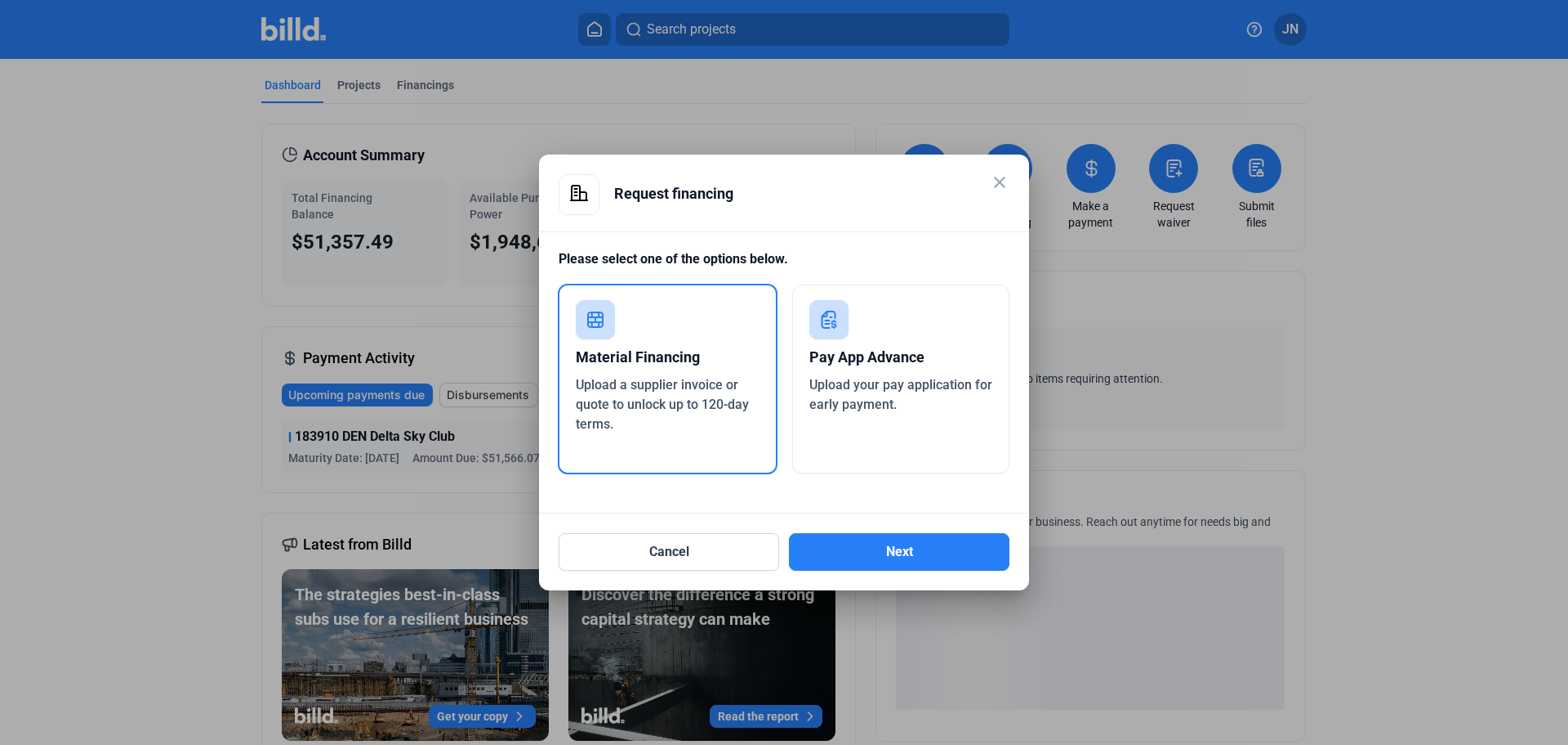
click at [691, 370] on div "Material Financing" at bounding box center [667, 357] width 184 height 36
click at [914, 553] on button "Next" at bounding box center [900, 552] width 221 height 37
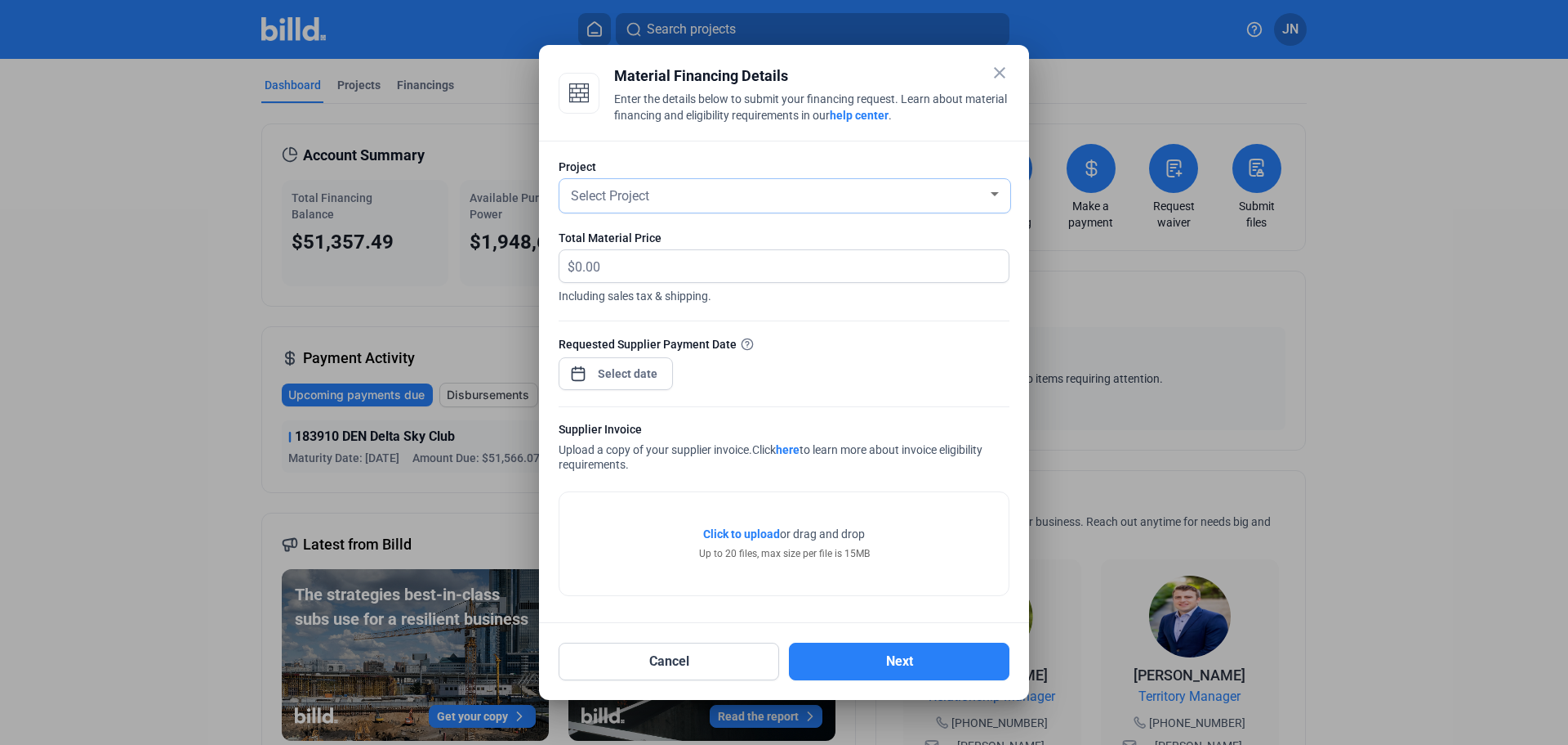
click at [646, 190] on span "Select Project" at bounding box center [610, 195] width 78 height 16
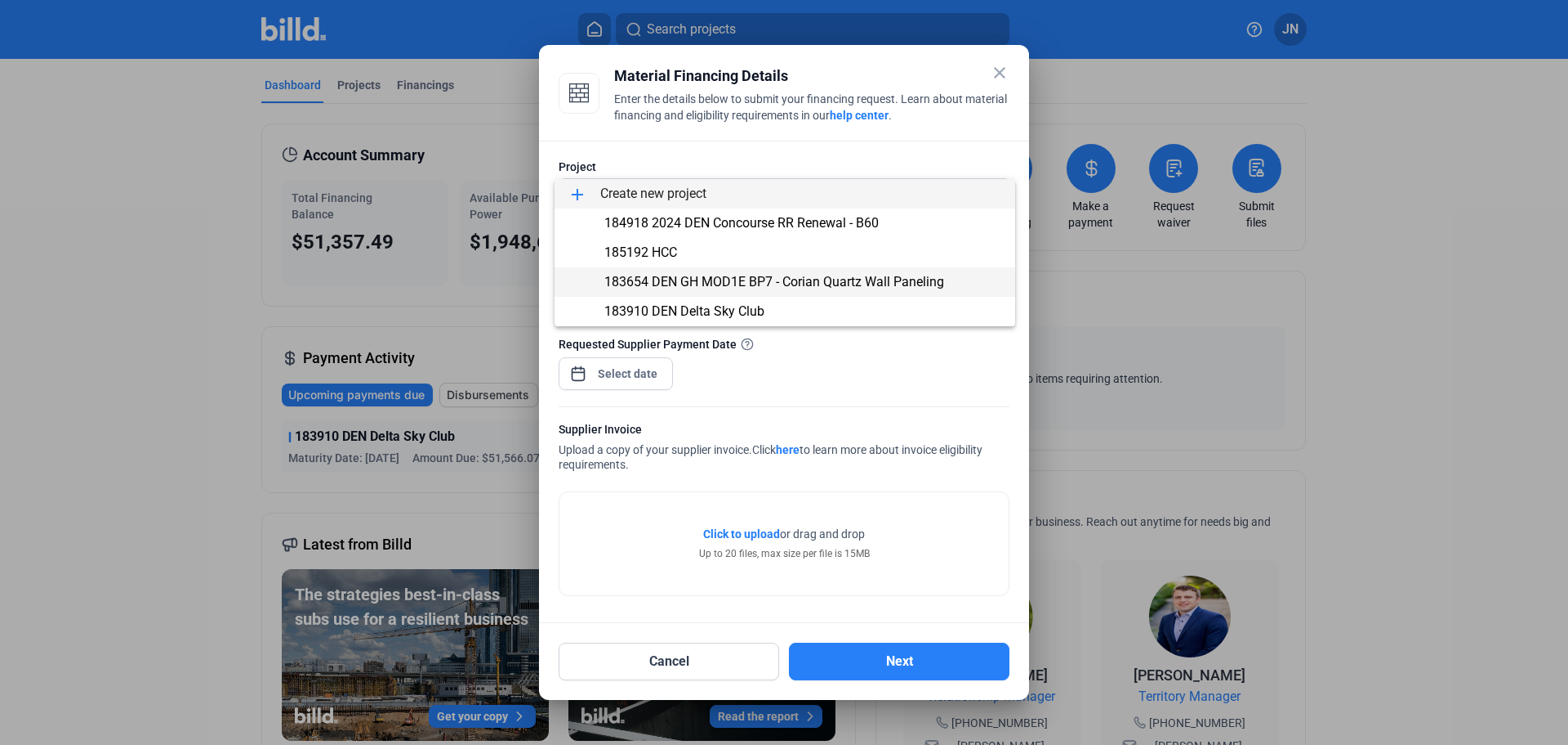
click at [641, 285] on span "183654 DEN GH MOD1E BP7 - Corian Quartz Wall Paneling" at bounding box center [774, 281] width 340 height 16
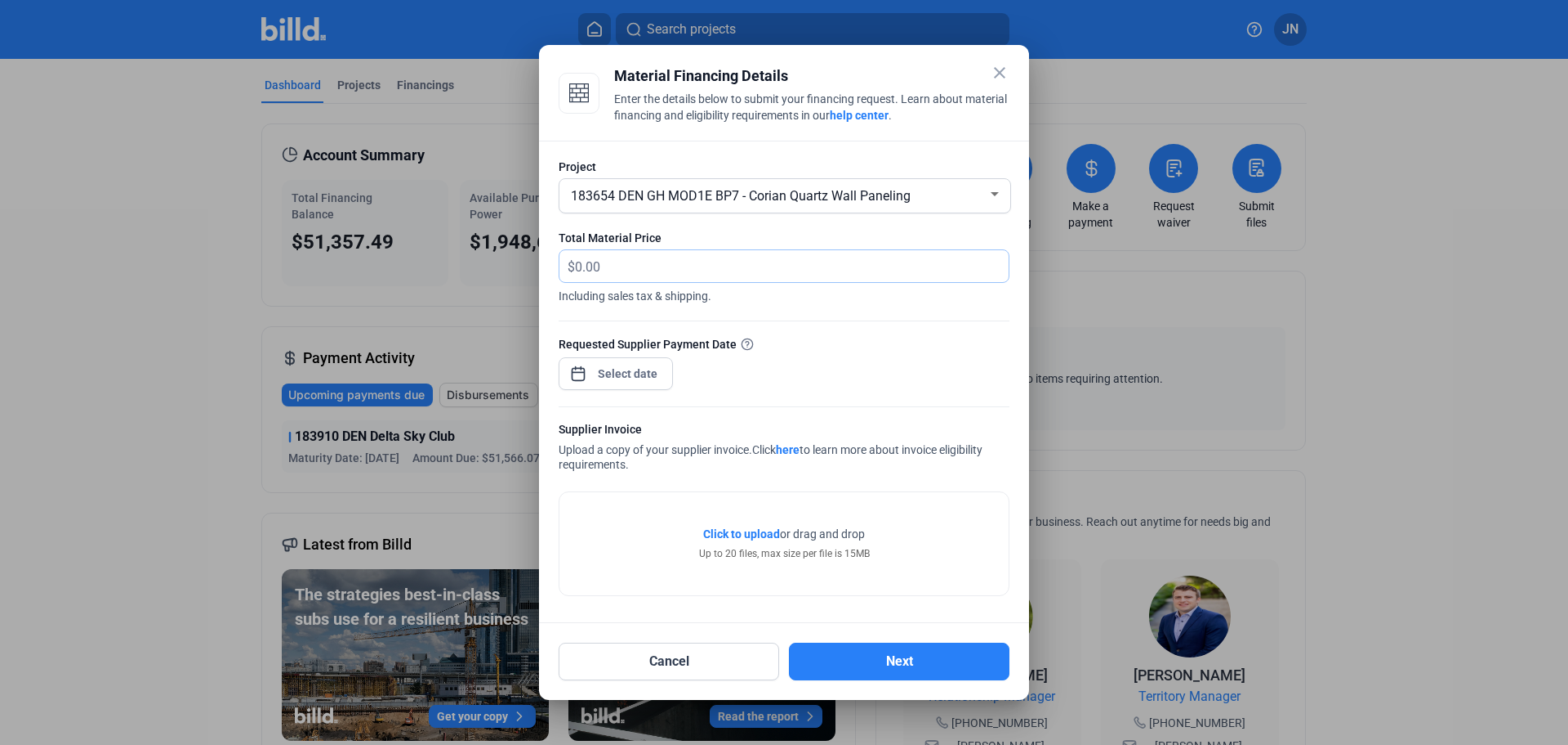
drag, startPoint x: 628, startPoint y: 268, endPoint x: 432, endPoint y: 269, distance: 196.0
click at [432, 269] on div "close Material Financing Details Enter the details below to submit your financi…" at bounding box center [784, 372] width 1568 height 745
type input "6,500.15"
click at [625, 372] on div "close Material Financing Details Enter the details below to submit your financi…" at bounding box center [784, 372] width 1568 height 745
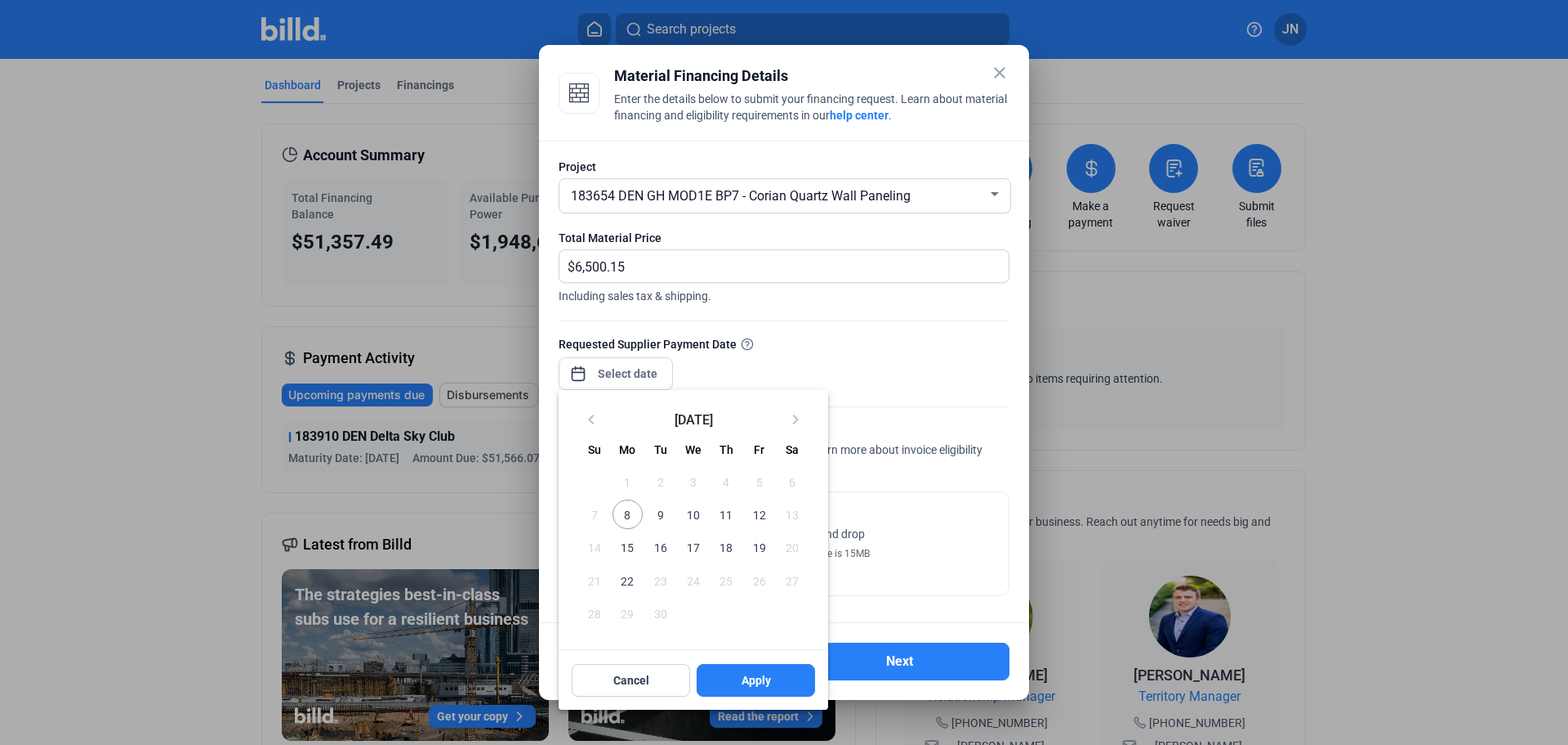
click at [756, 539] on span "19" at bounding box center [759, 547] width 30 height 30
click at [745, 677] on span "Apply" at bounding box center [757, 680] width 30 height 17
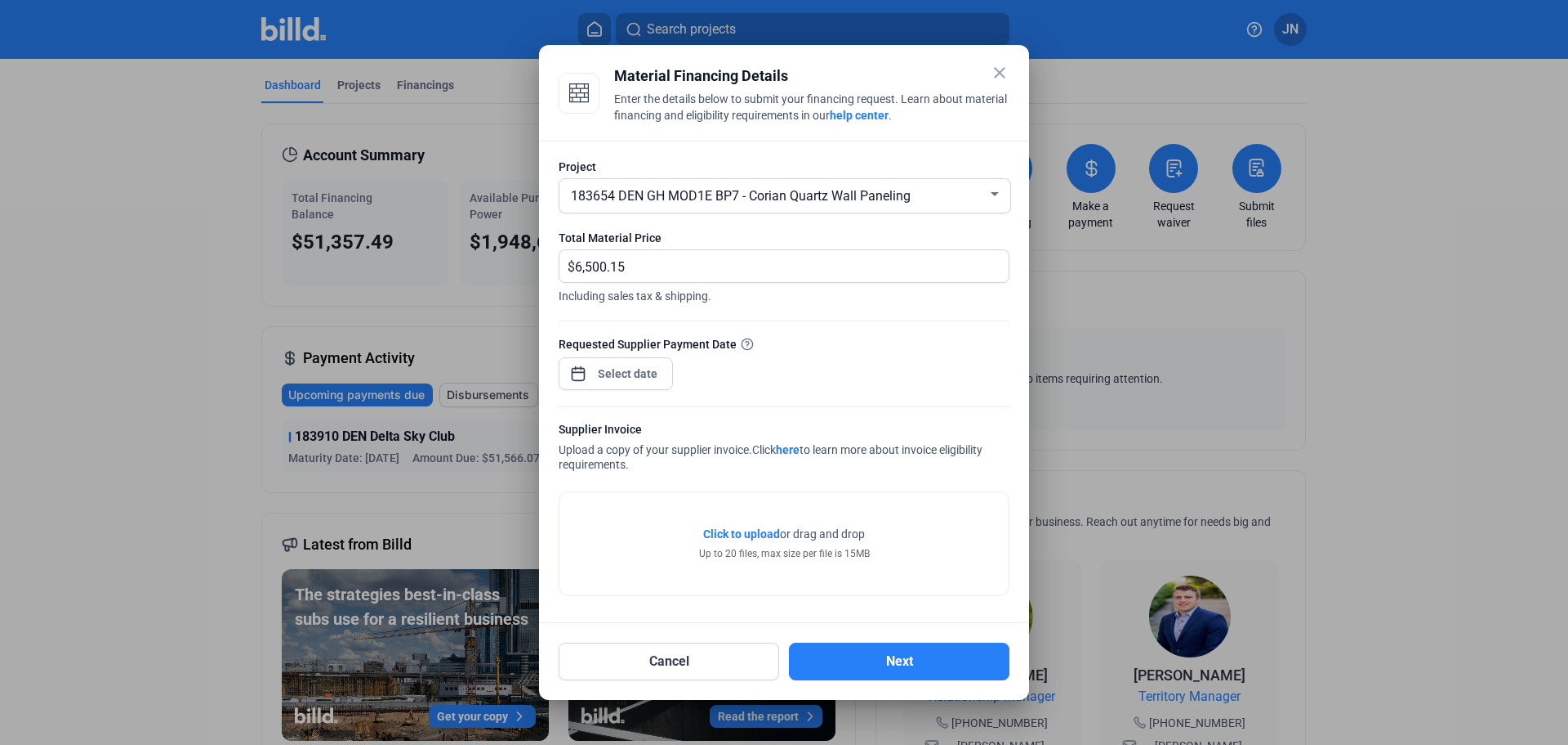
click at [737, 529] on span "Click to upload" at bounding box center [742, 533] width 77 height 13
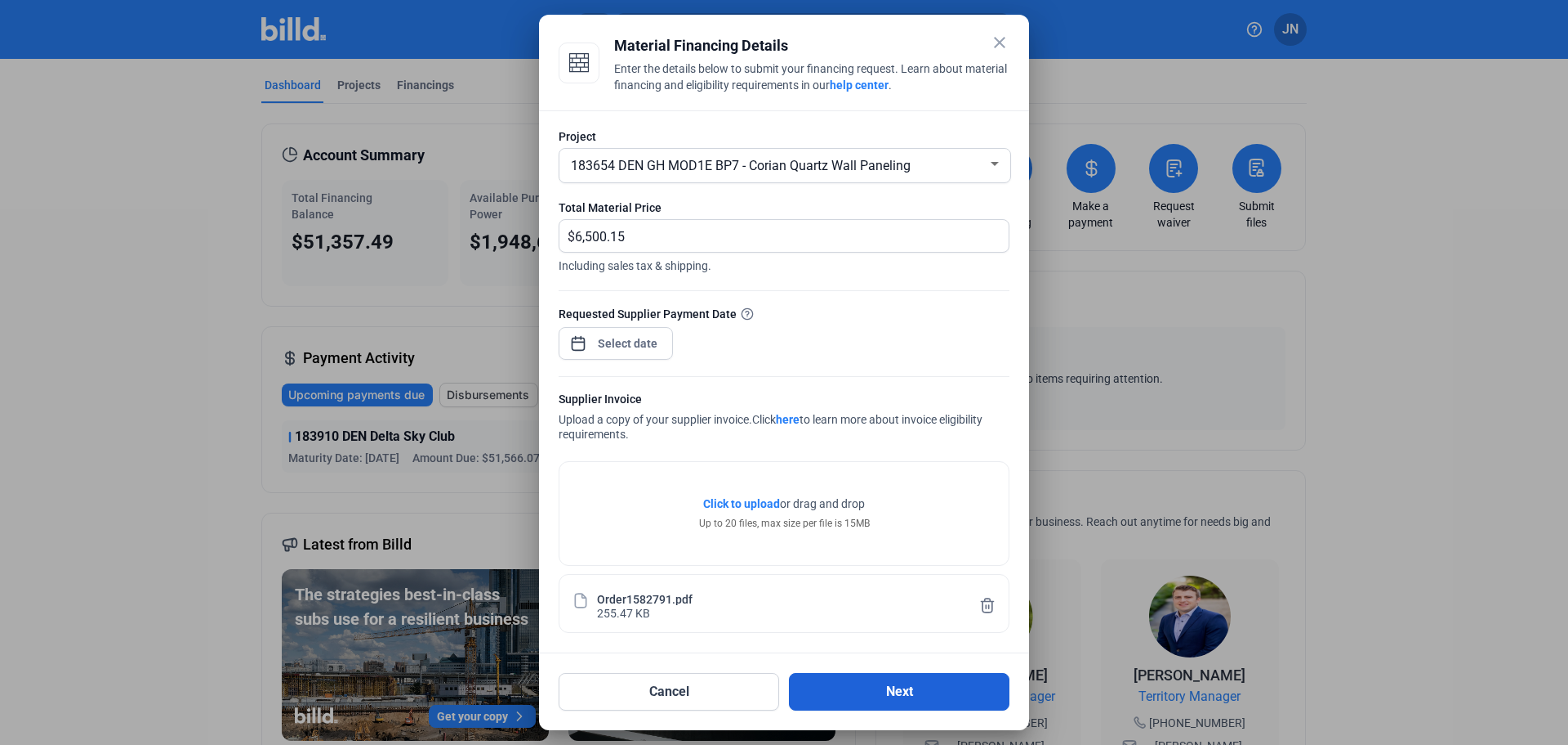
click at [897, 688] on button "Next" at bounding box center [900, 691] width 221 height 37
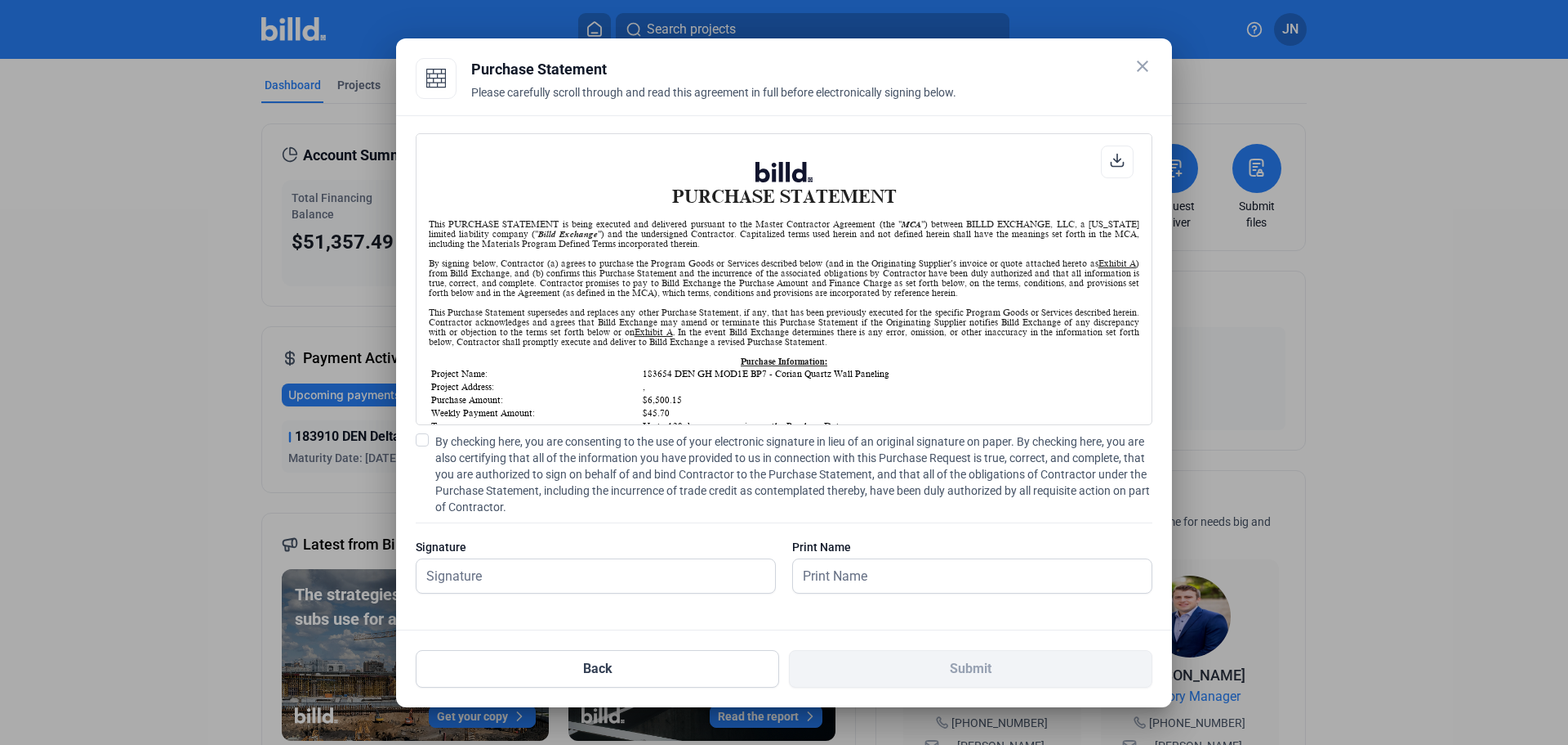
scroll to position [1, 0]
click at [421, 438] on span at bounding box center [422, 439] width 13 height 13
click at [0, 0] on input "By checking here, you are consenting to the use of your electronic signature in…" at bounding box center [0, 0] width 0 height 0
click at [478, 574] on input "text" at bounding box center [596, 576] width 358 height 33
type input "[PERSON_NAME]"
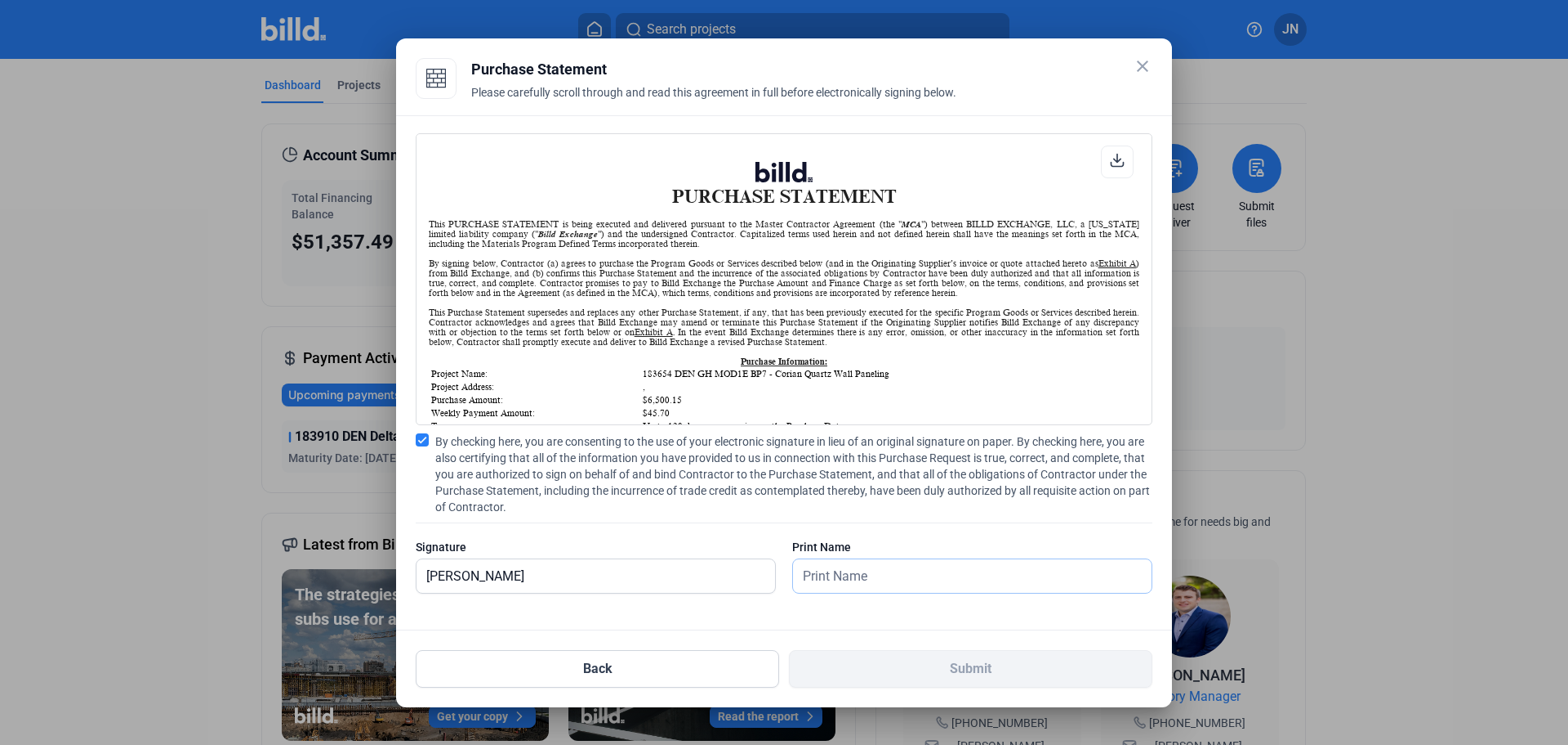
click at [836, 575] on input "text" at bounding box center [963, 576] width 341 height 33
type input "[PERSON_NAME]"
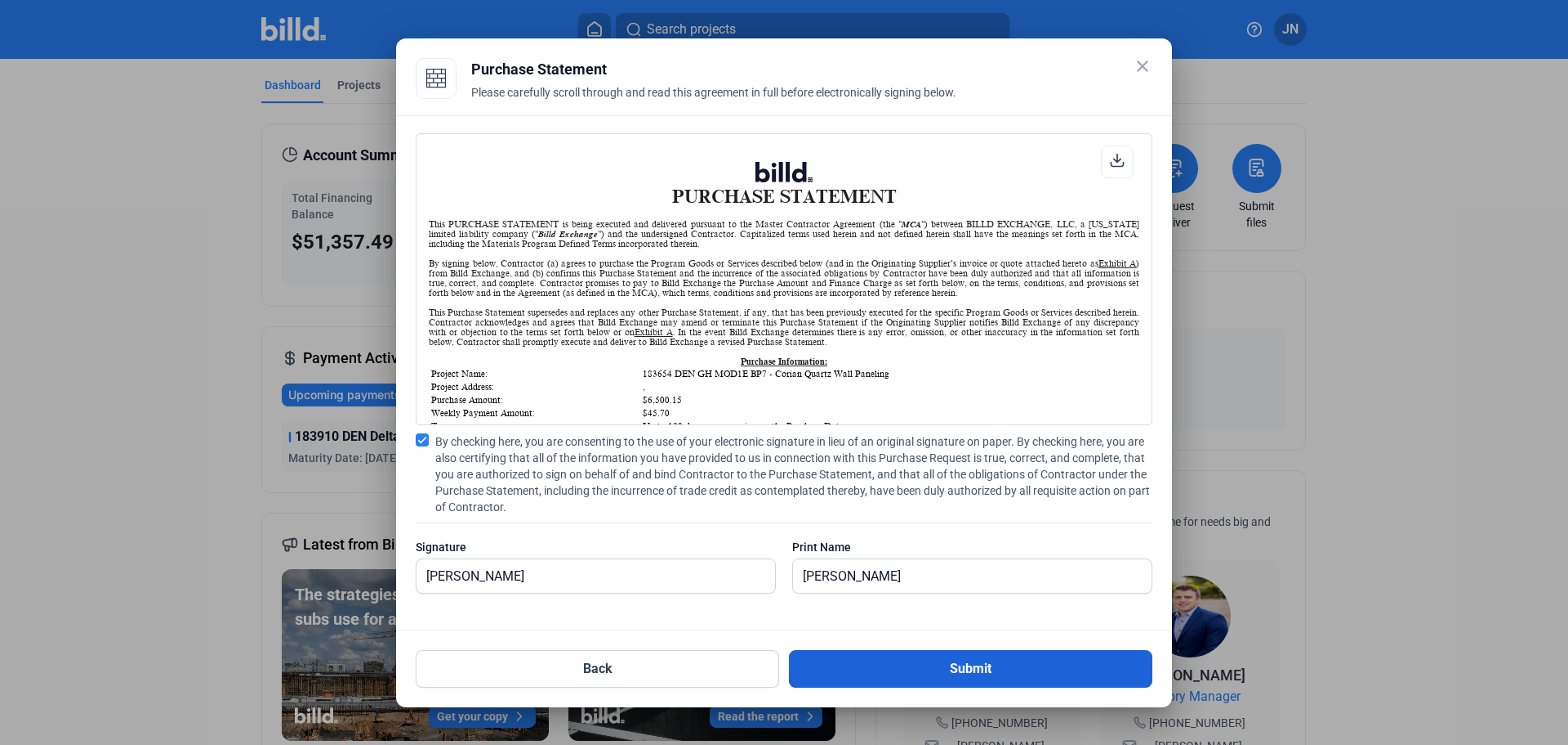
click at [936, 663] on button "Submit" at bounding box center [971, 668] width 364 height 37
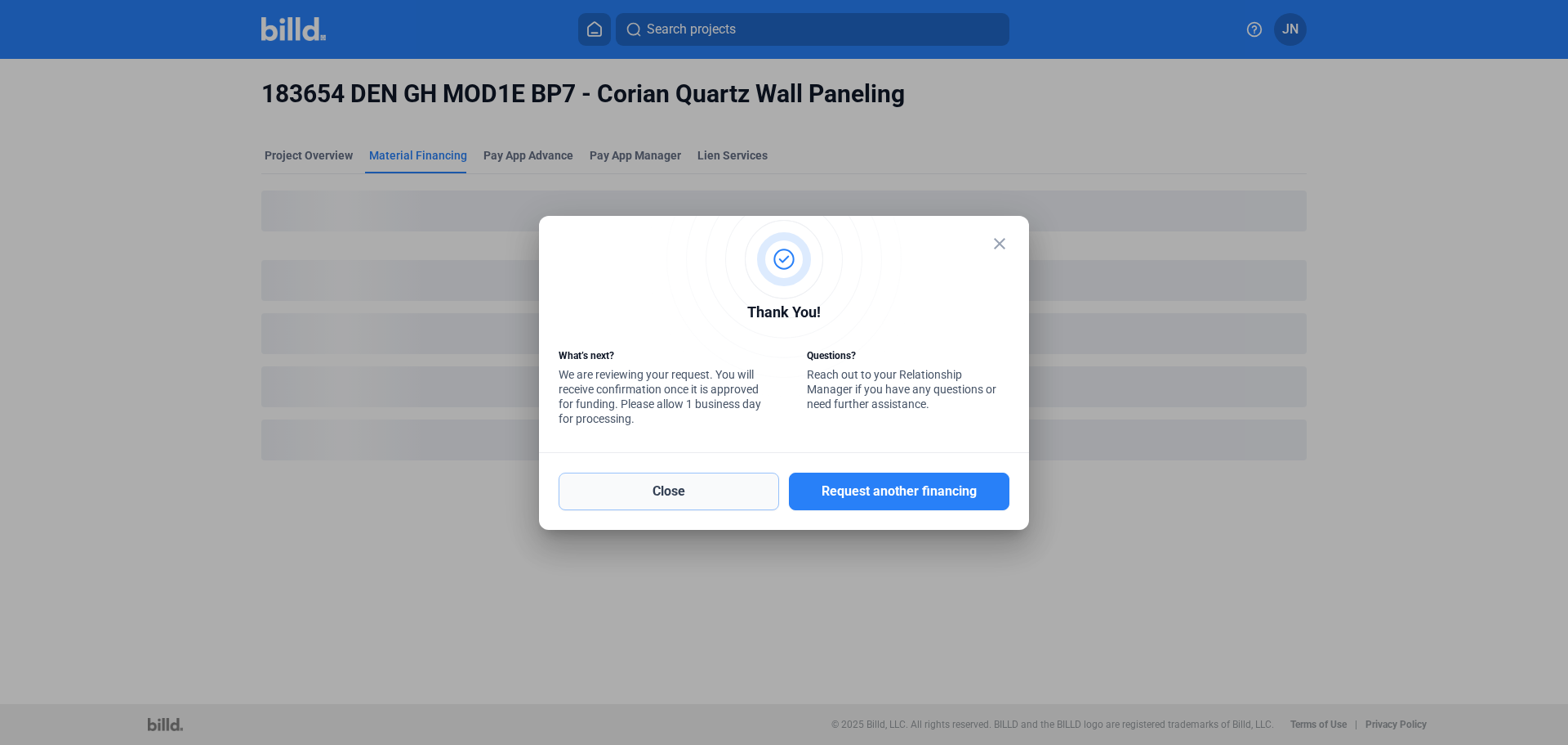
click at [697, 487] on button "Close" at bounding box center [669, 491] width 221 height 37
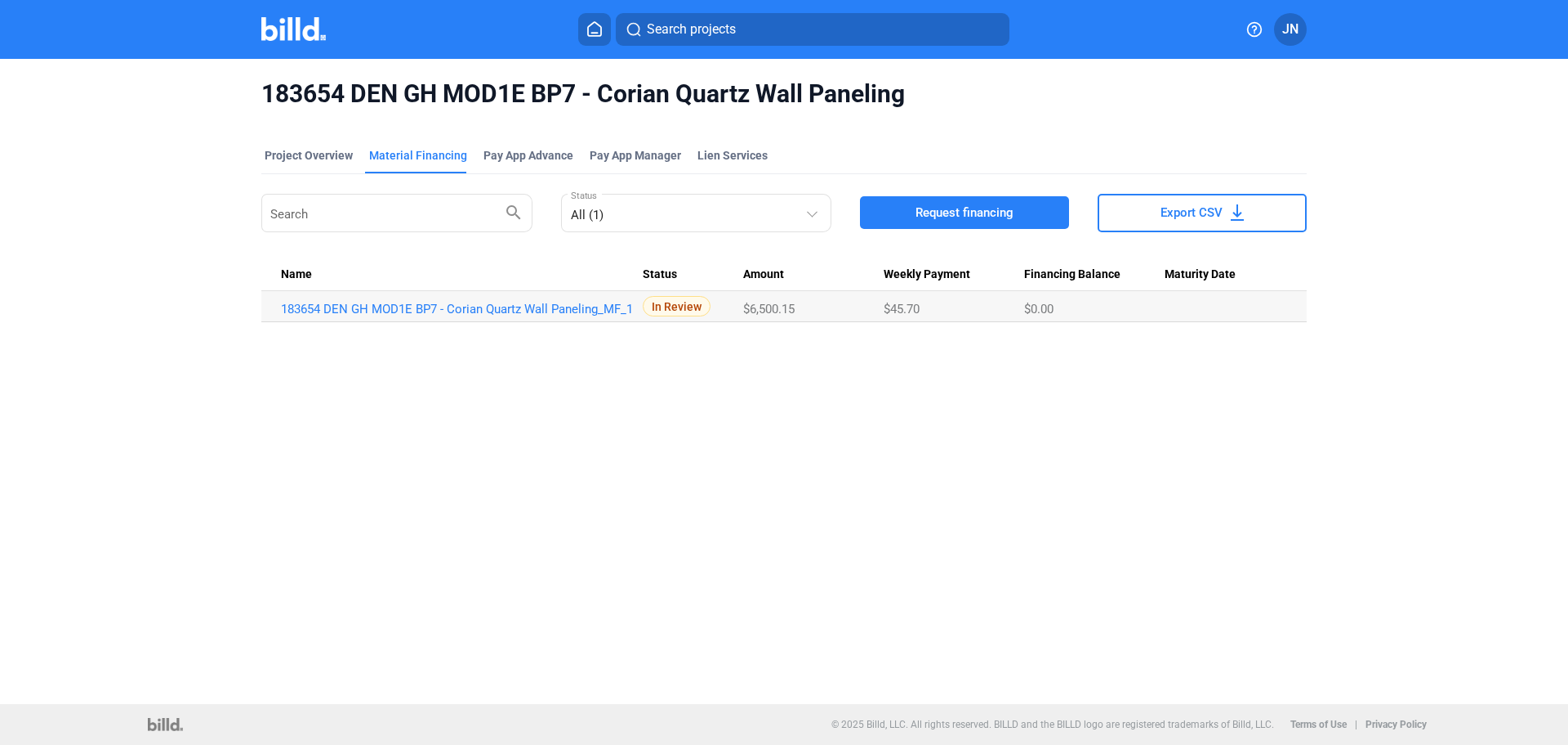
click at [270, 20] on img at bounding box center [294, 29] width 65 height 24
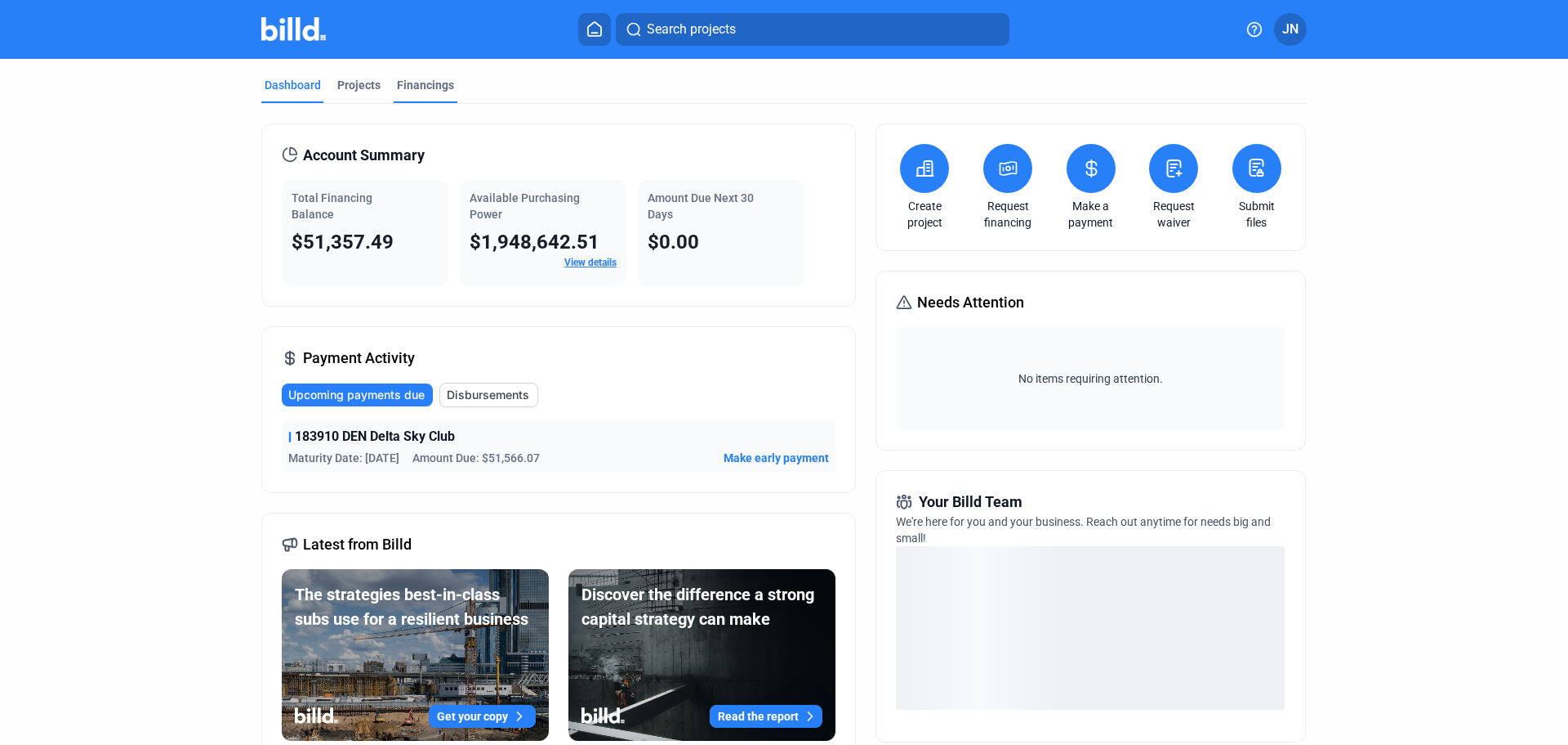
click at [409, 85] on div "Financings" at bounding box center [426, 85] width 58 height 17
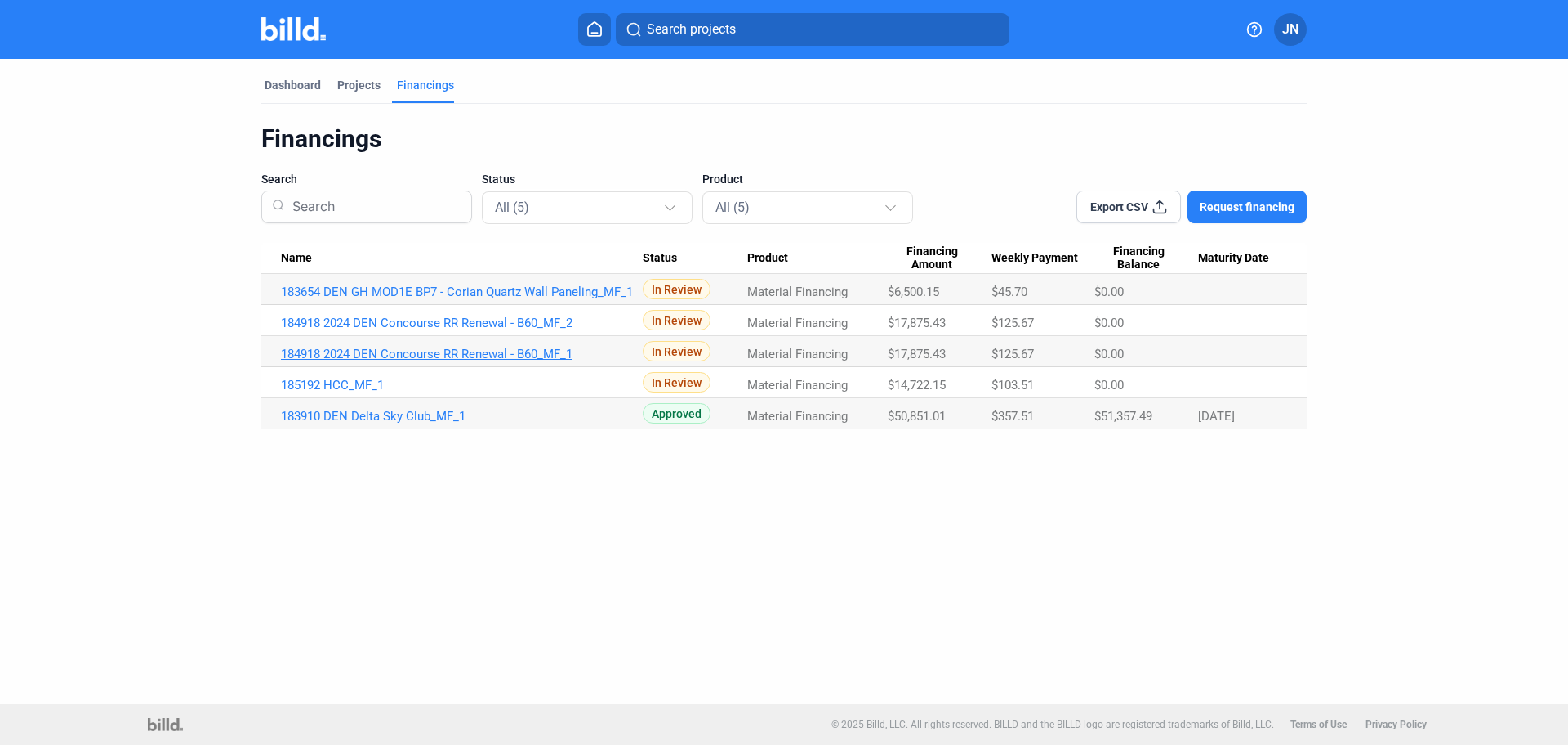
click at [459, 352] on link "184918 2024 DEN Concourse RR Renewal - B60_MF_1" at bounding box center [462, 354] width 362 height 15
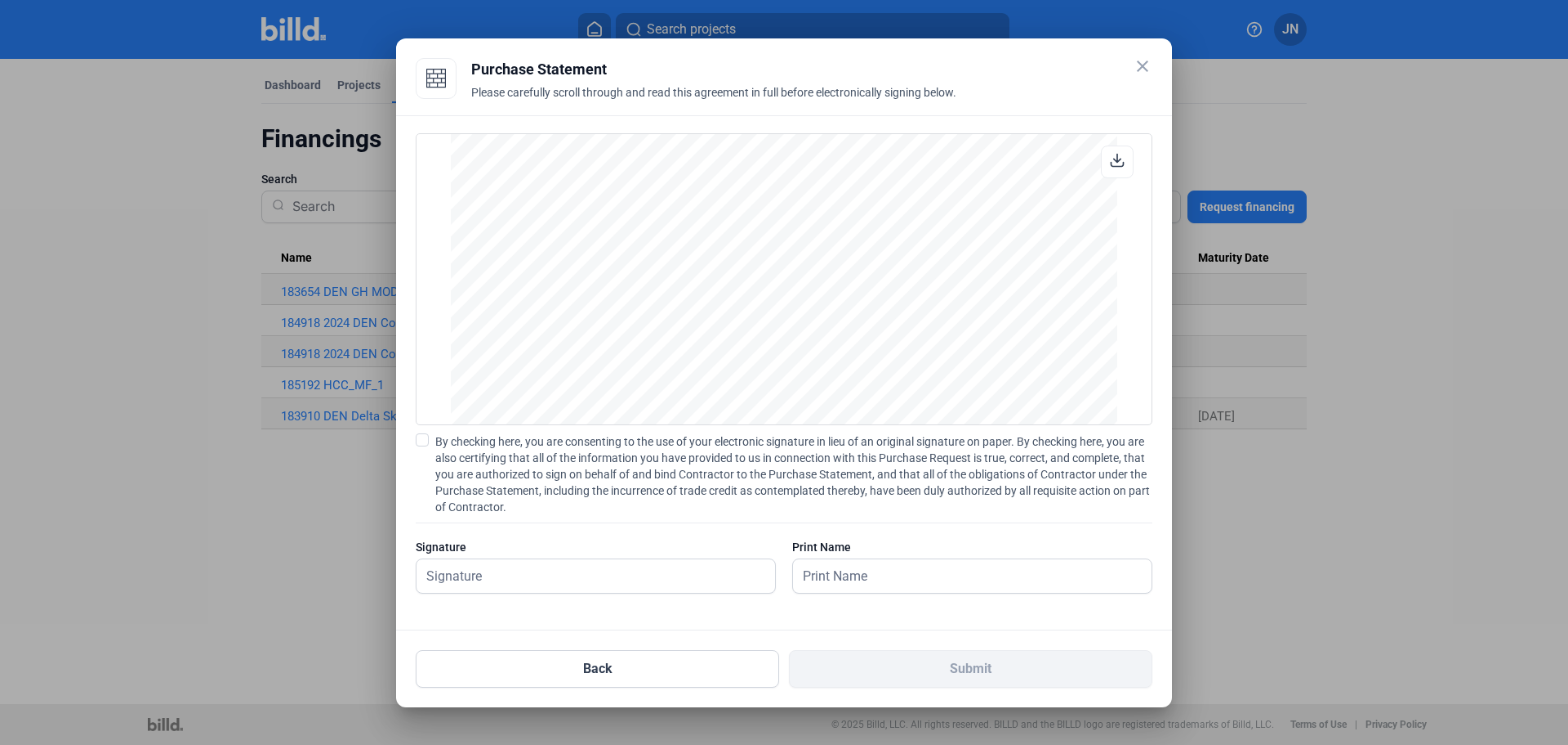
scroll to position [7358, 0]
click at [1144, 63] on mat-icon "close" at bounding box center [1142, 66] width 19 height 20
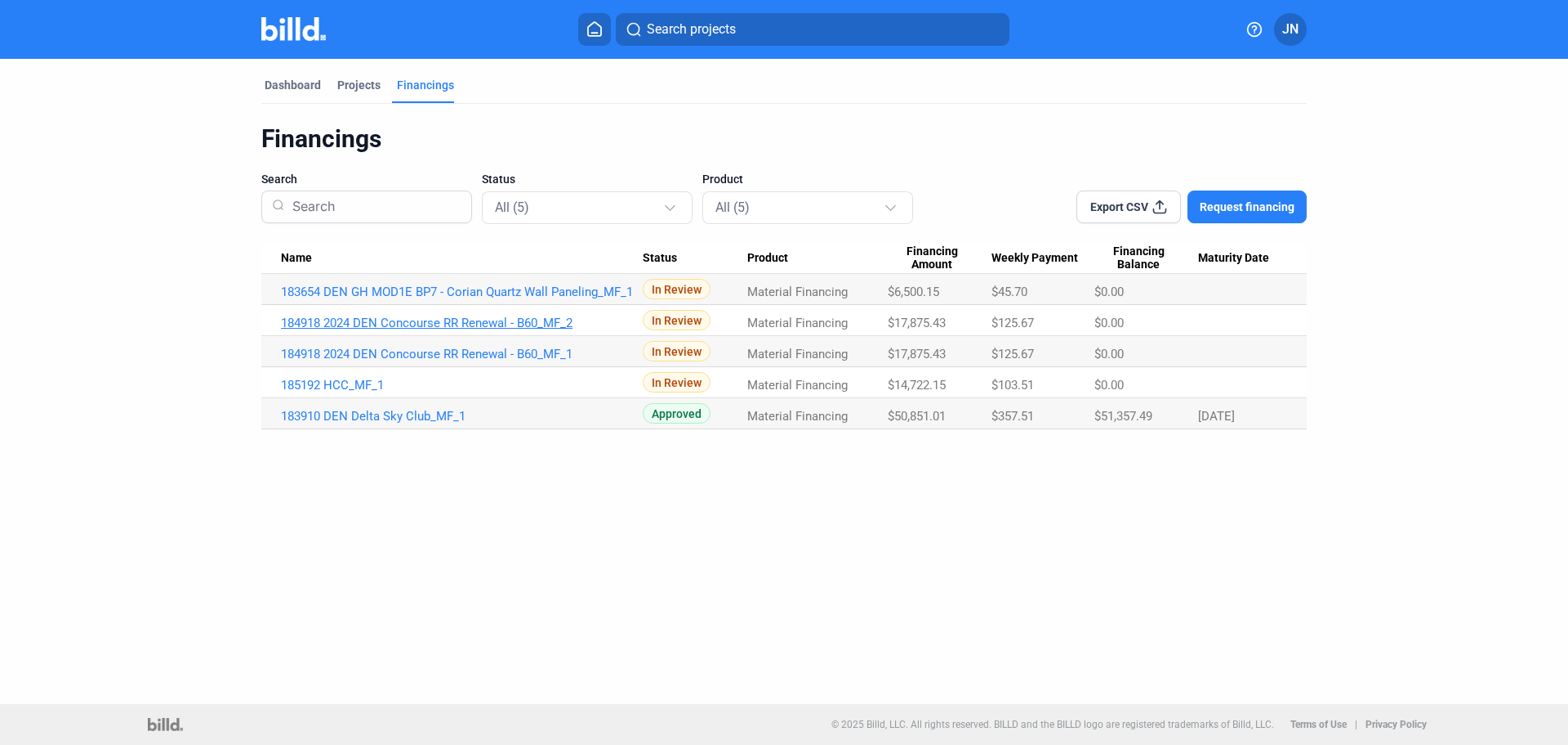
click at [451, 325] on link "184918 2024 DEN Concourse RR Renewal - B60_MF_2" at bounding box center [462, 323] width 362 height 15
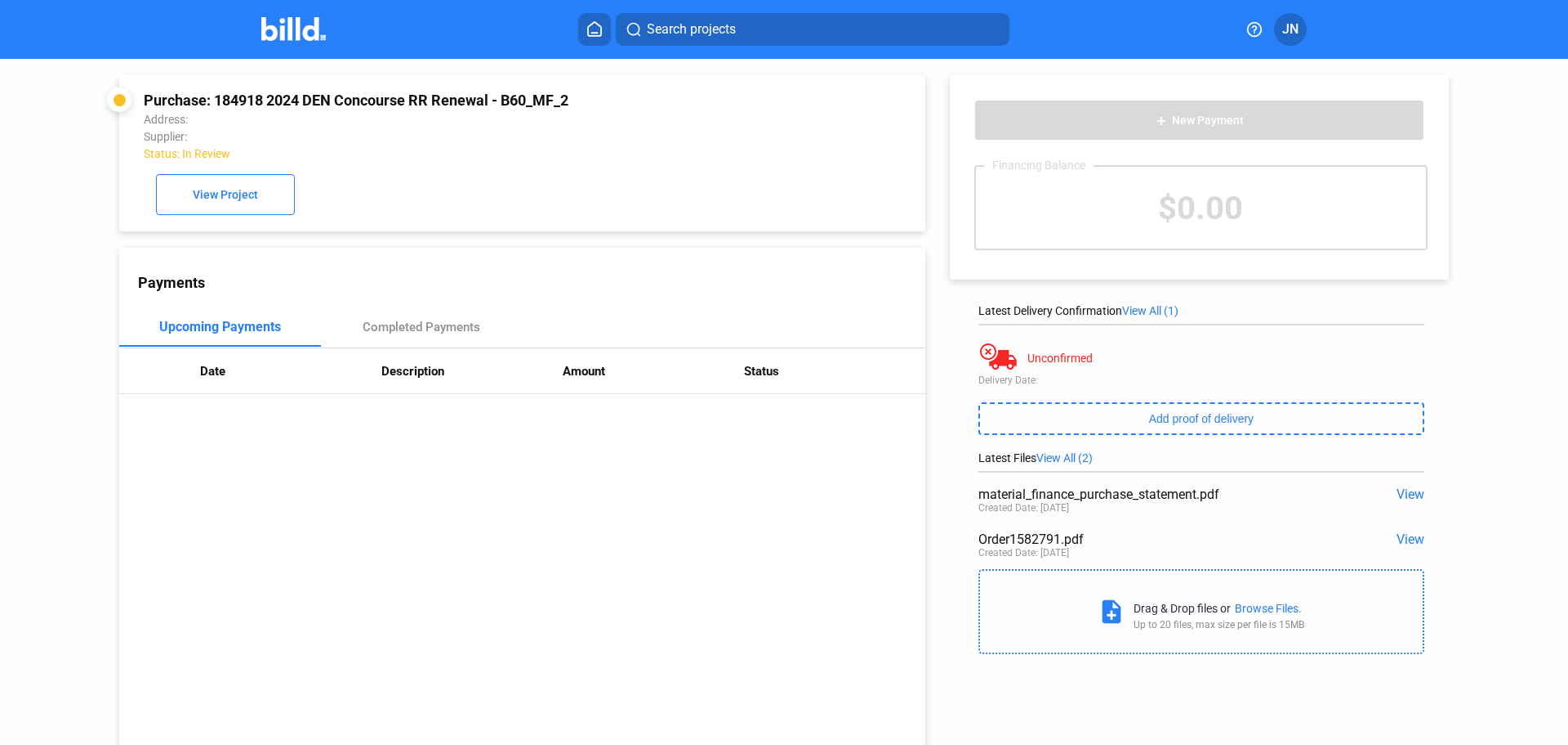
click at [1409, 491] on span "View" at bounding box center [1410, 493] width 28 height 16
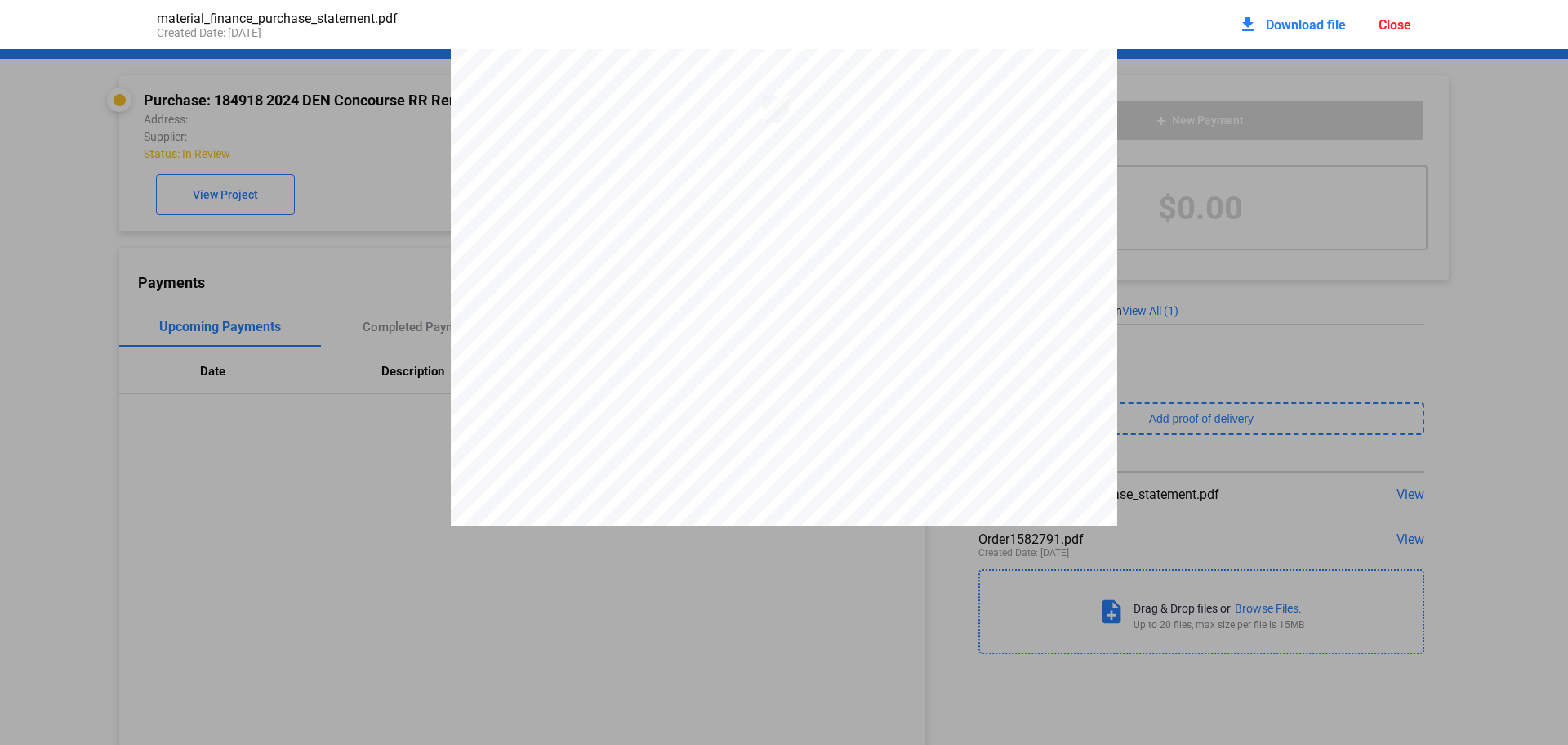
scroll to position [4052, 0]
click at [732, 659] on div "material_finance_purchase_statement.pdf Created Date: [DATE] download Download …" at bounding box center [784, 372] width 1568 height 745
click at [1393, 24] on div "Close" at bounding box center [1394, 24] width 32 height 16
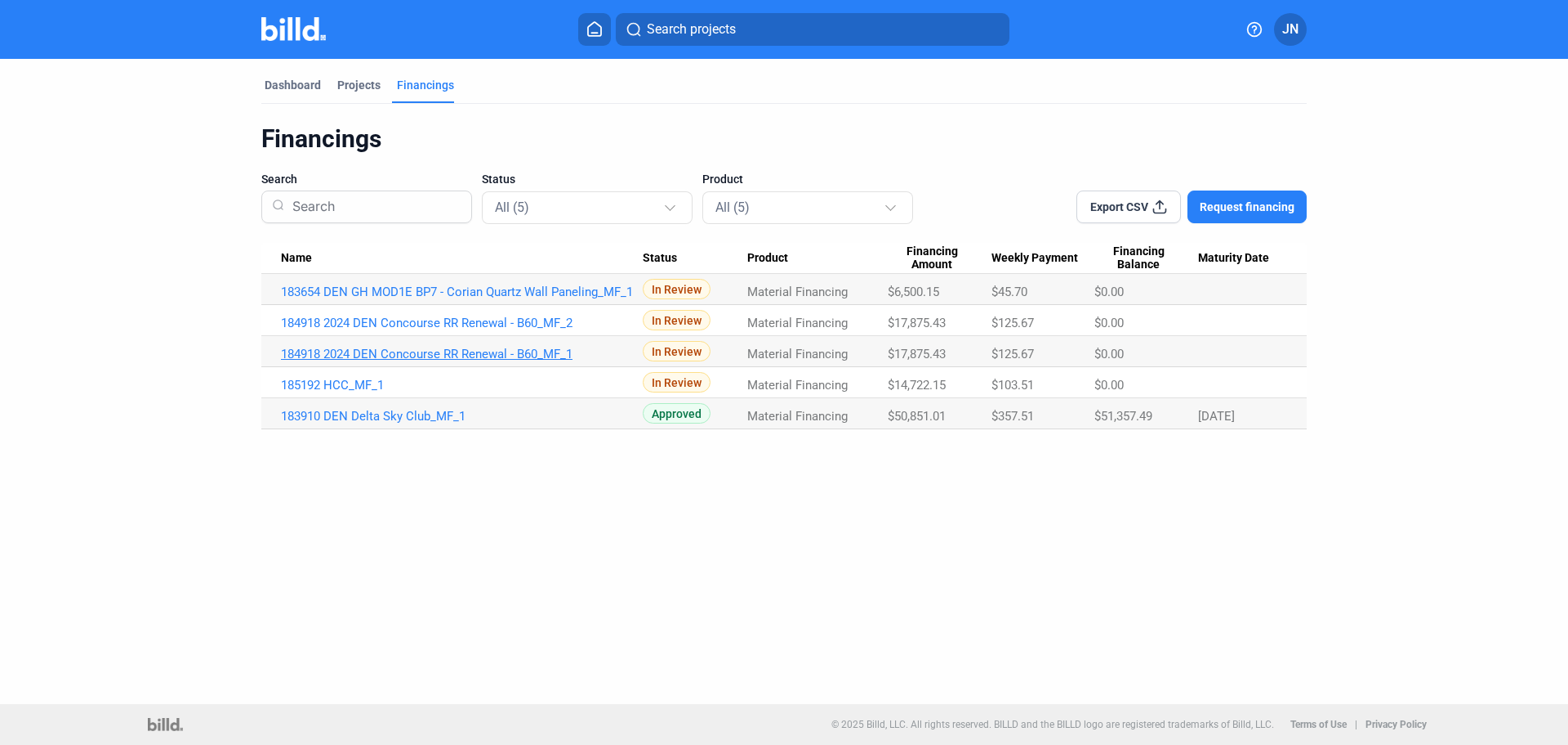
click at [470, 351] on link "184918 2024 DEN Concourse RR Renewal - B60_MF_1" at bounding box center [462, 354] width 362 height 15
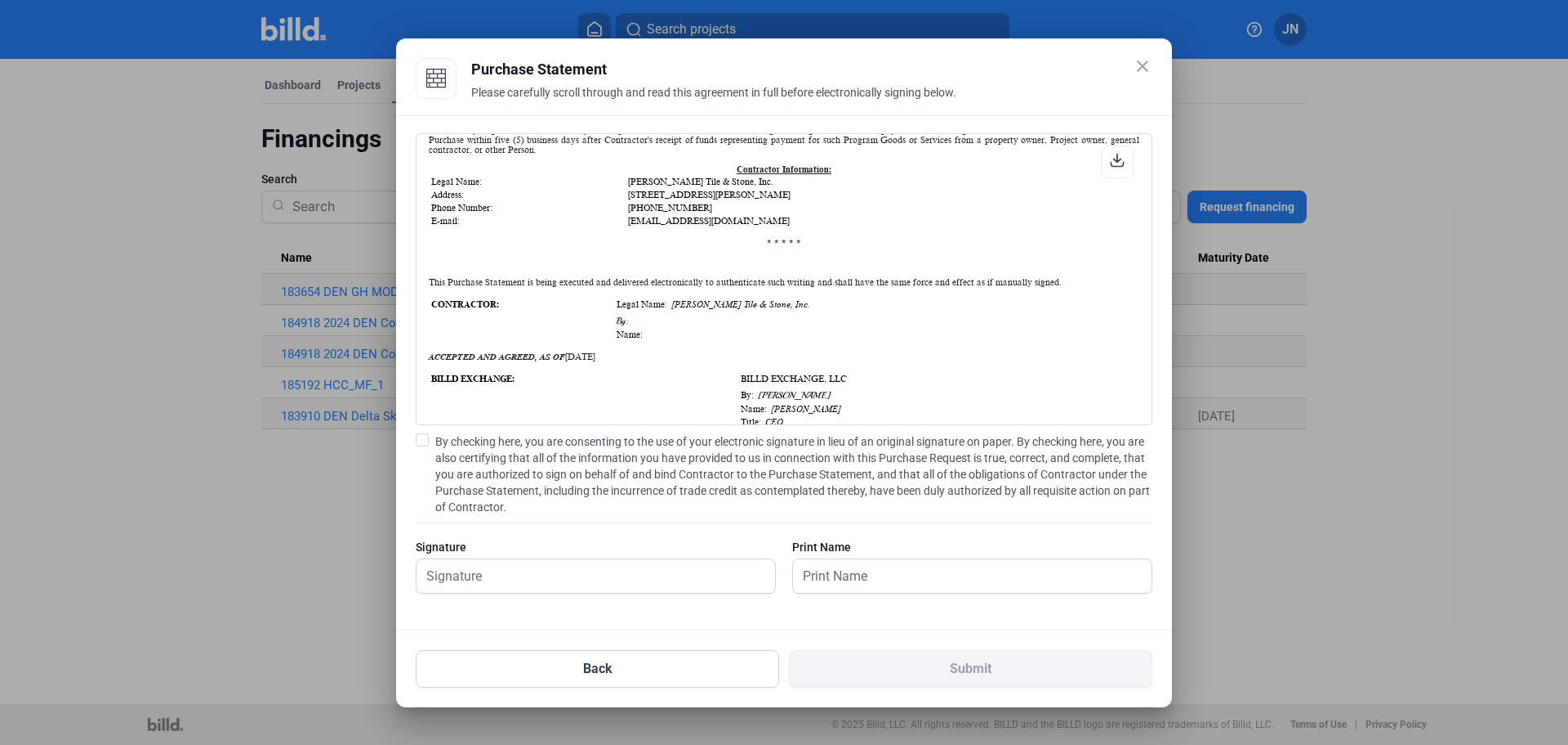
scroll to position [409, 0]
click at [1140, 65] on mat-icon "close" at bounding box center [1142, 66] width 19 height 20
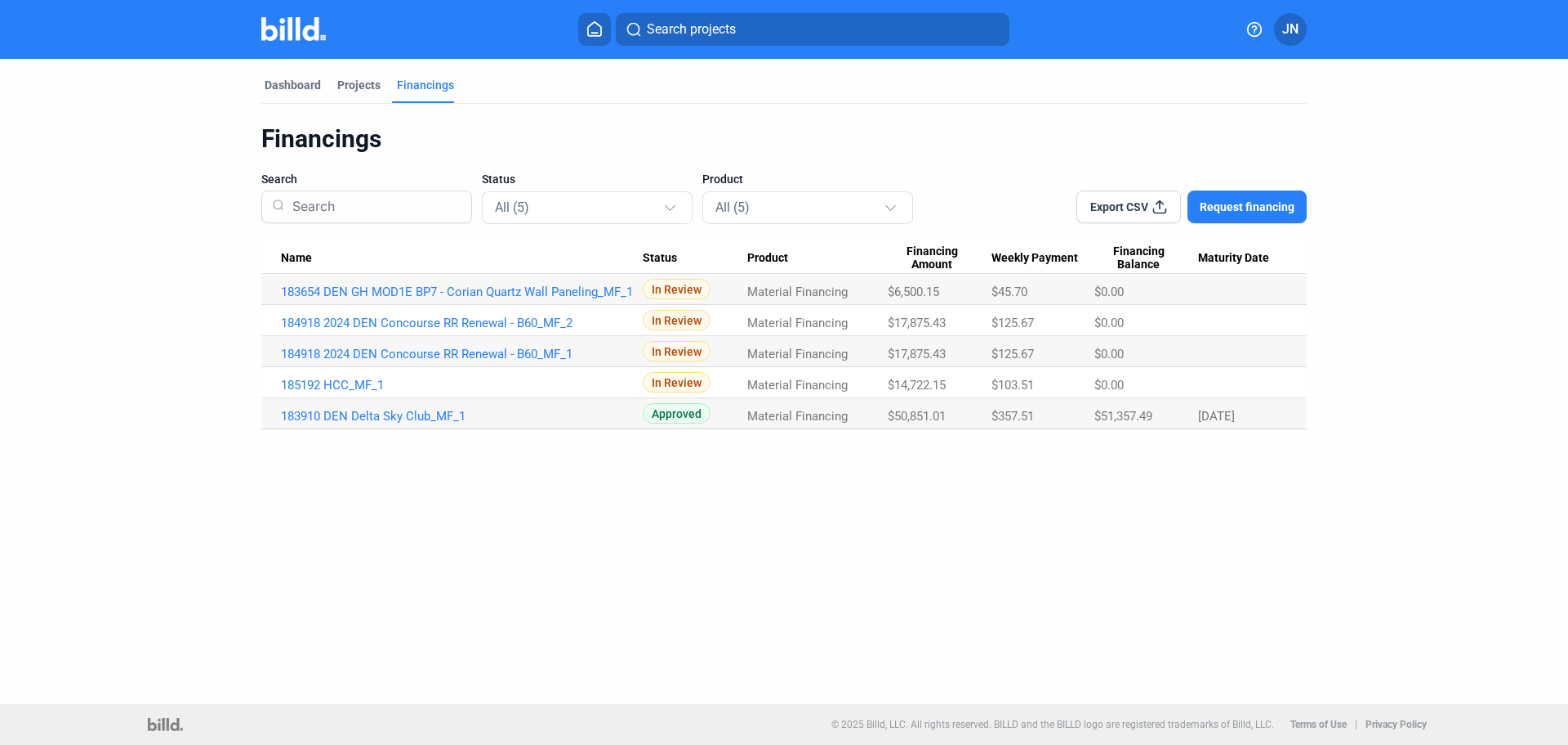
click at [528, 538] on div "Dashboard Projects Financings Financings Search Status All (5) Product All (5) …" at bounding box center [784, 381] width 1568 height 645
